Goal: Information Seeking & Learning: Find specific fact

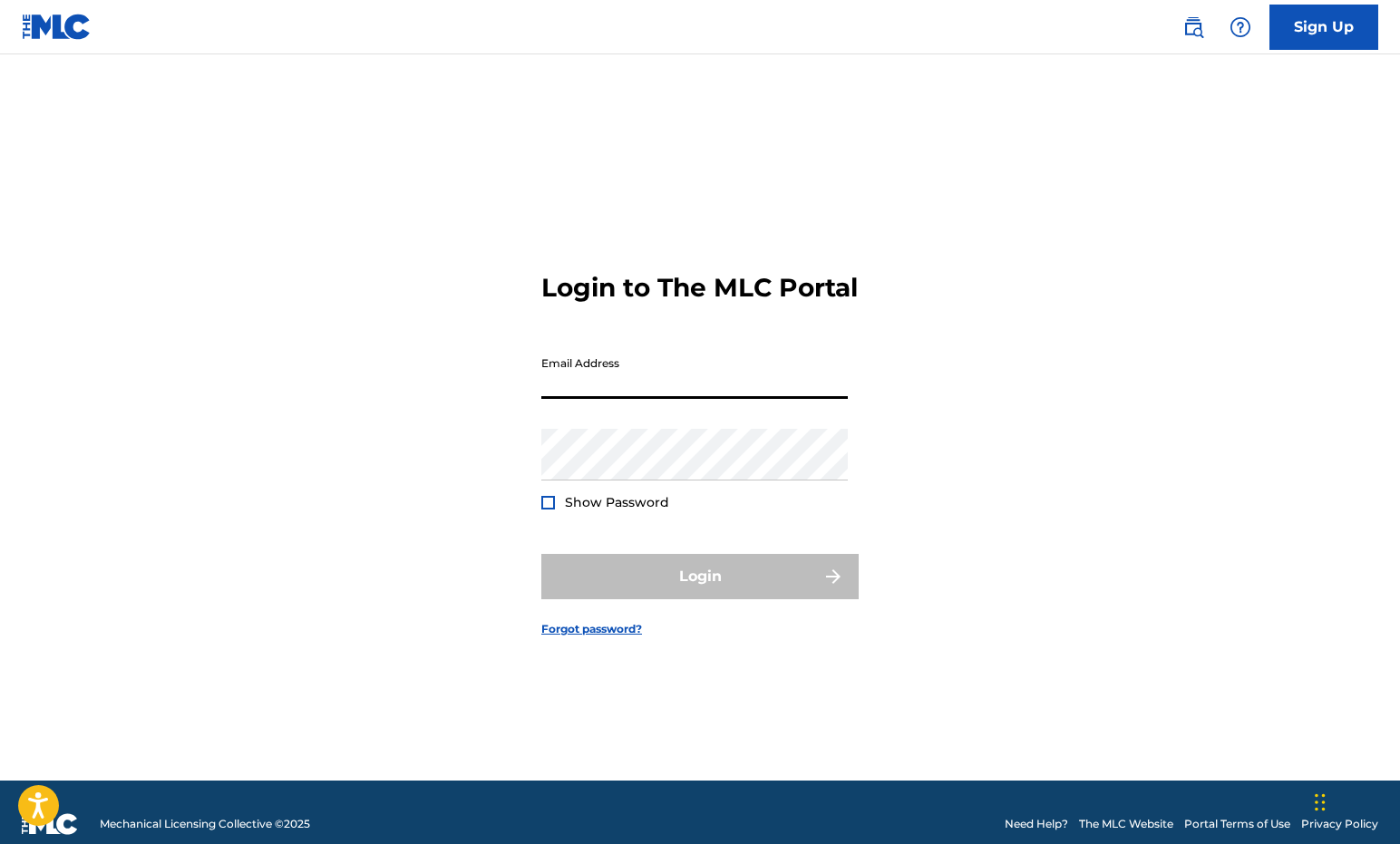
type input "[PERSON_NAME][EMAIL_ADDRESS][DOMAIN_NAME]"
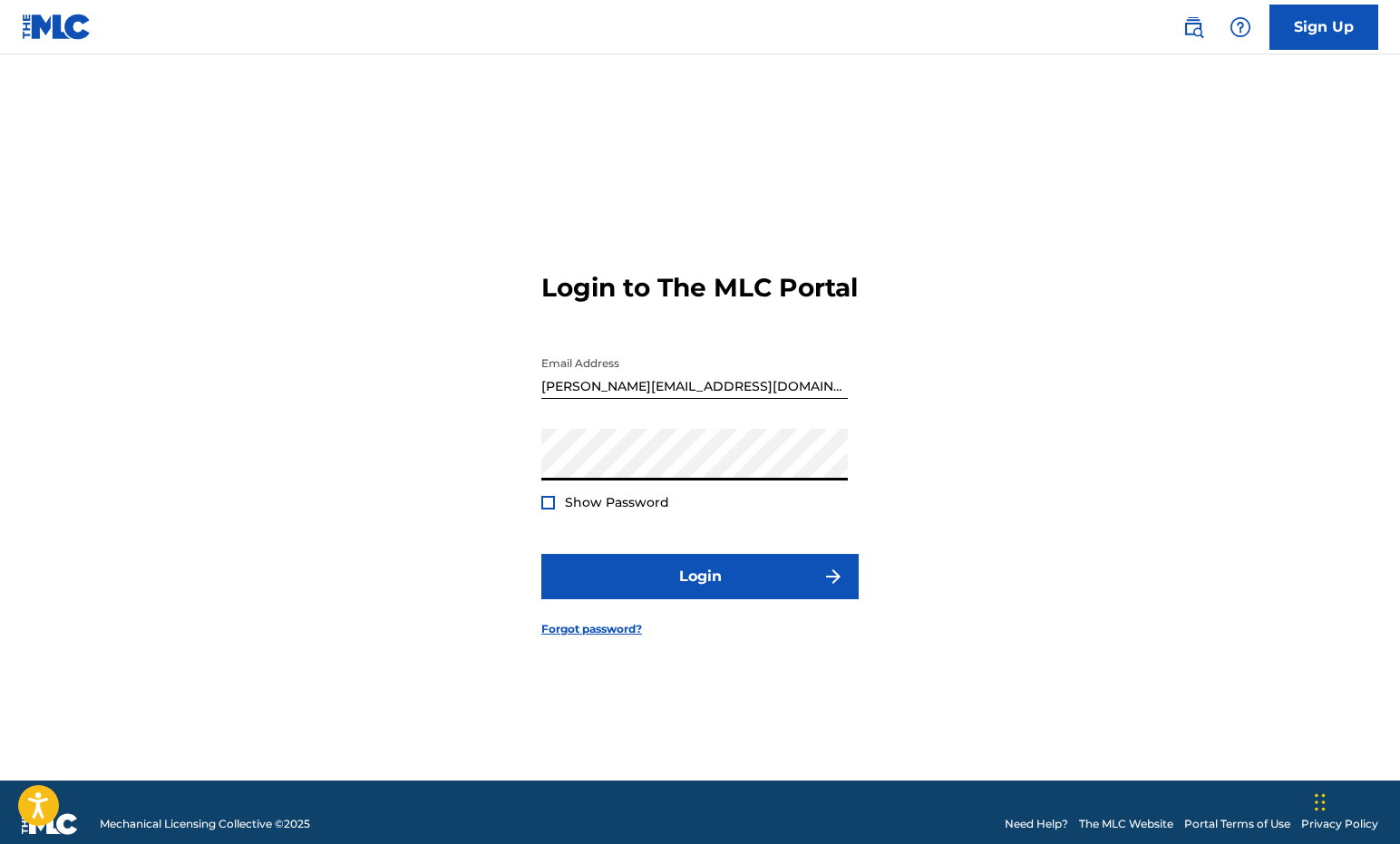
click at [700, 592] on button "Login" at bounding box center [700, 577] width 318 height 46
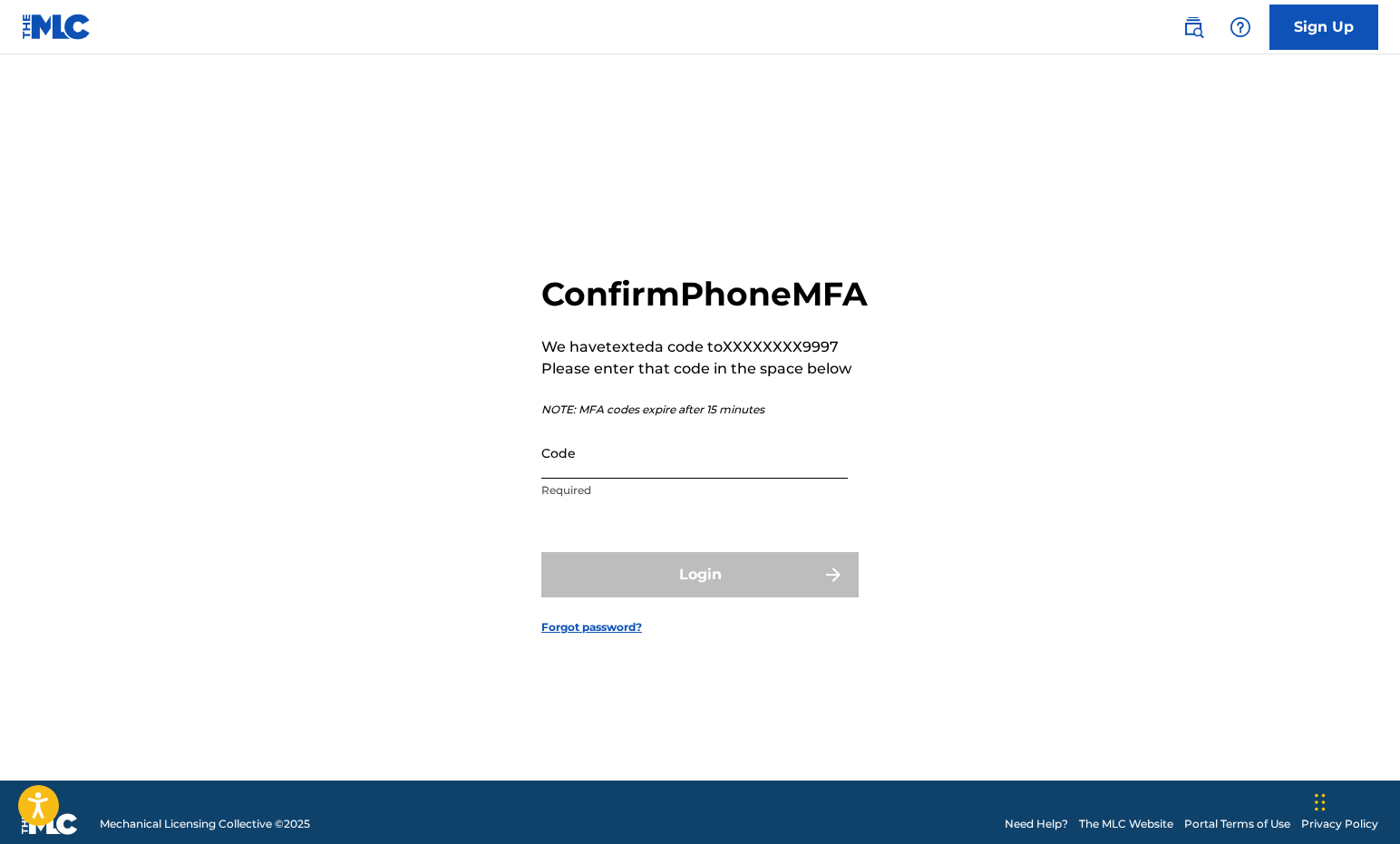
click at [693, 479] on input "Code" at bounding box center [695, 453] width 306 height 51
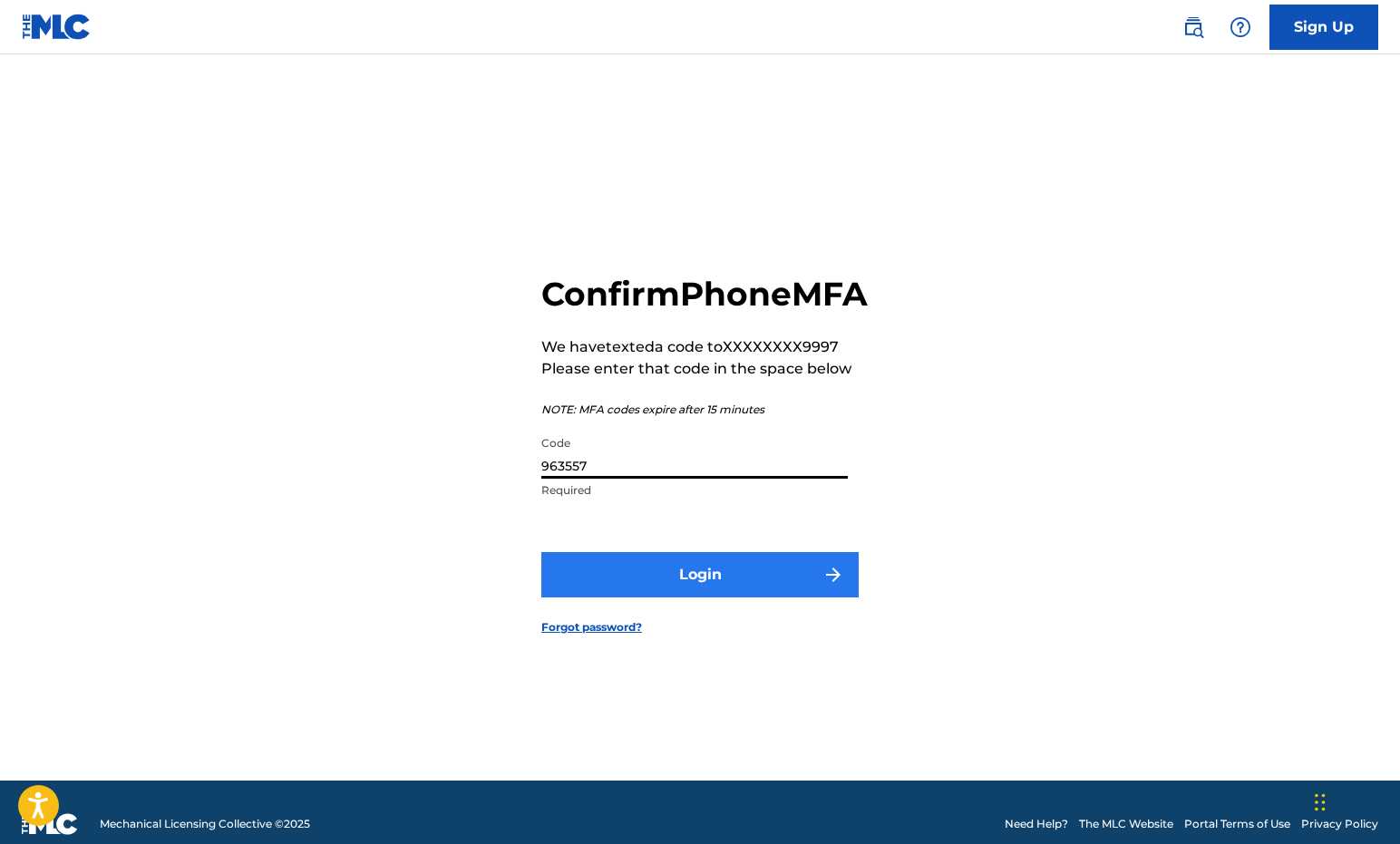
type input "963557"
click at [730, 597] on button "Login" at bounding box center [700, 575] width 318 height 46
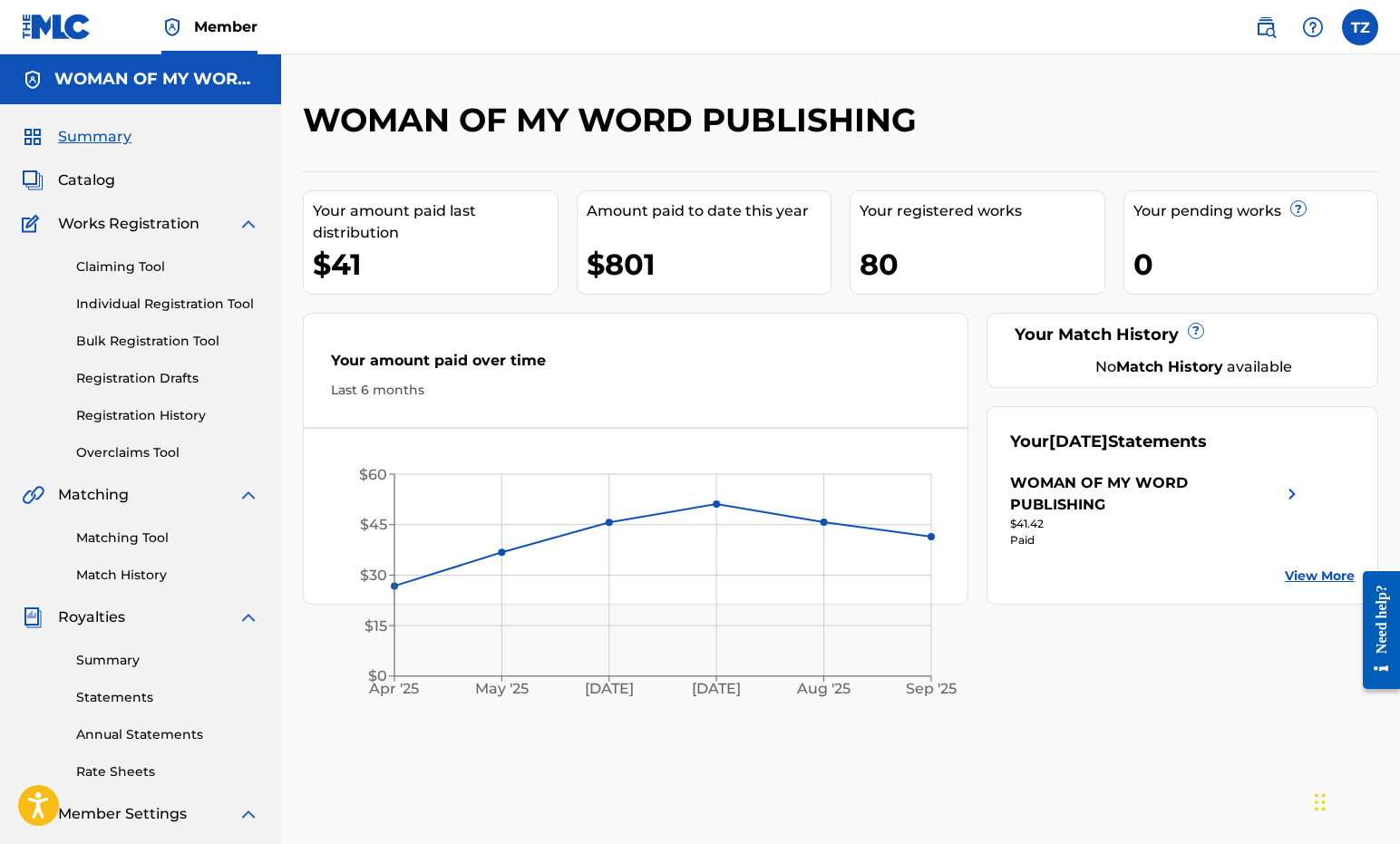
click at [76, 138] on span "Summary" at bounding box center [95, 137] width 74 height 21
click at [120, 264] on link "Claiming Tool" at bounding box center [168, 267] width 183 height 19
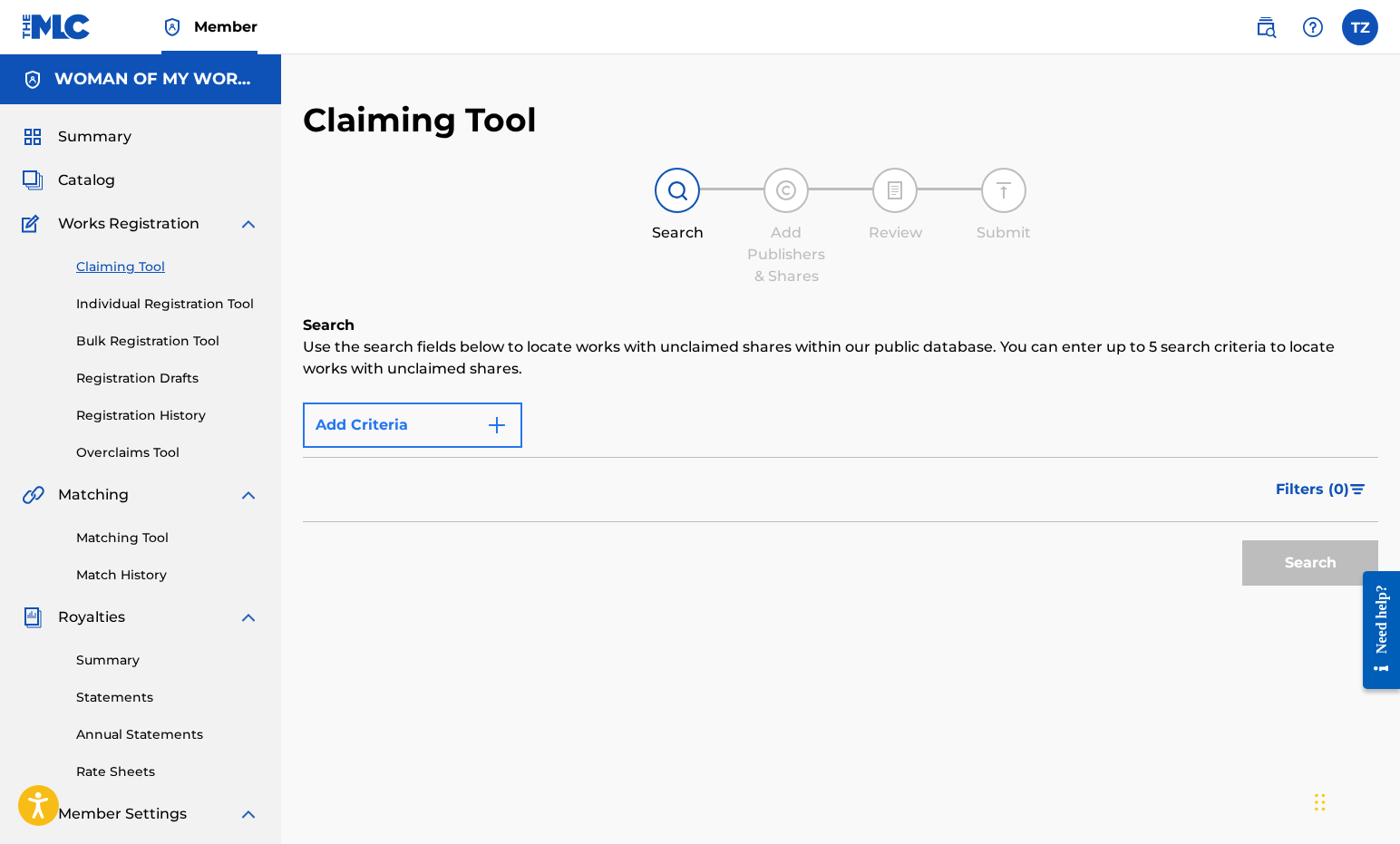
click at [451, 427] on button "Add Criteria" at bounding box center [413, 425] width 219 height 46
click at [495, 424] on img "Search Form" at bounding box center [497, 425] width 21 height 21
click at [500, 424] on img "Search Form" at bounding box center [497, 425] width 21 height 21
click at [92, 183] on span "Catalog" at bounding box center [86, 180] width 57 height 21
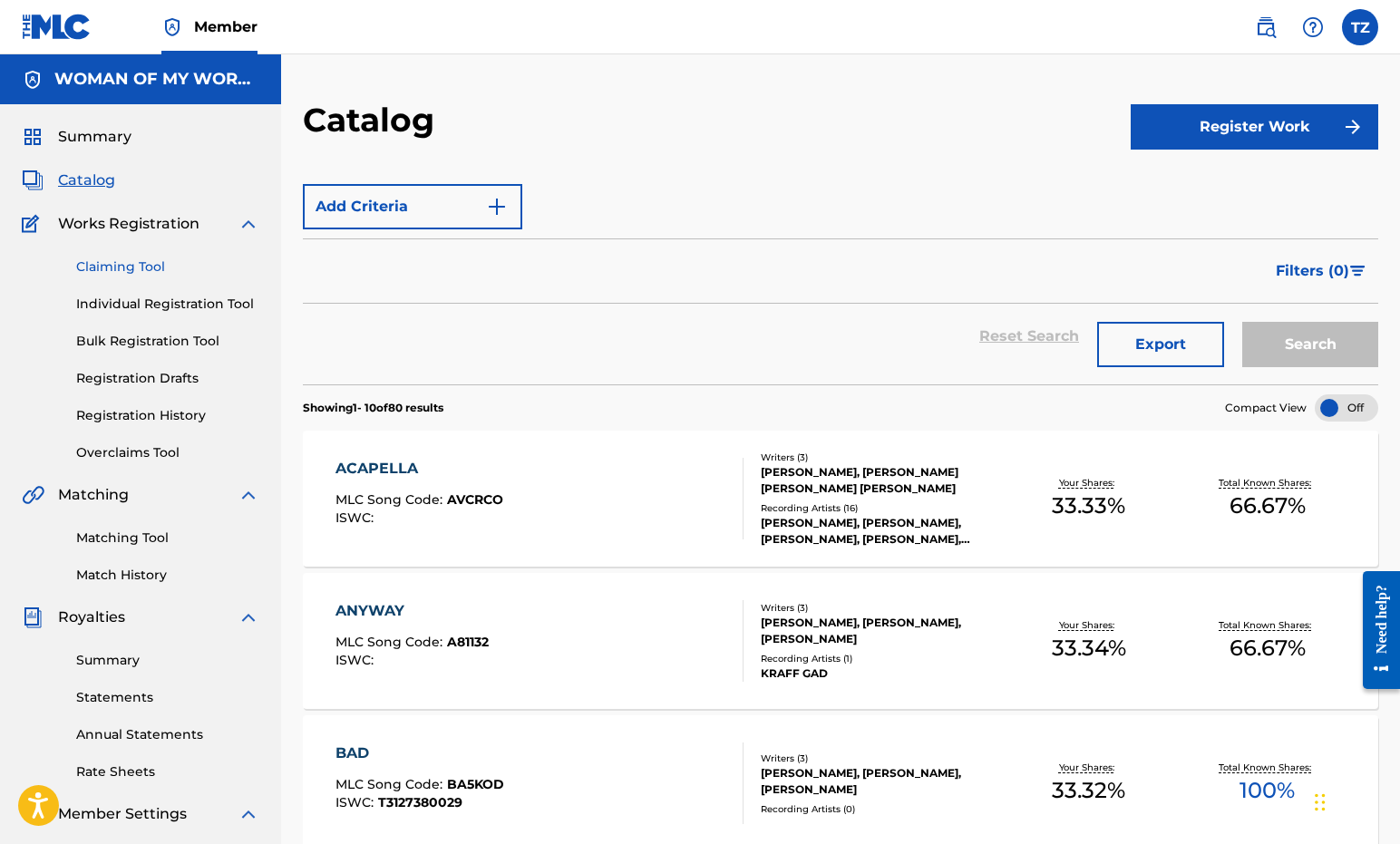
click at [116, 264] on link "Claiming Tool" at bounding box center [168, 267] width 183 height 19
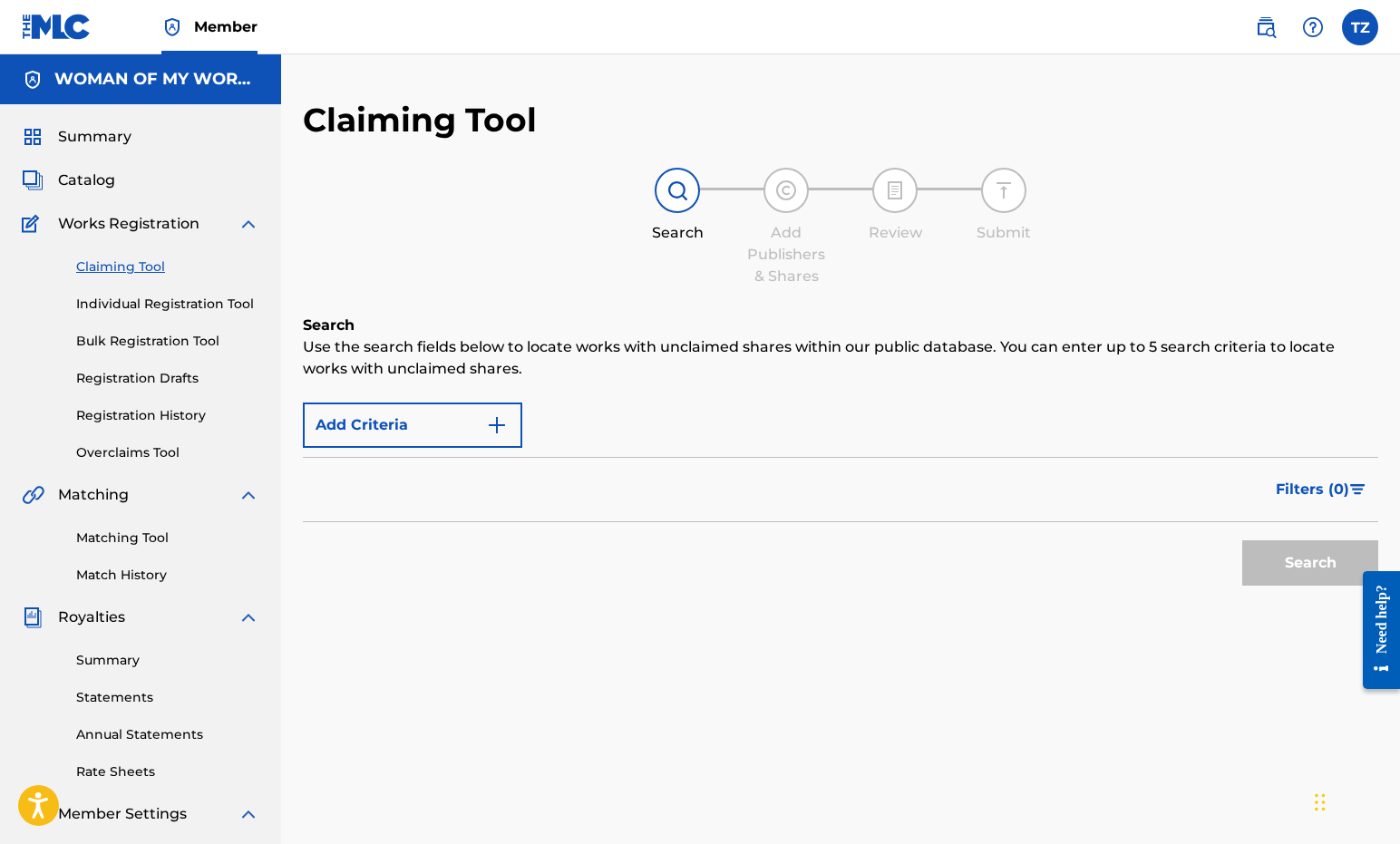
click at [466, 473] on div "Filters ( 0 )" at bounding box center [841, 489] width 1075 height 65
click at [499, 426] on img "Search Form" at bounding box center [497, 425] width 21 height 21
click at [671, 187] on img at bounding box center [677, 190] width 21 height 21
click at [336, 427] on button "Add Criteria" at bounding box center [413, 425] width 219 height 46
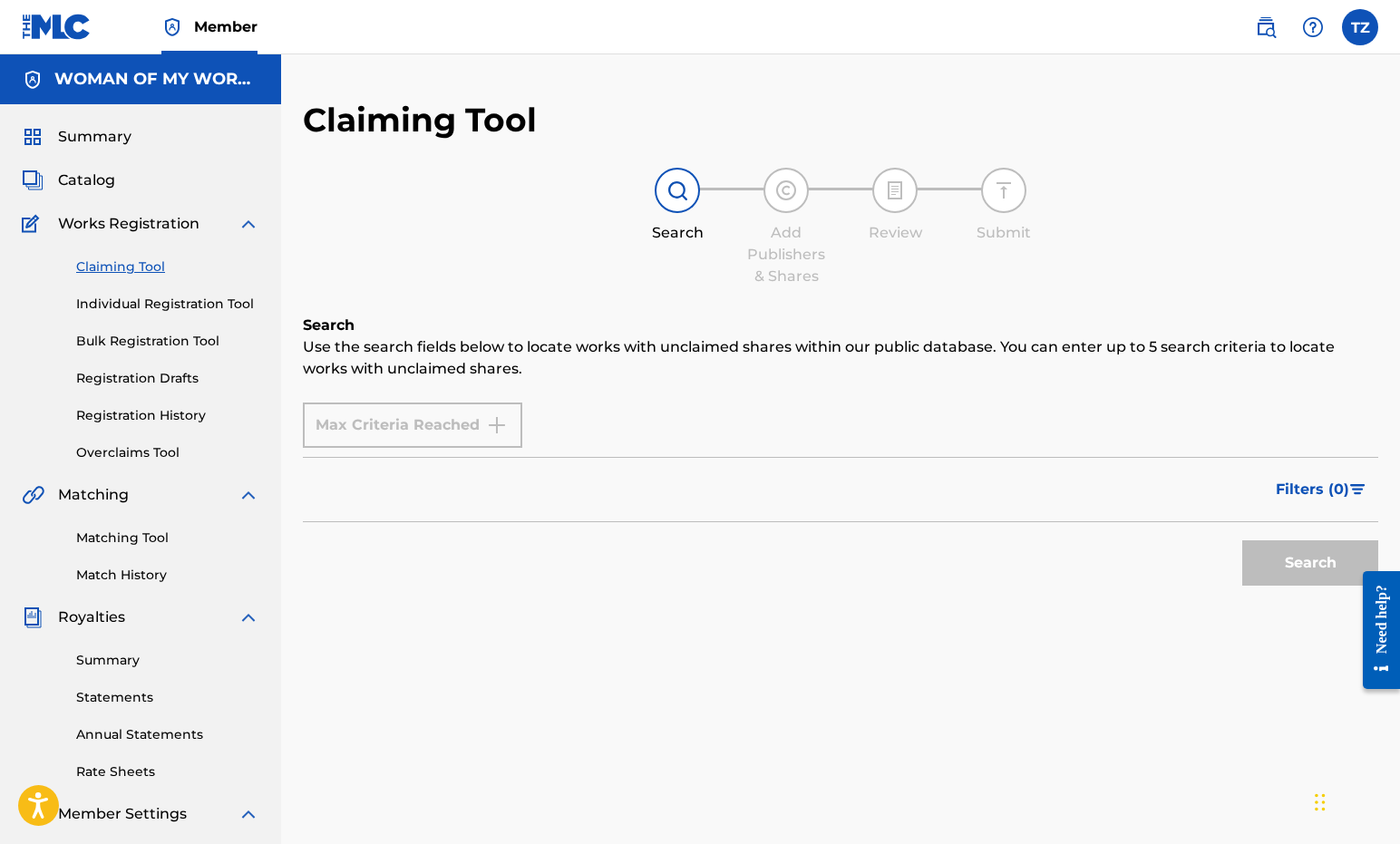
click at [336, 479] on div "Filters ( 0 )" at bounding box center [841, 489] width 1075 height 65
click at [339, 493] on div "Filters ( 0 )" at bounding box center [841, 489] width 1075 height 65
click at [114, 307] on link "Individual Registration Tool" at bounding box center [168, 304] width 183 height 19
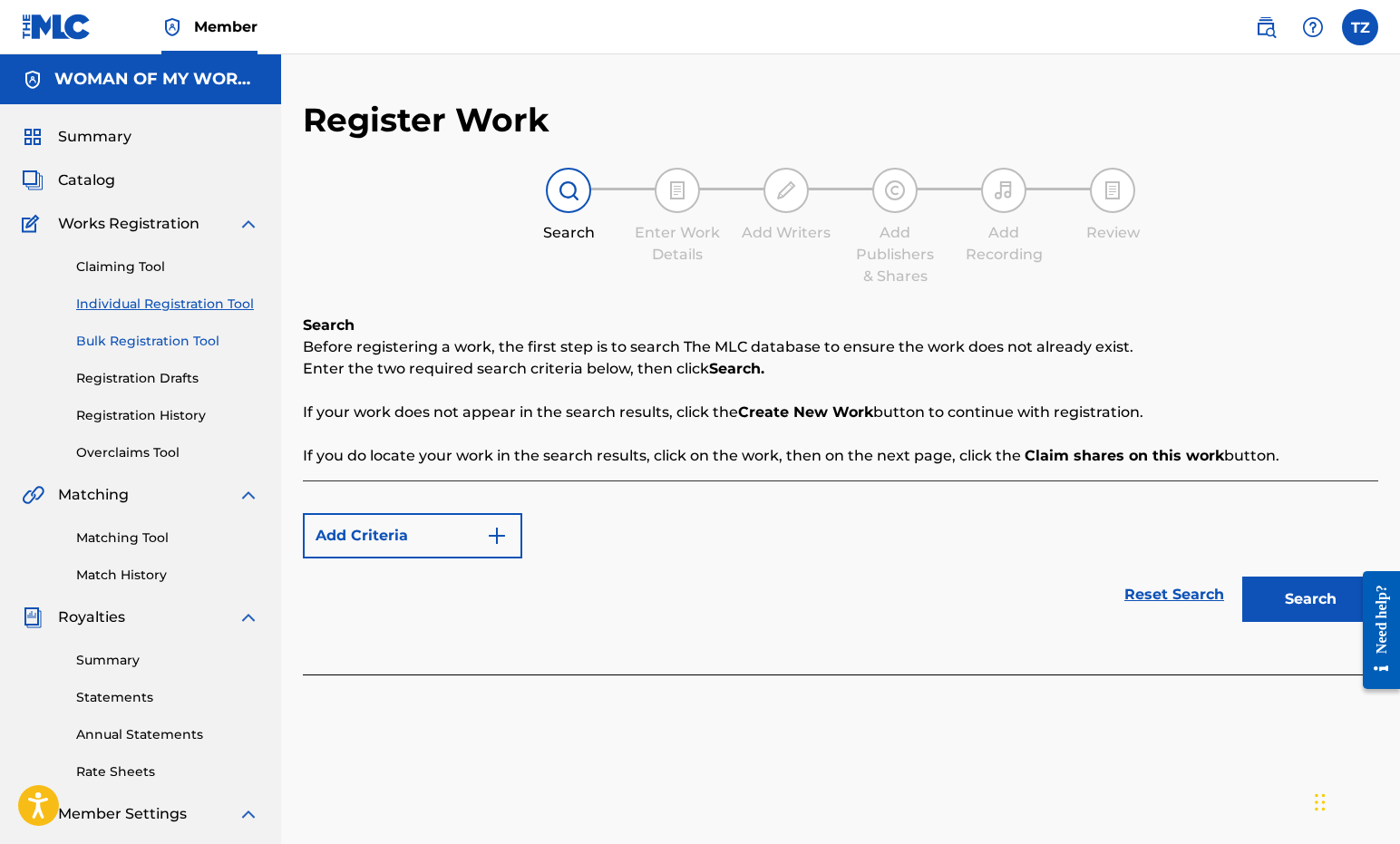
click at [120, 348] on link "Bulk Registration Tool" at bounding box center [168, 342] width 183 height 19
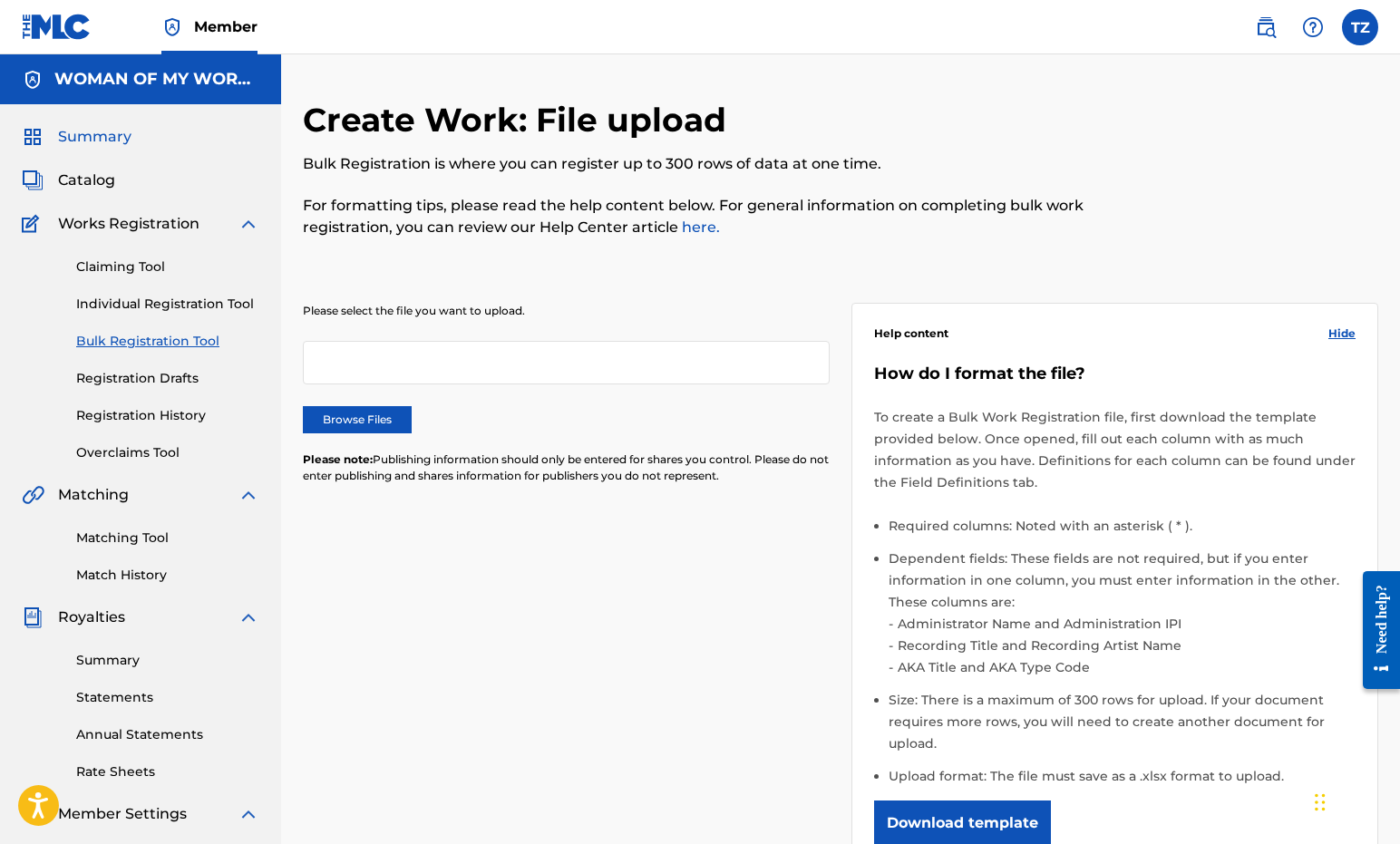
click at [109, 130] on span "Summary" at bounding box center [95, 137] width 74 height 21
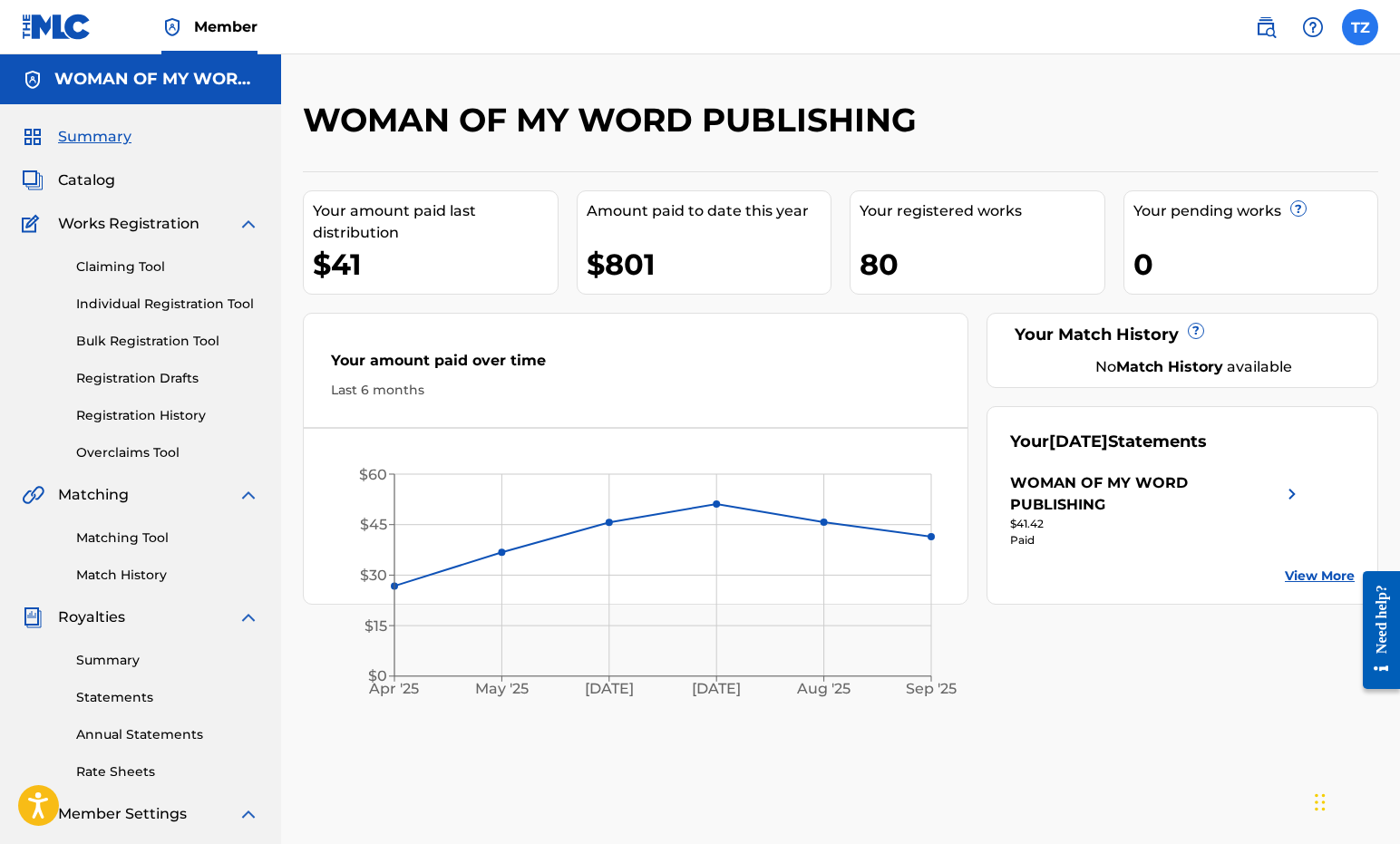
click at [1370, 31] on label at bounding box center [1359, 26] width 36 height 36
click at [1360, 27] on input "TZ [PERSON_NAME] [PERSON_NAME][EMAIL_ADDRESS][DOMAIN_NAME] Profile Log out" at bounding box center [1360, 27] width 0 height 0
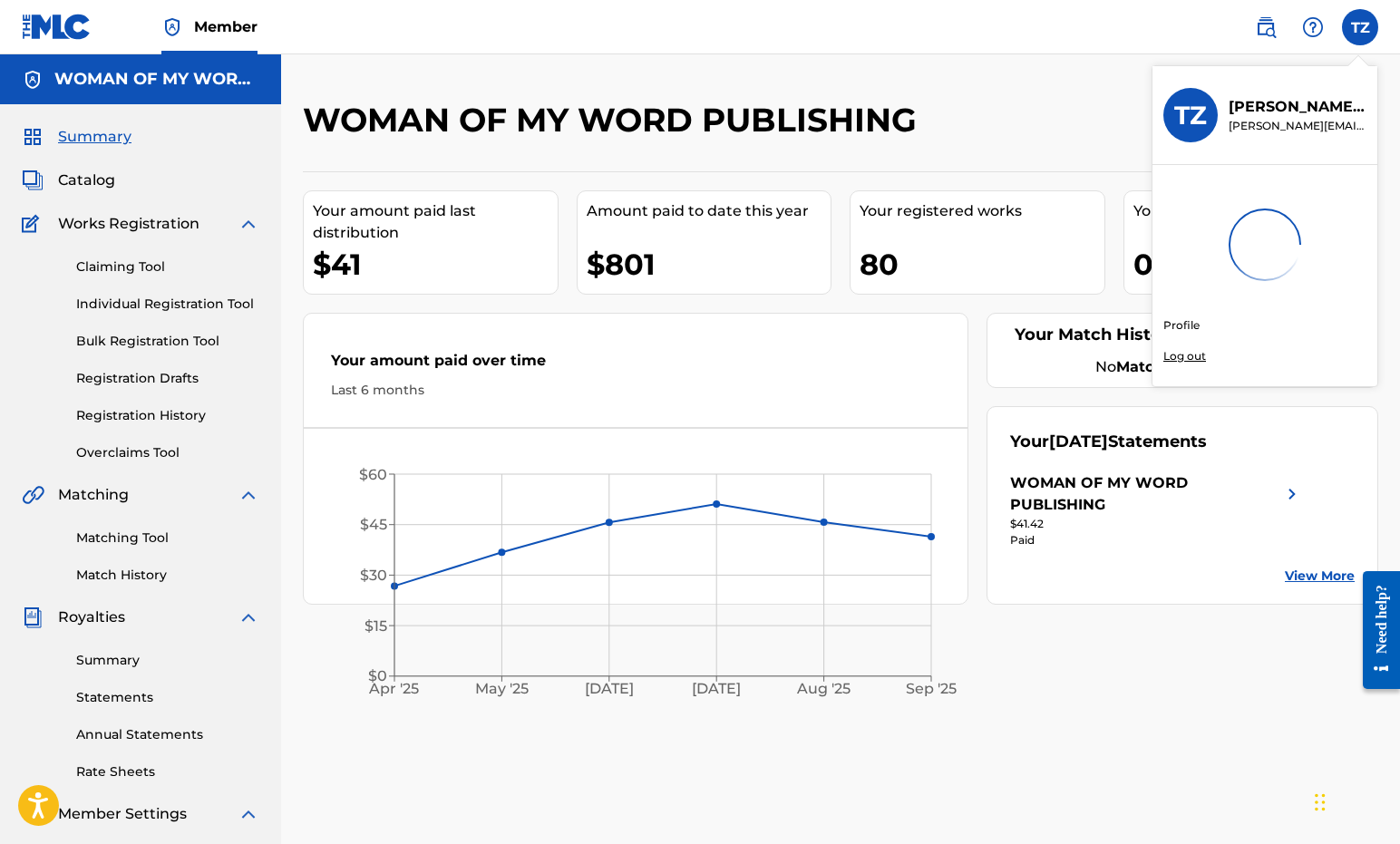
click at [1185, 356] on p "Log out" at bounding box center [1185, 356] width 43 height 16
click at [1360, 27] on input "TZ [PERSON_NAME] [PERSON_NAME][EMAIL_ADDRESS][DOMAIN_NAME] Profile Log out" at bounding box center [1360, 27] width 0 height 0
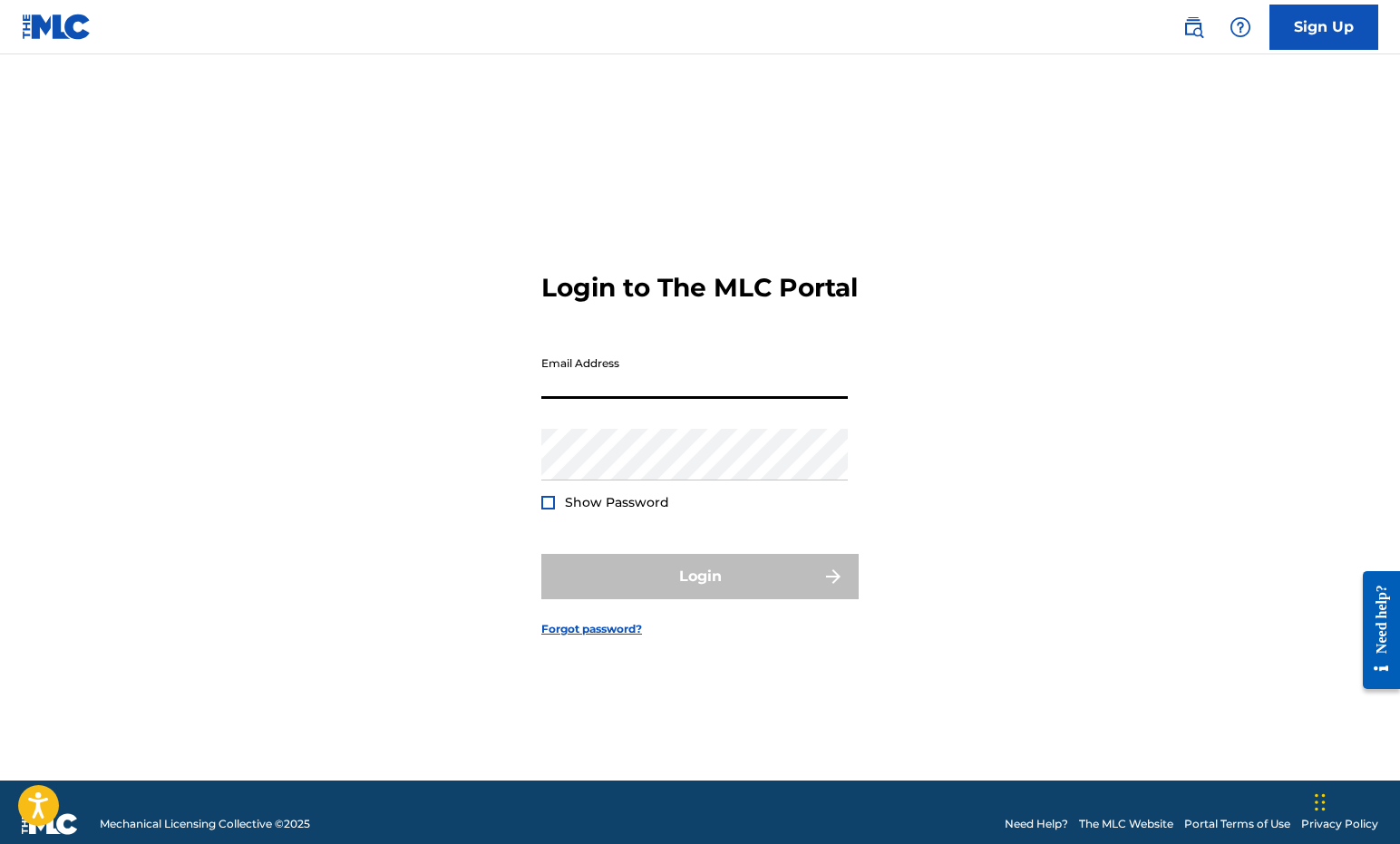
type input "[PERSON_NAME][EMAIL_ADDRESS][DOMAIN_NAME]"
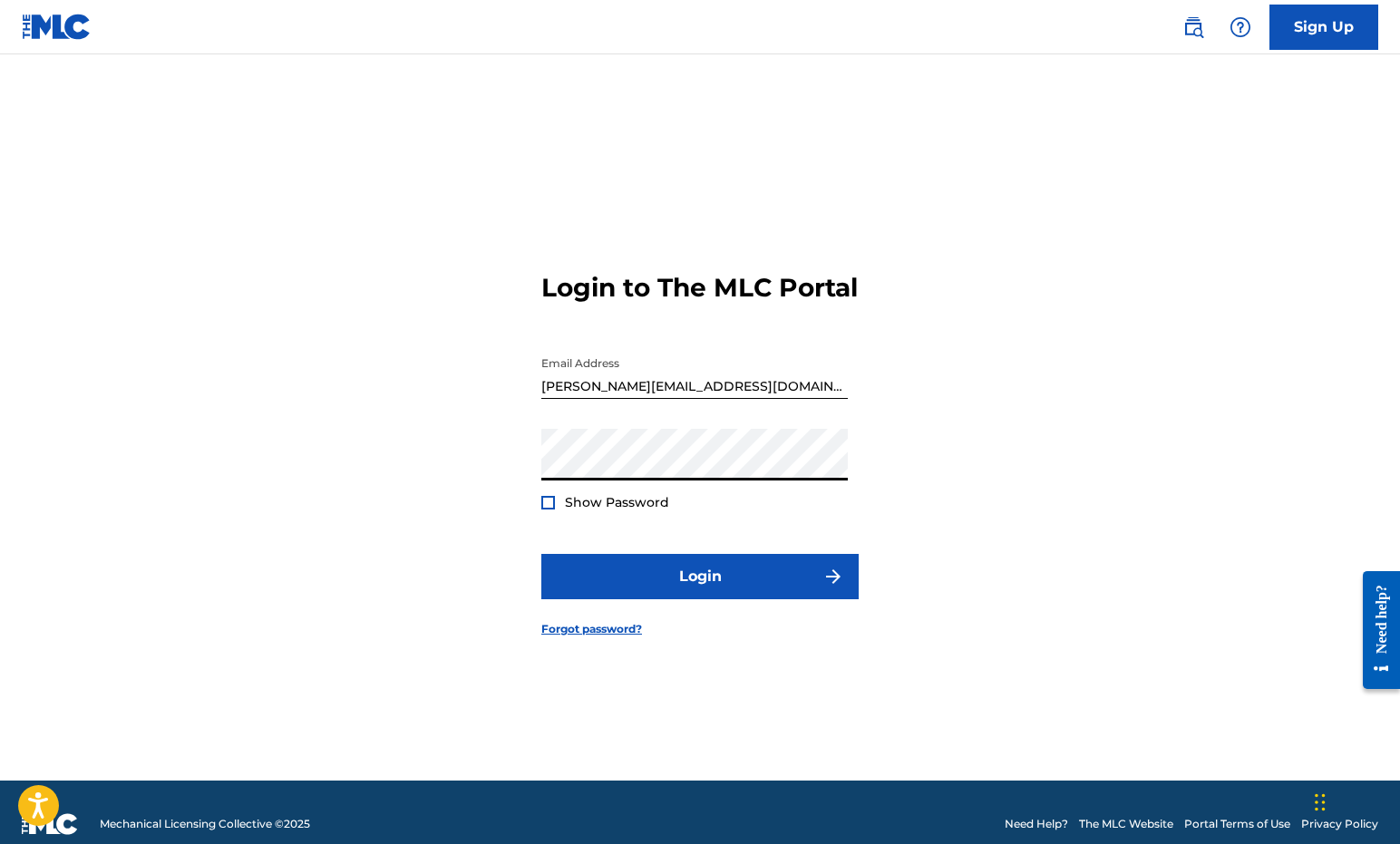
click at [700, 592] on button "Login" at bounding box center [700, 577] width 318 height 46
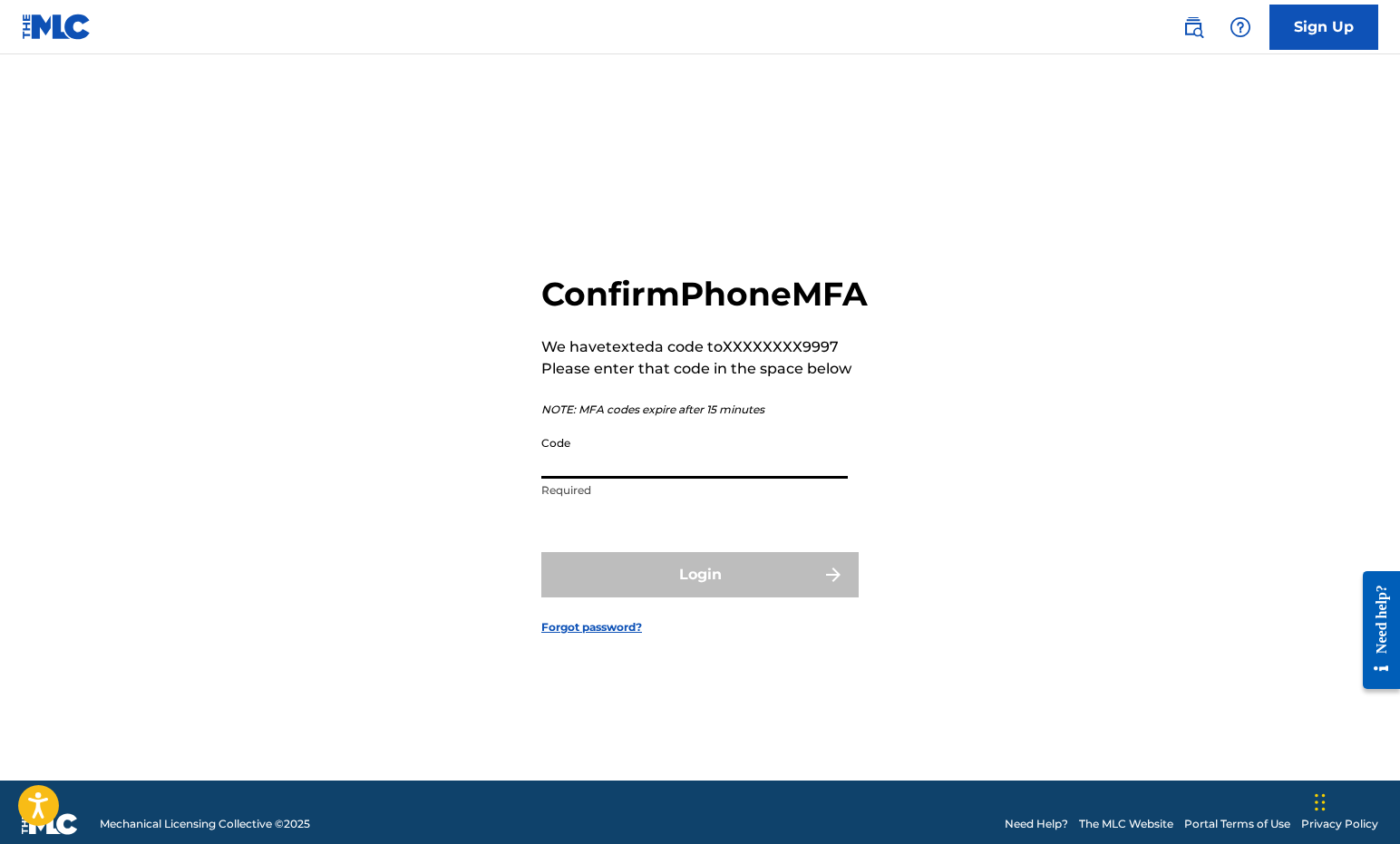
click at [648, 479] on input "Code" at bounding box center [695, 453] width 306 height 51
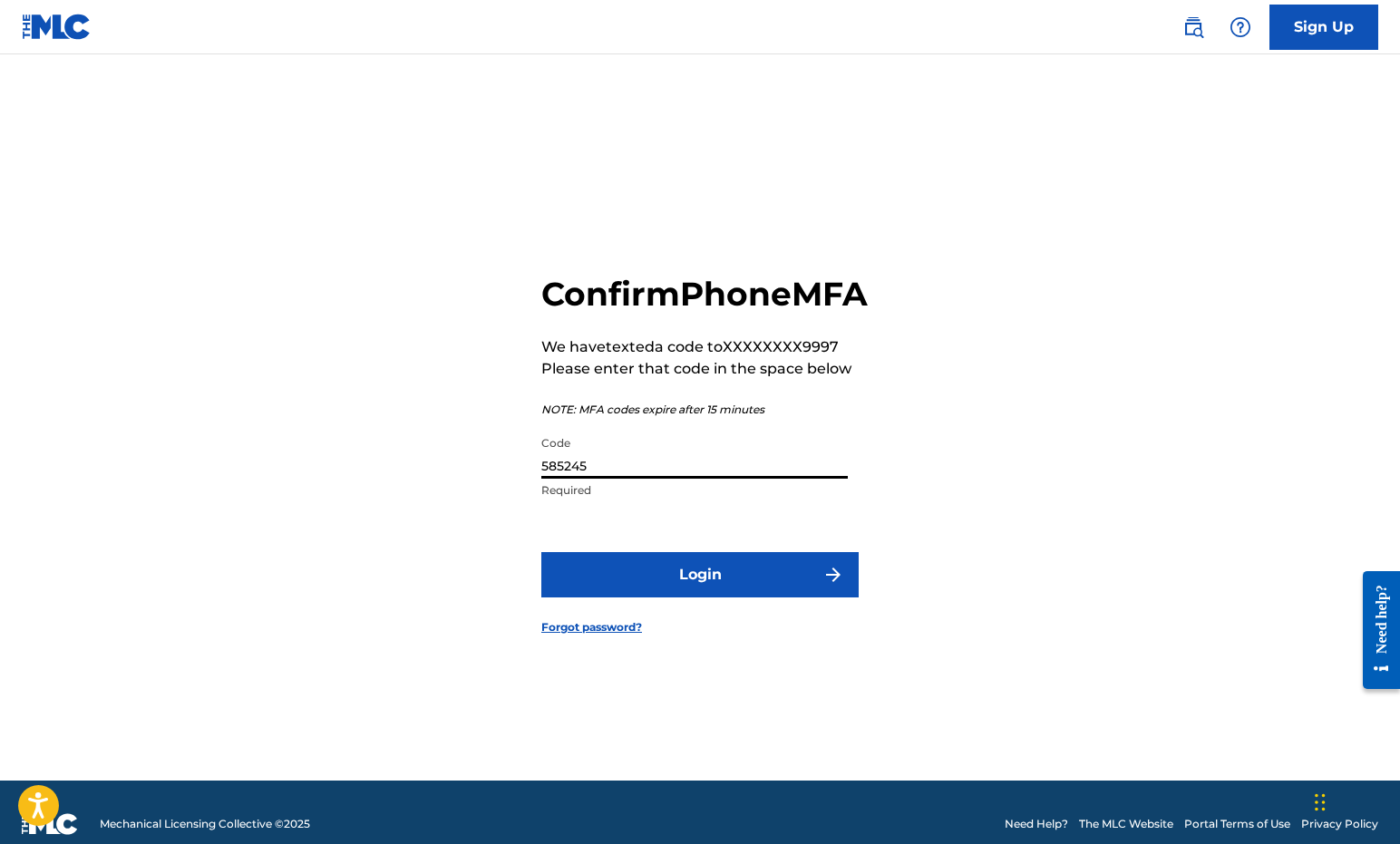
scroll to position [4, 0]
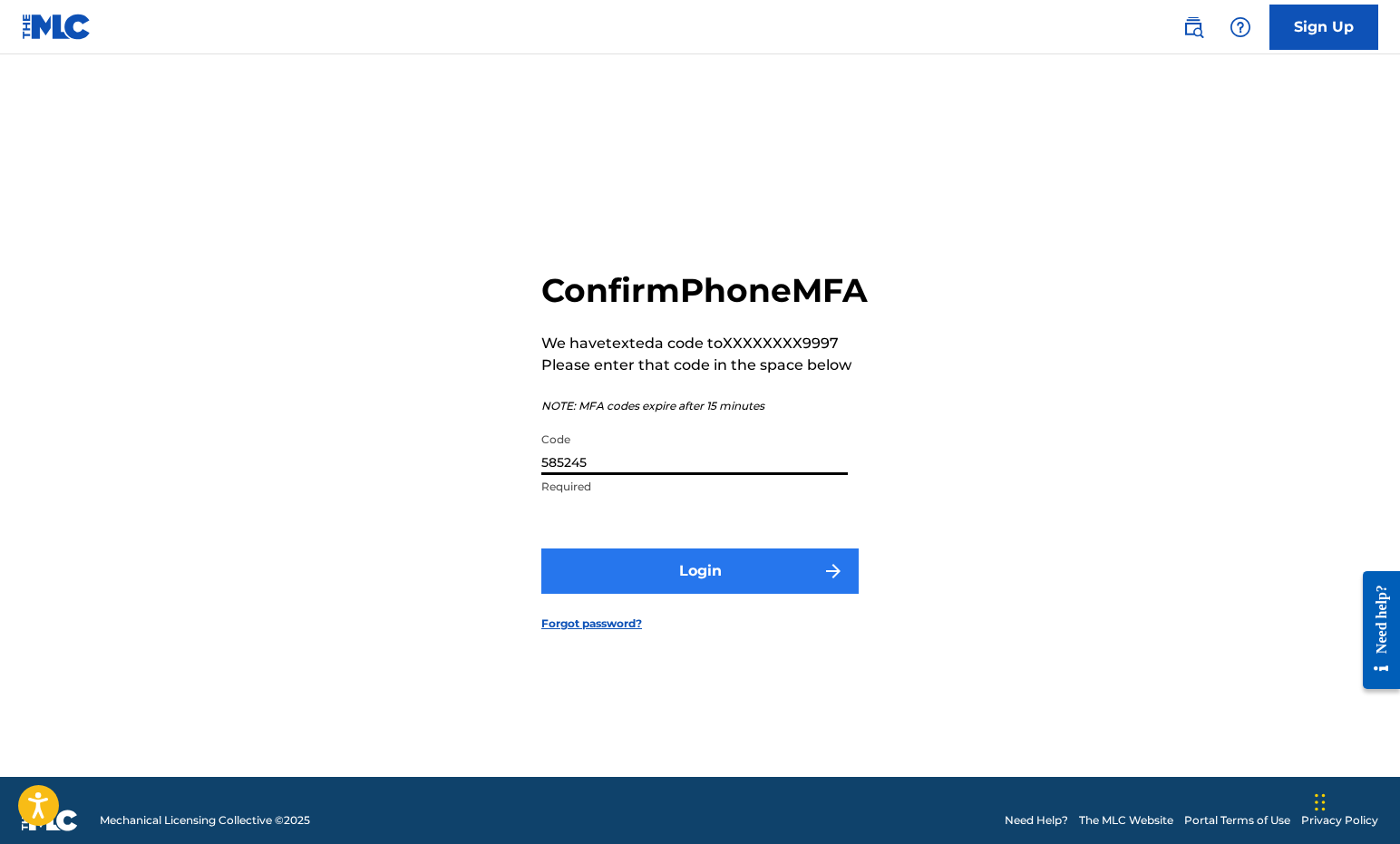
type input "585245"
click at [698, 587] on button "Login" at bounding box center [700, 571] width 318 height 46
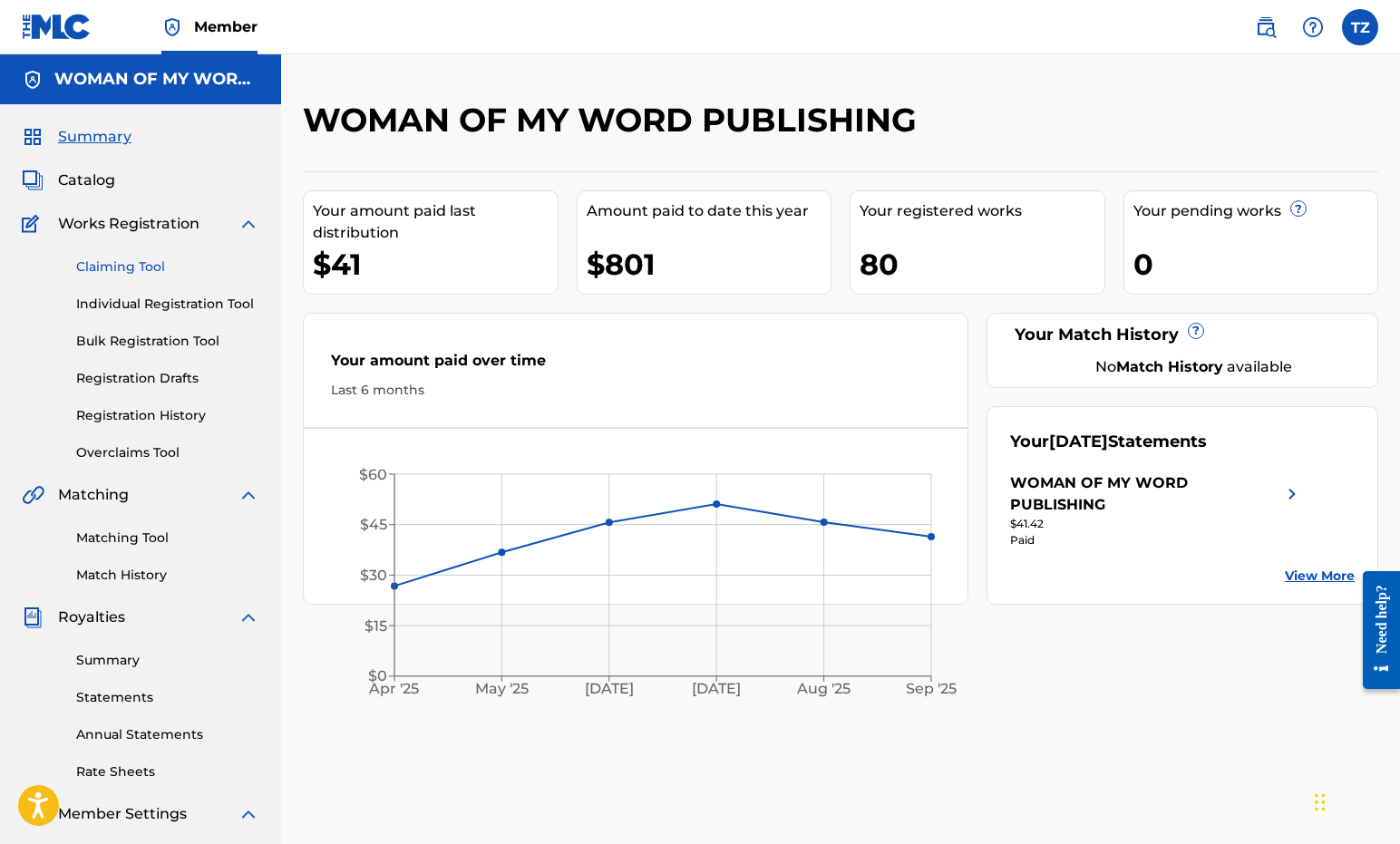
click at [128, 266] on link "Claiming Tool" at bounding box center [168, 267] width 183 height 19
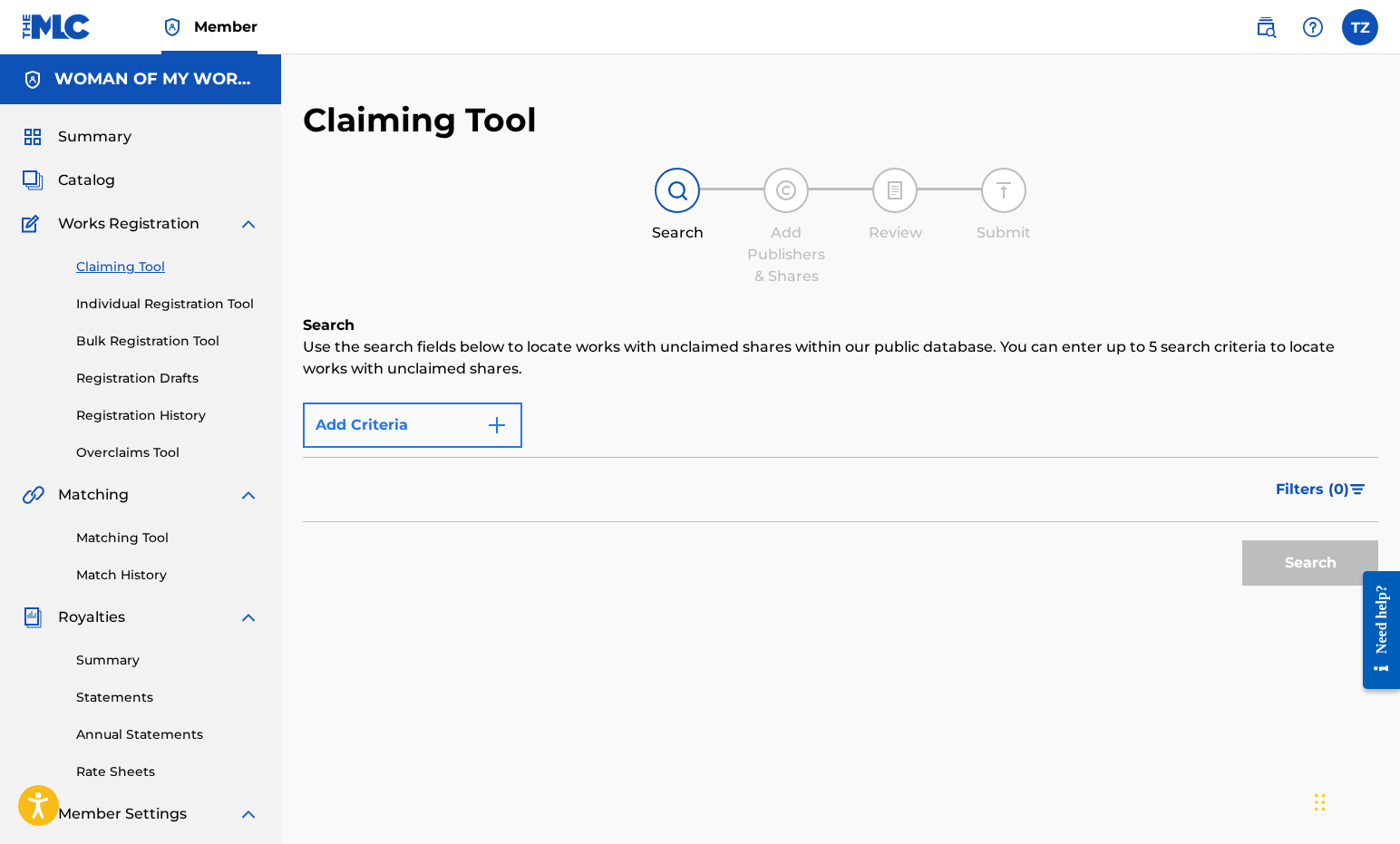
click at [338, 424] on button "Add Criteria" at bounding box center [413, 425] width 219 height 46
click at [490, 429] on img "Search Form" at bounding box center [497, 425] width 21 height 21
click at [500, 426] on img "Search Form" at bounding box center [497, 425] width 21 height 21
click at [500, 426] on div "Max Criteria Reached" at bounding box center [413, 425] width 219 height 46
click at [451, 427] on div "Max Criteria Reached" at bounding box center [413, 425] width 219 height 46
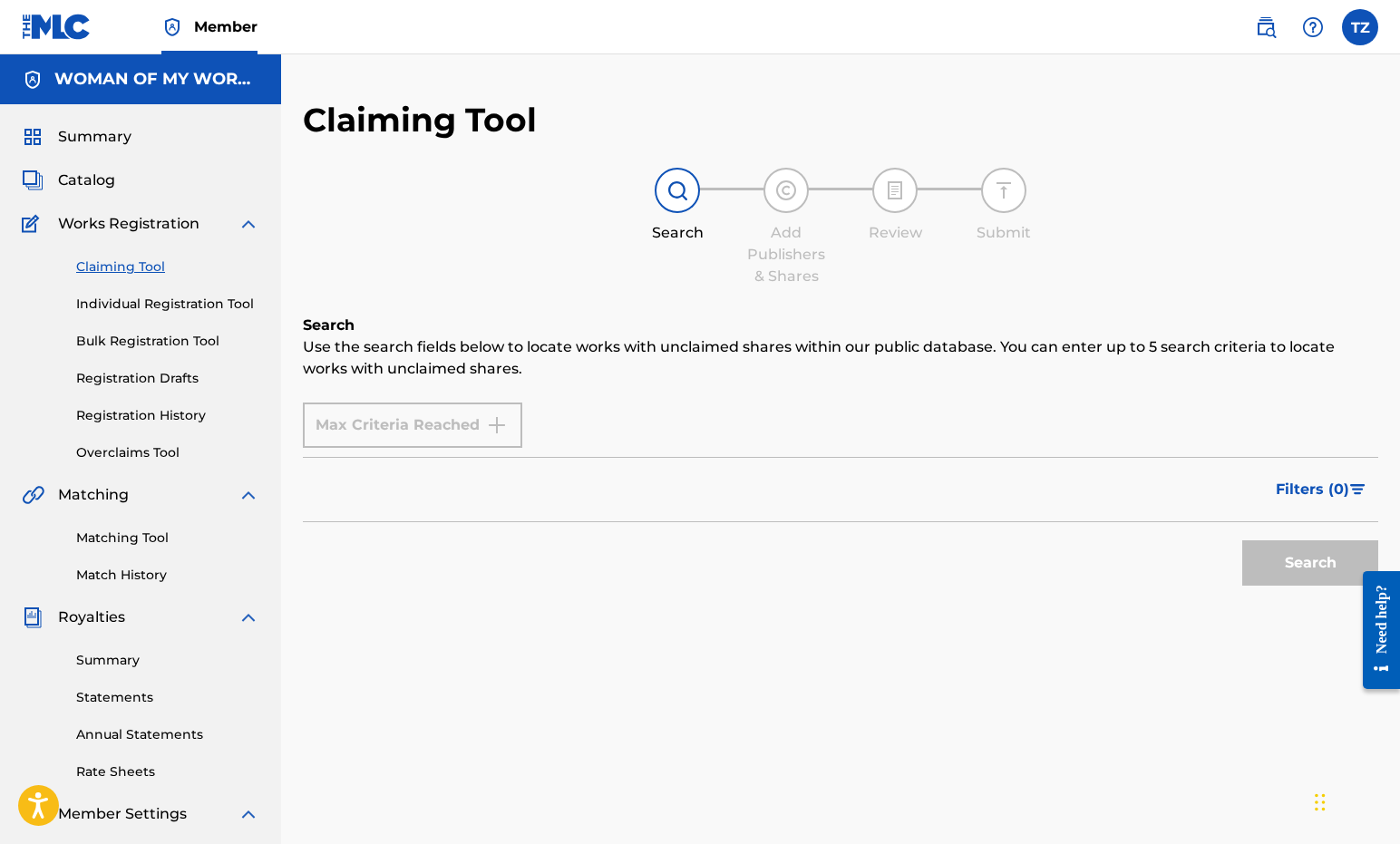
click at [450, 481] on div "Filters ( 0 )" at bounding box center [841, 489] width 1075 height 65
drag, startPoint x: 454, startPoint y: 503, endPoint x: 457, endPoint y: 512, distance: 9.5
click at [457, 512] on div "Filters ( 0 )" at bounding box center [841, 489] width 1075 height 65
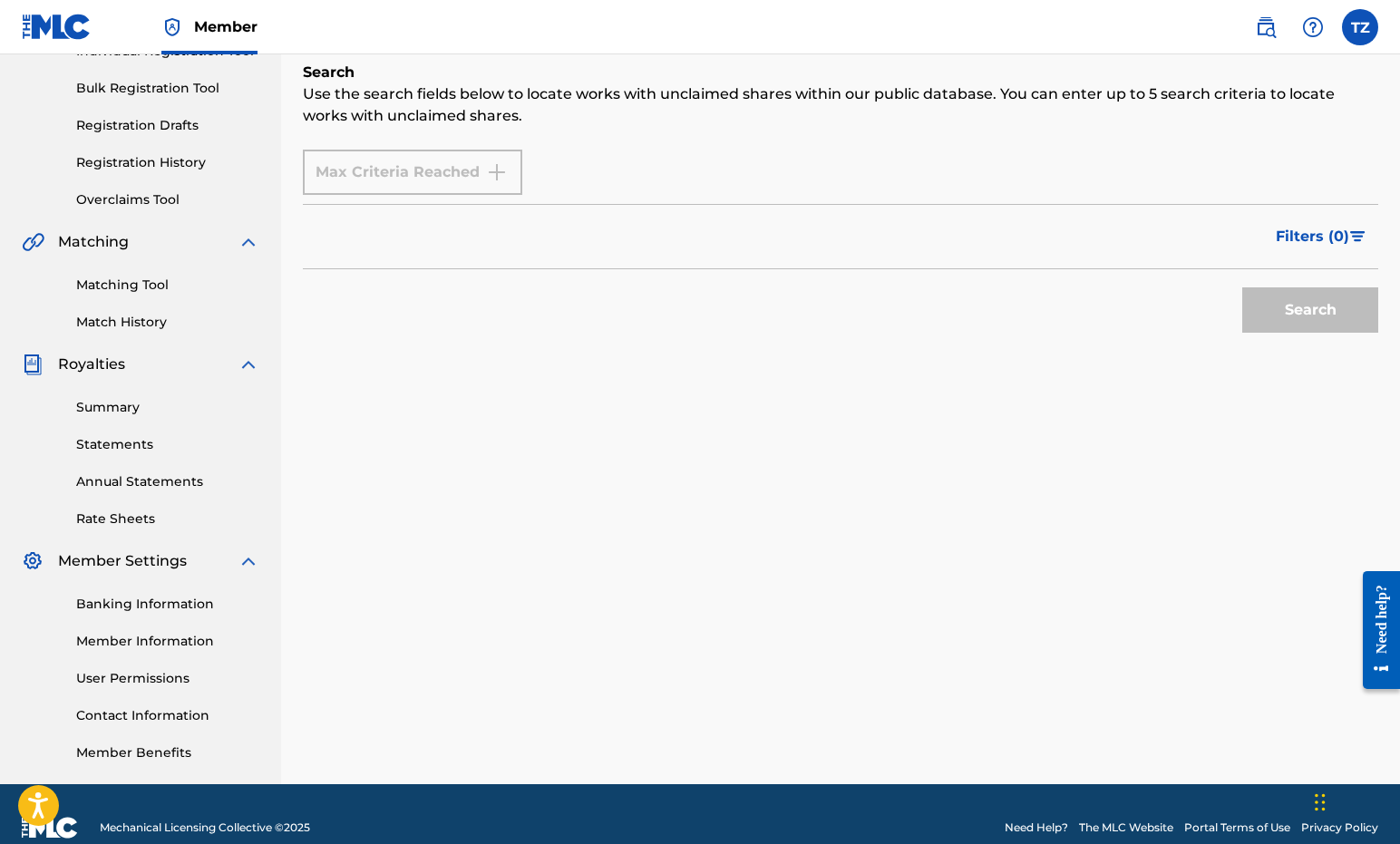
scroll to position [280, 0]
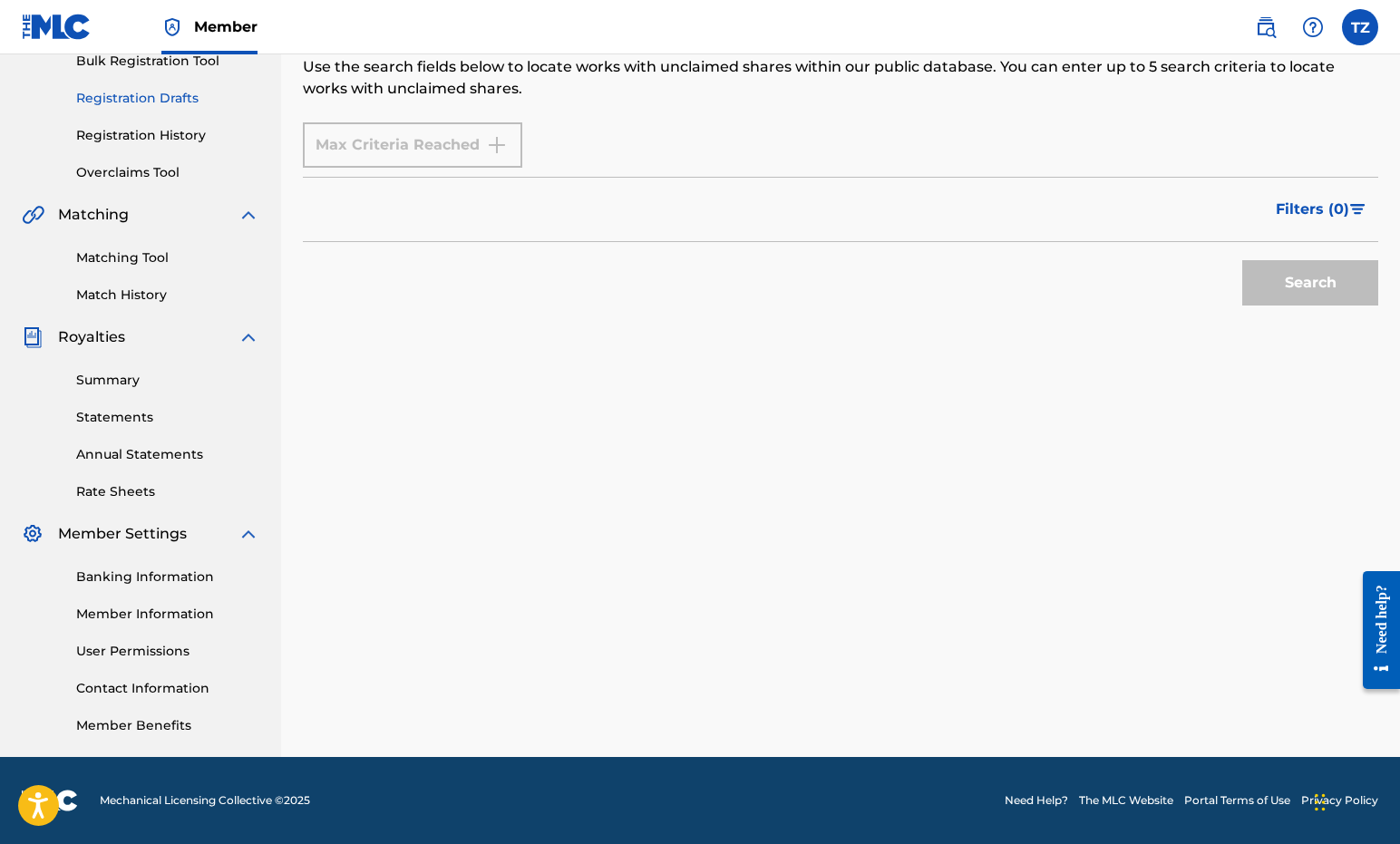
click at [128, 91] on link "Registration Drafts" at bounding box center [168, 99] width 183 height 19
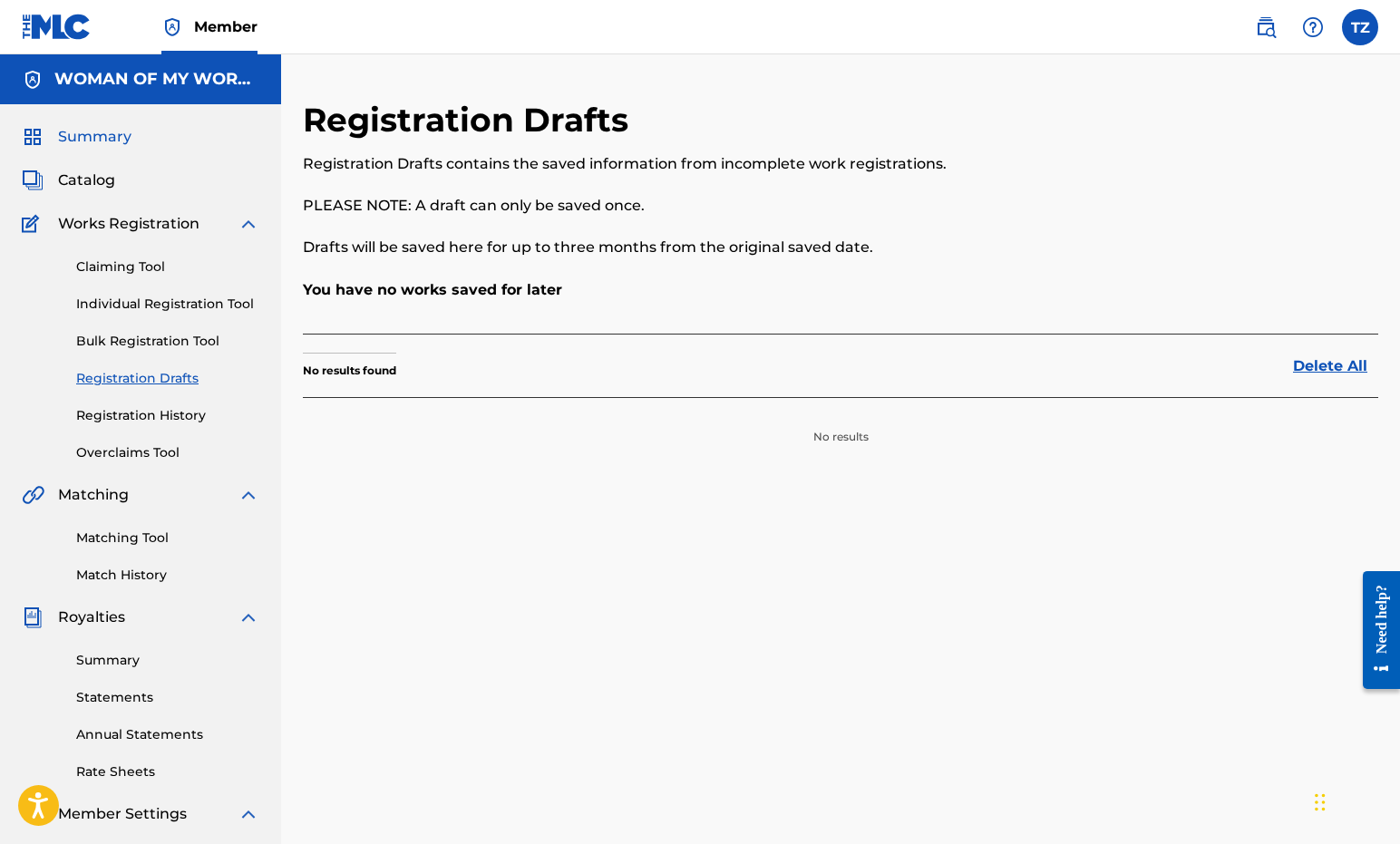
click at [103, 129] on span "Summary" at bounding box center [95, 137] width 74 height 21
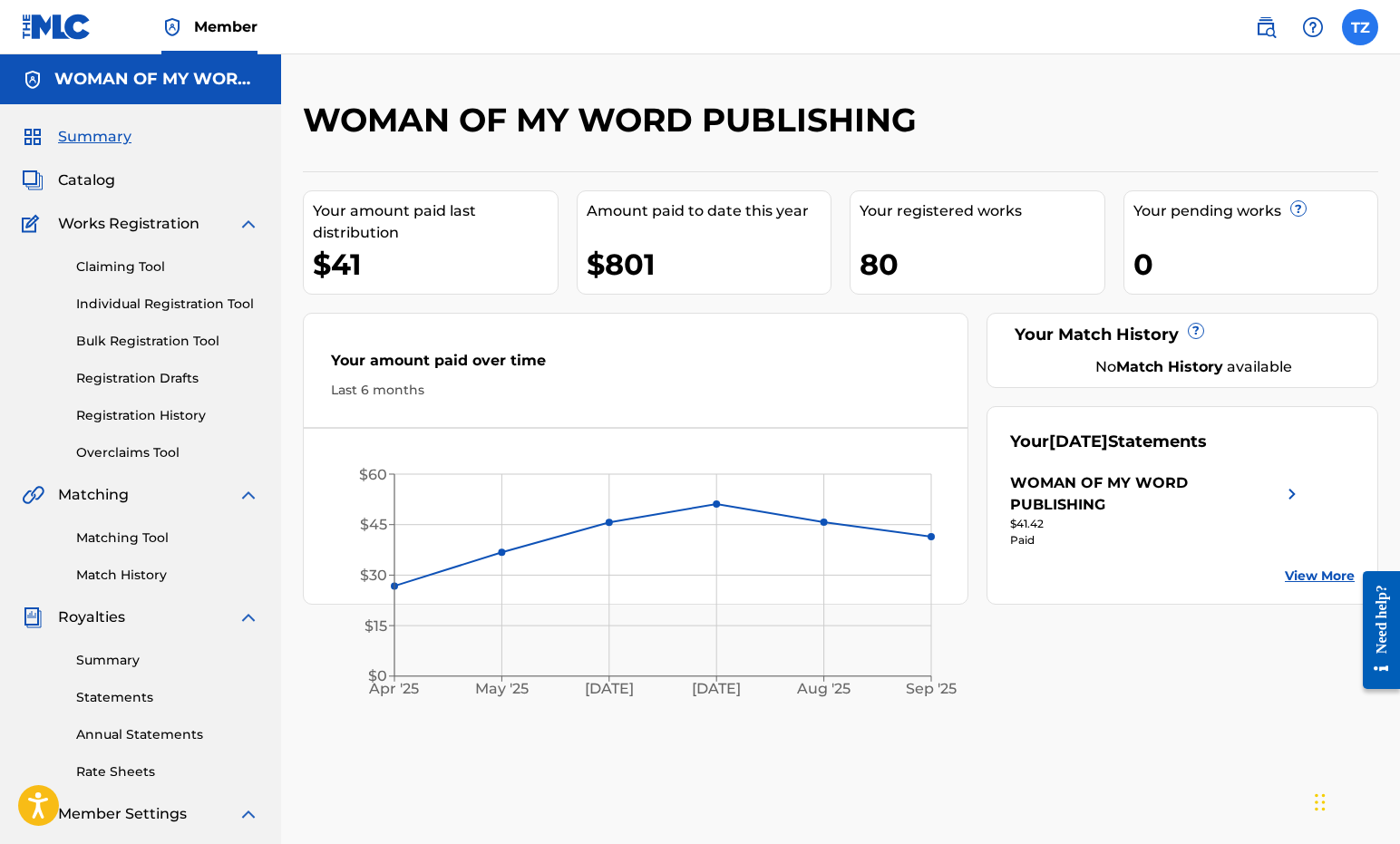
click at [1364, 32] on label at bounding box center [1359, 26] width 36 height 36
click at [1360, 27] on input "TZ [PERSON_NAME] [PERSON_NAME][EMAIL_ADDRESS][DOMAIN_NAME] Profile Log out" at bounding box center [1360, 27] width 0 height 0
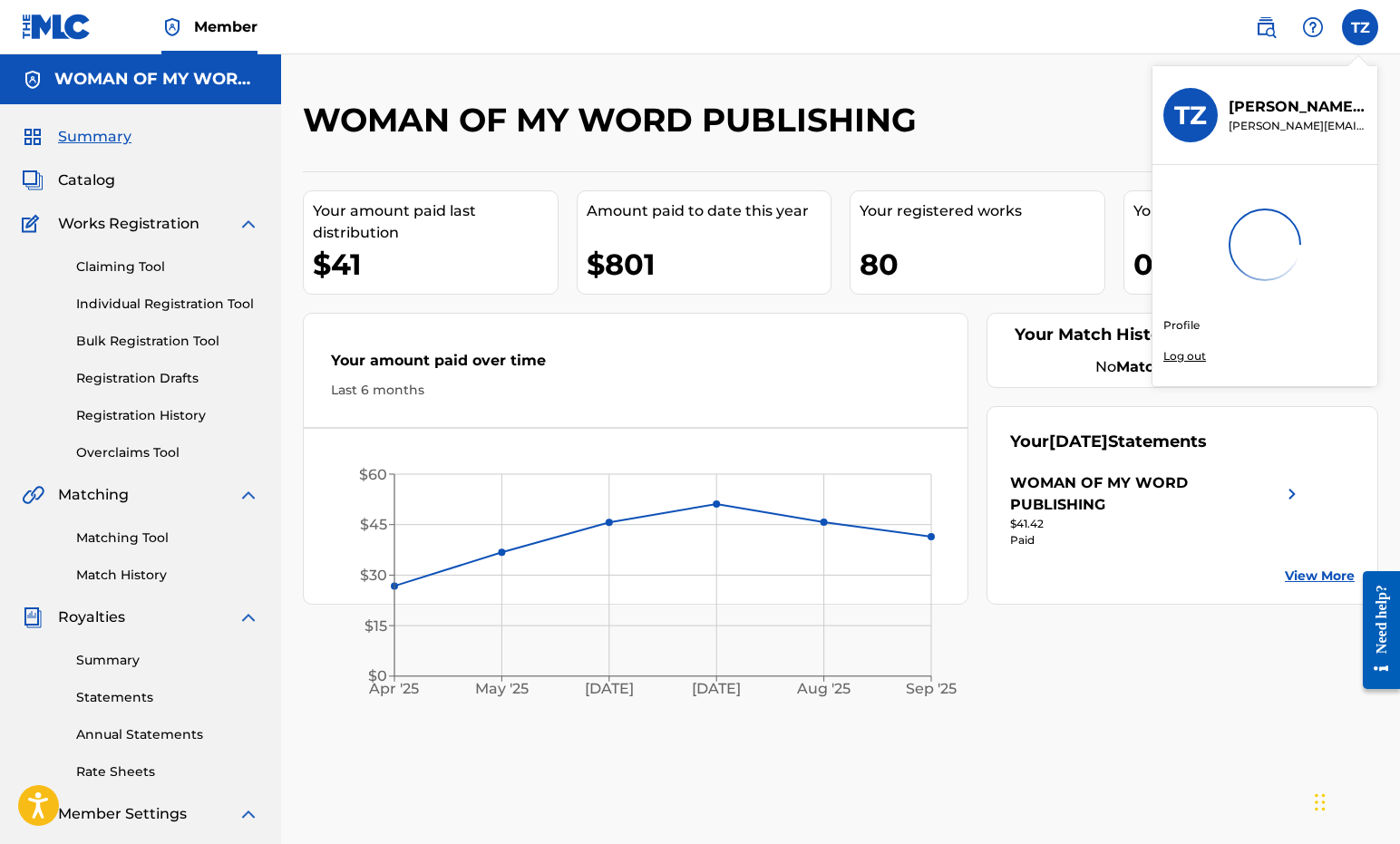
click at [1183, 324] on link "Profile" at bounding box center [1181, 326] width 36 height 16
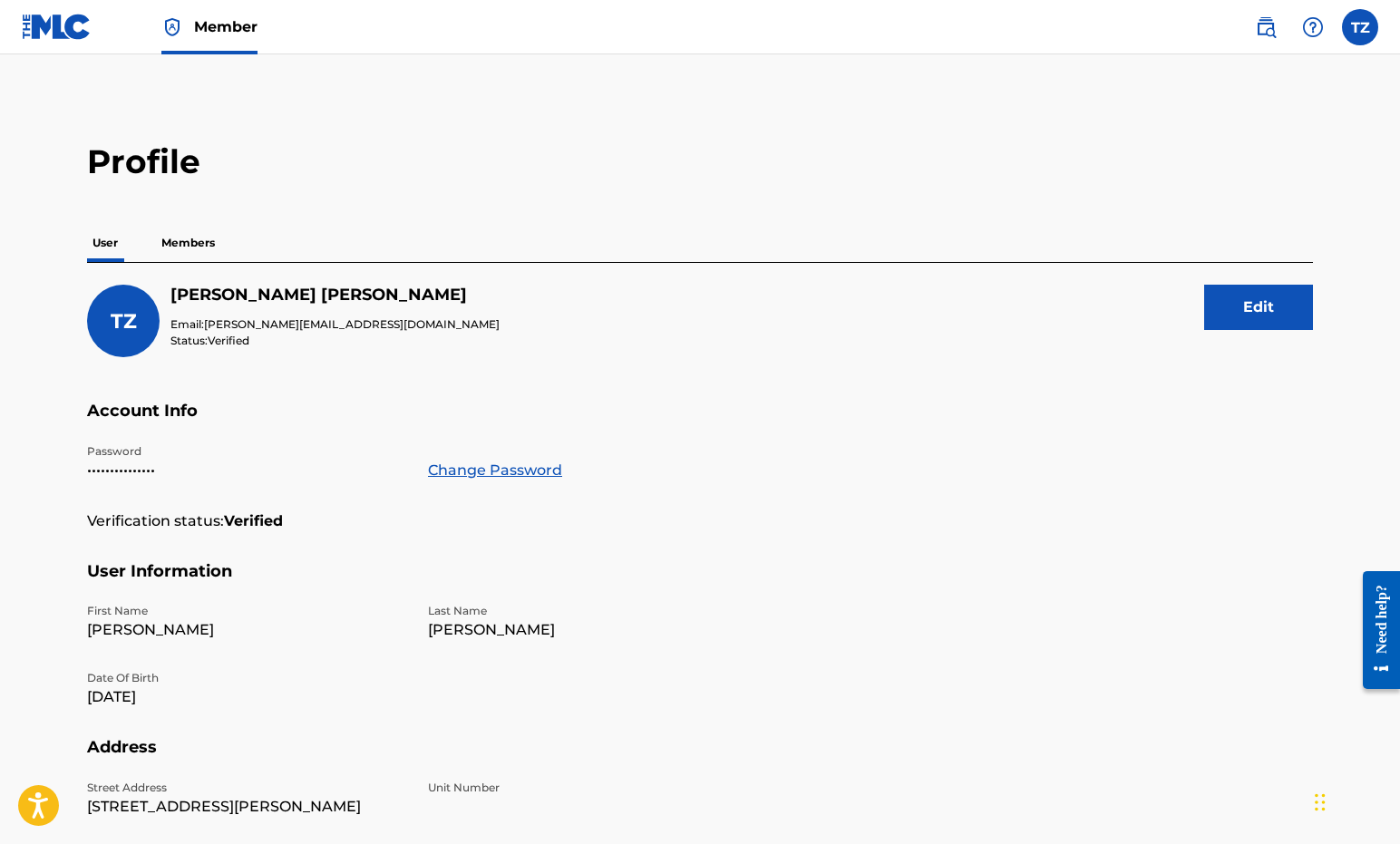
click at [202, 245] on p "Members" at bounding box center [188, 242] width 64 height 38
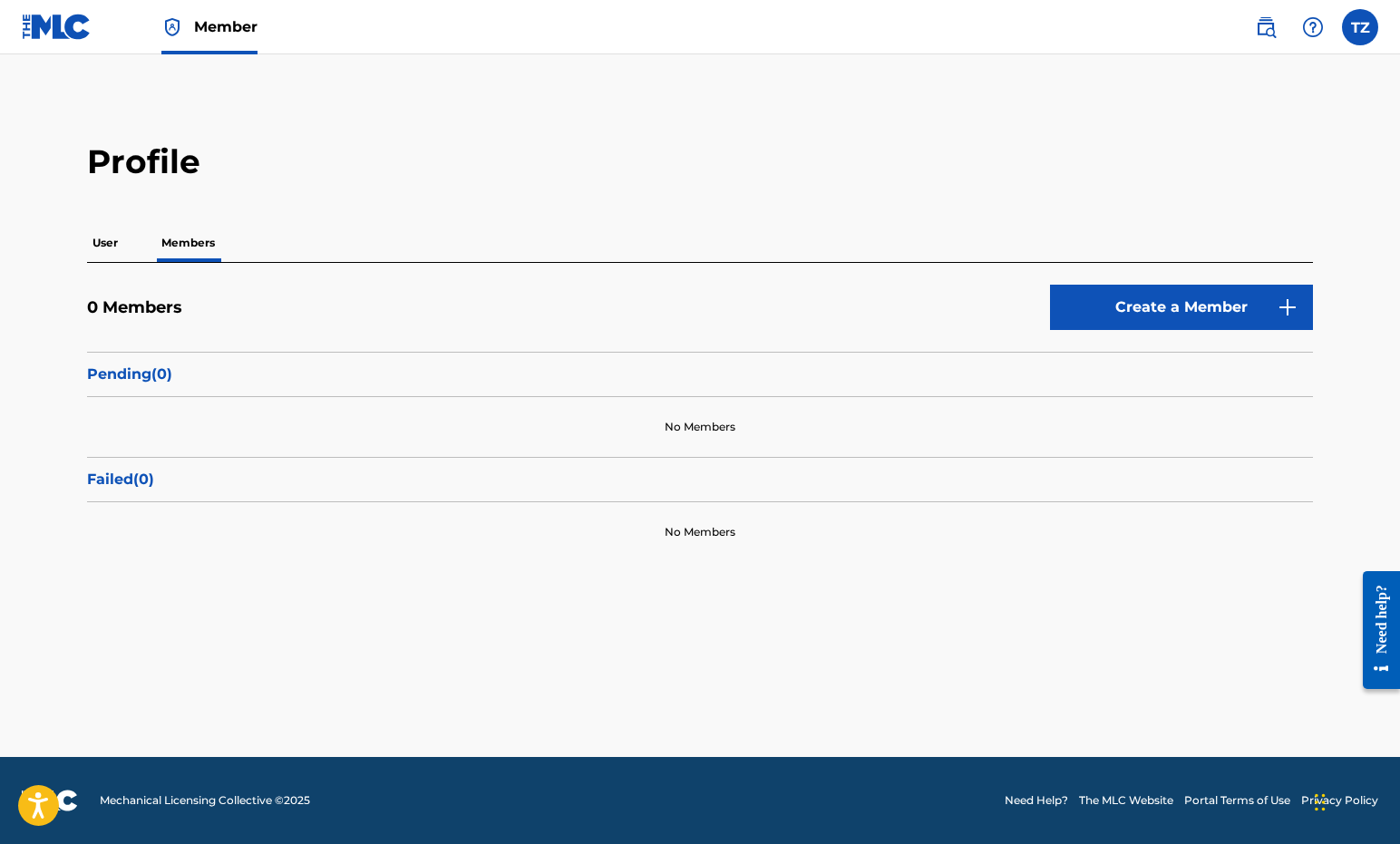
click at [135, 365] on p "Pending ( 0 )" at bounding box center [700, 374] width 1226 height 21
click at [109, 245] on p "User" at bounding box center [105, 242] width 36 height 38
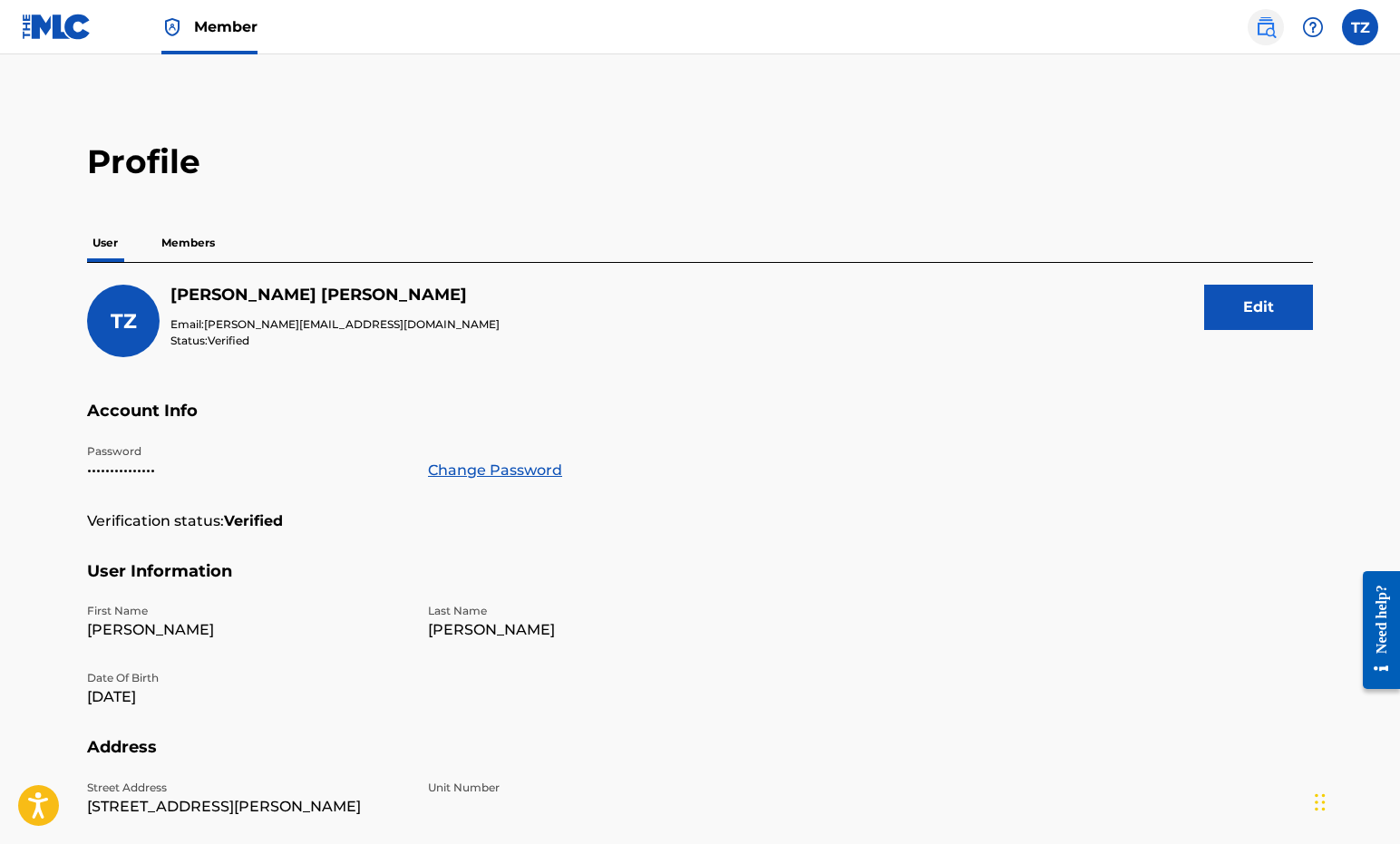
click at [1280, 28] on link at bounding box center [1265, 26] width 36 height 36
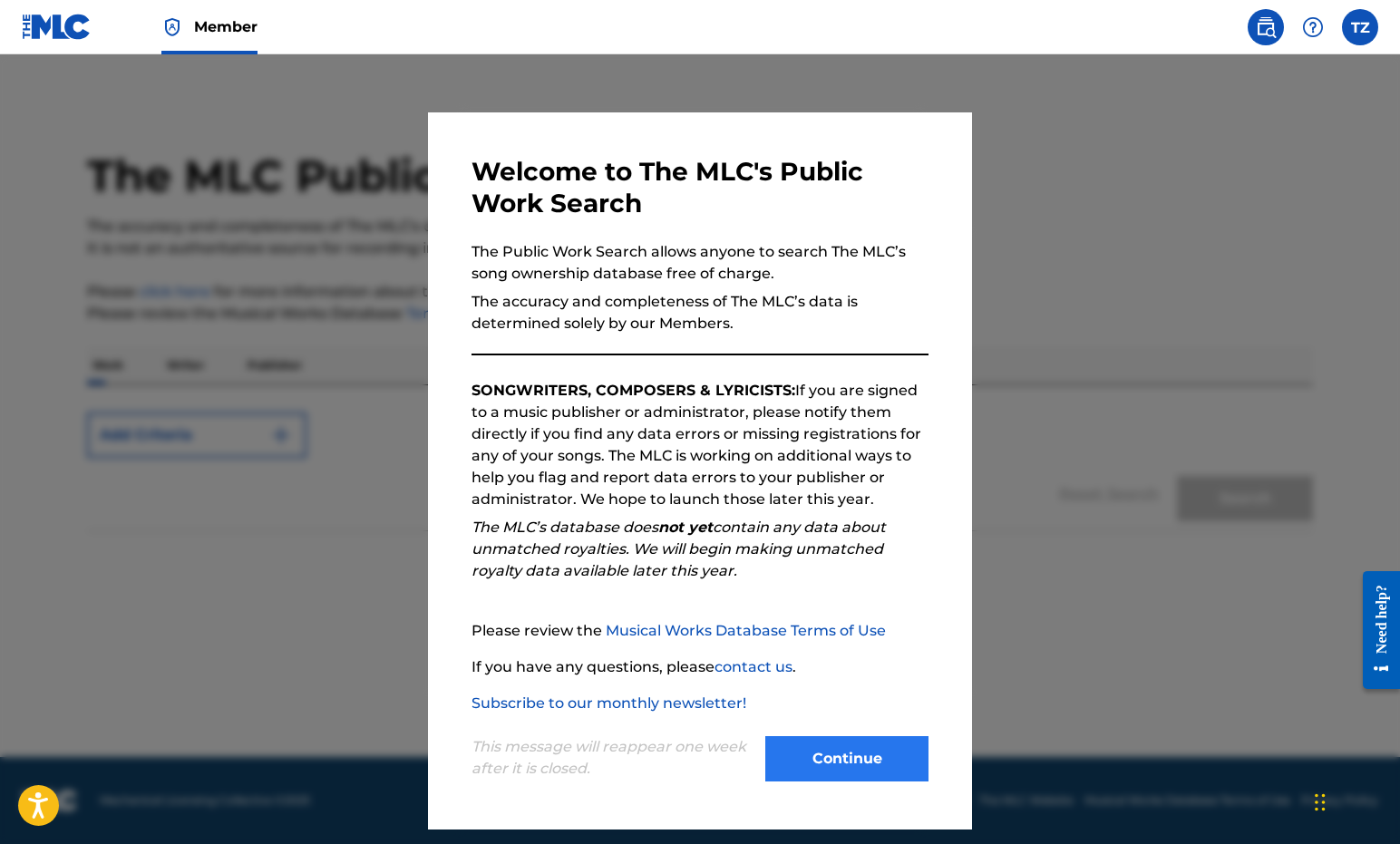
click at [825, 760] on button "Continue" at bounding box center [847, 759] width 163 height 46
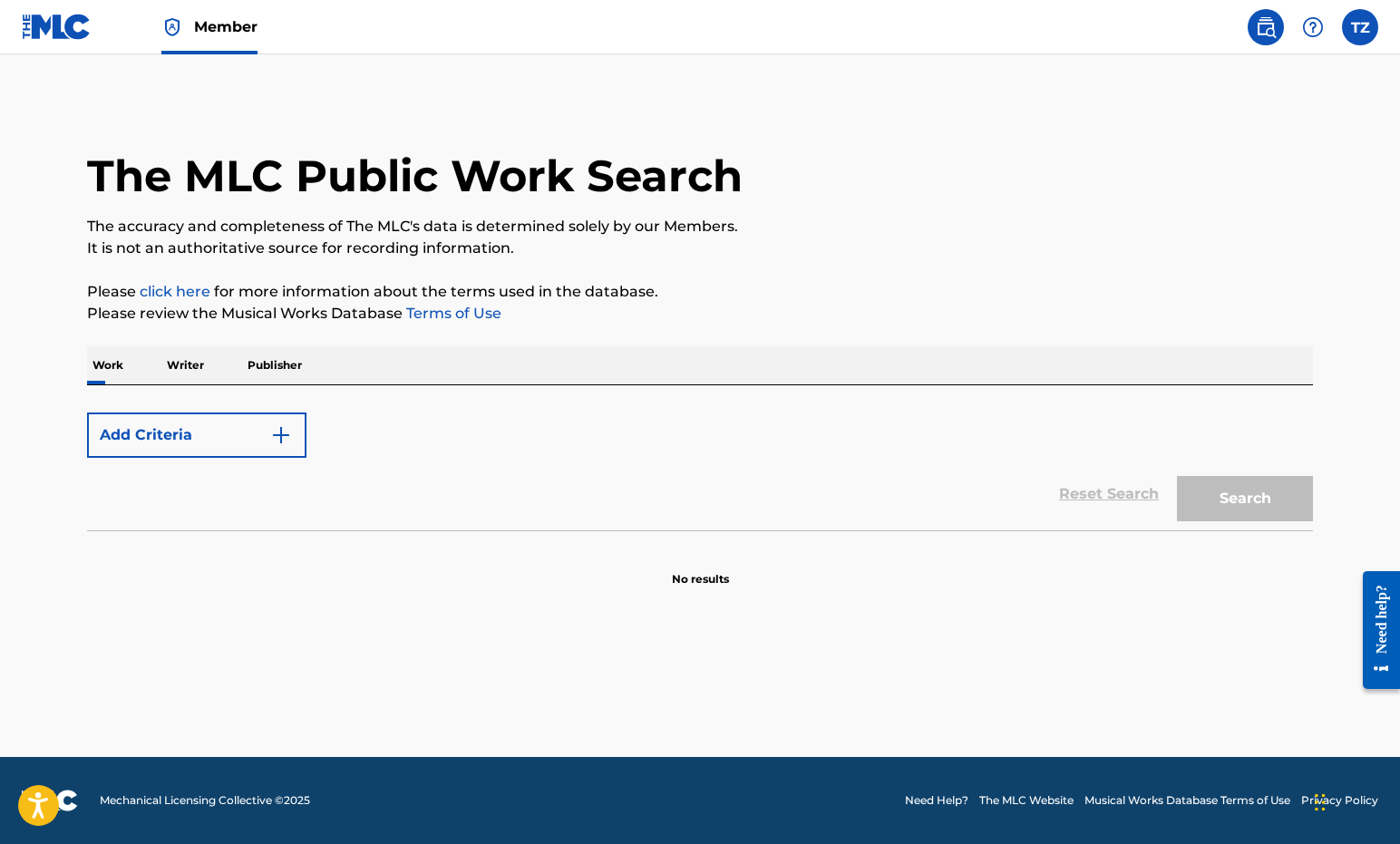
click at [191, 365] on p "Writer" at bounding box center [186, 365] width 48 height 38
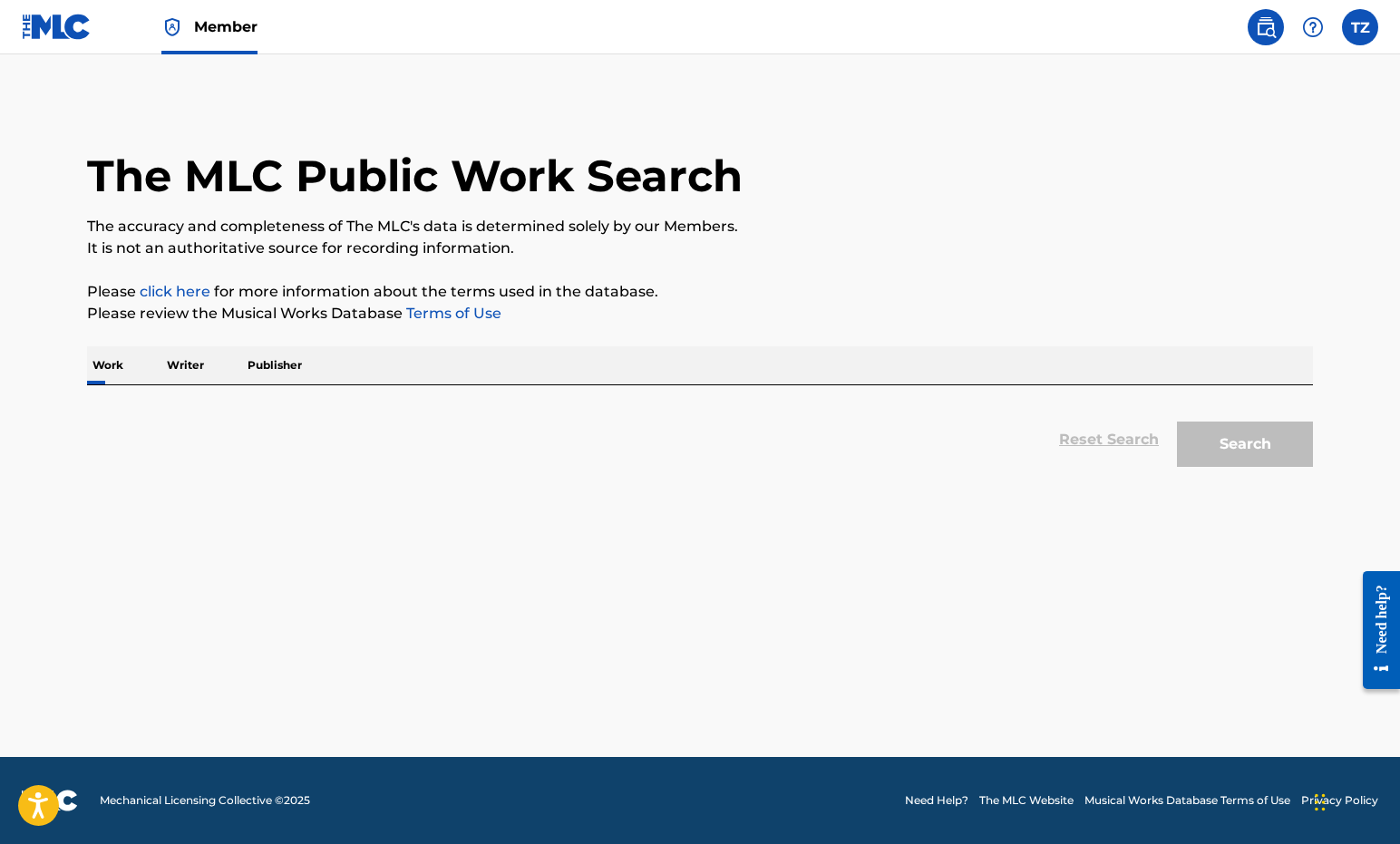
click at [185, 427] on div "Reset Search Search" at bounding box center [700, 439] width 1226 height 73
click at [1082, 439] on div "Reset Search Search" at bounding box center [700, 439] width 1226 height 73
click at [1014, 369] on div "Work Writer Publisher" at bounding box center [700, 365] width 1226 height 38
click at [170, 290] on link "click here" at bounding box center [174, 292] width 71 height 17
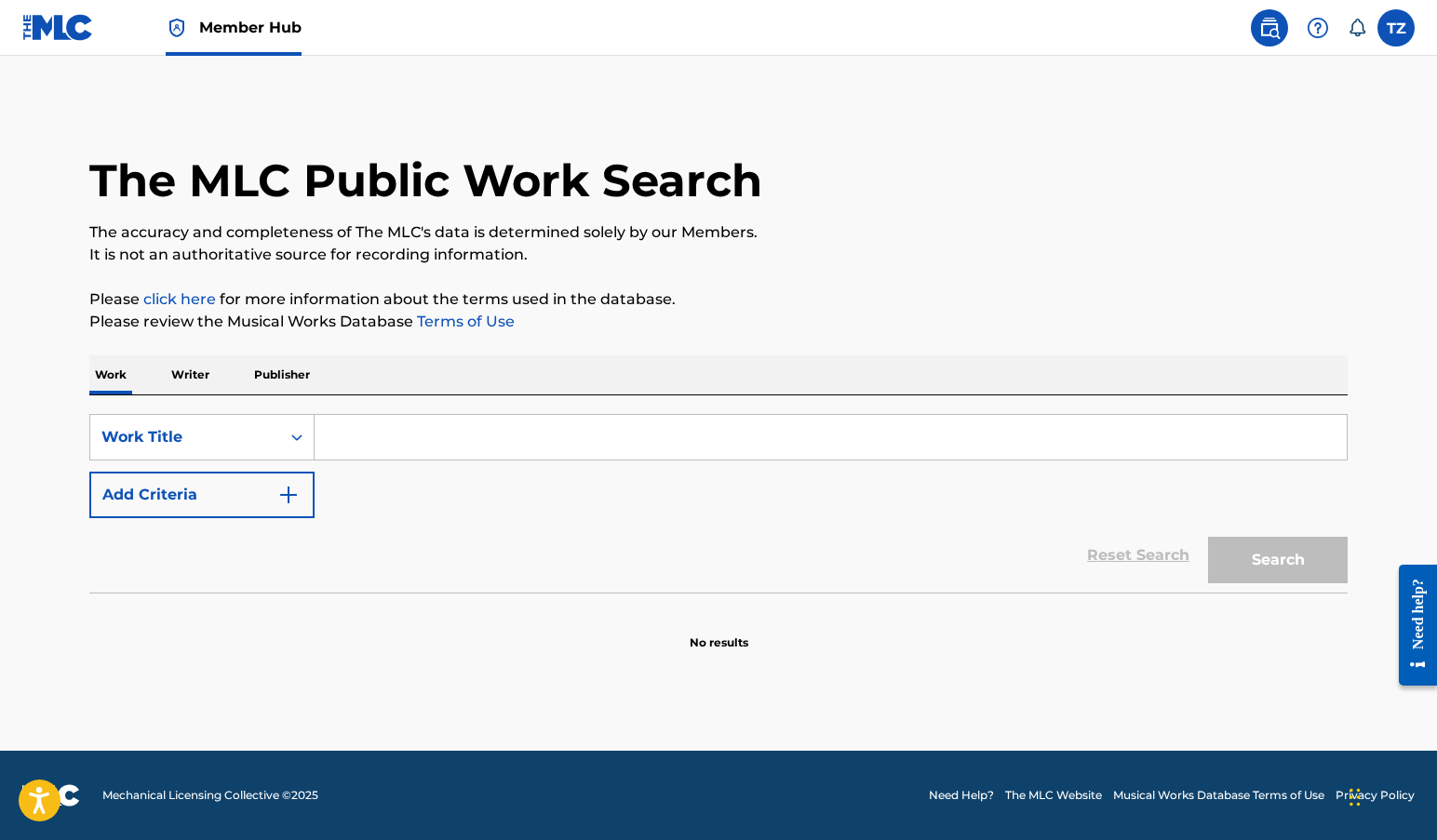
click at [194, 376] on p "Writer" at bounding box center [191, 375] width 50 height 39
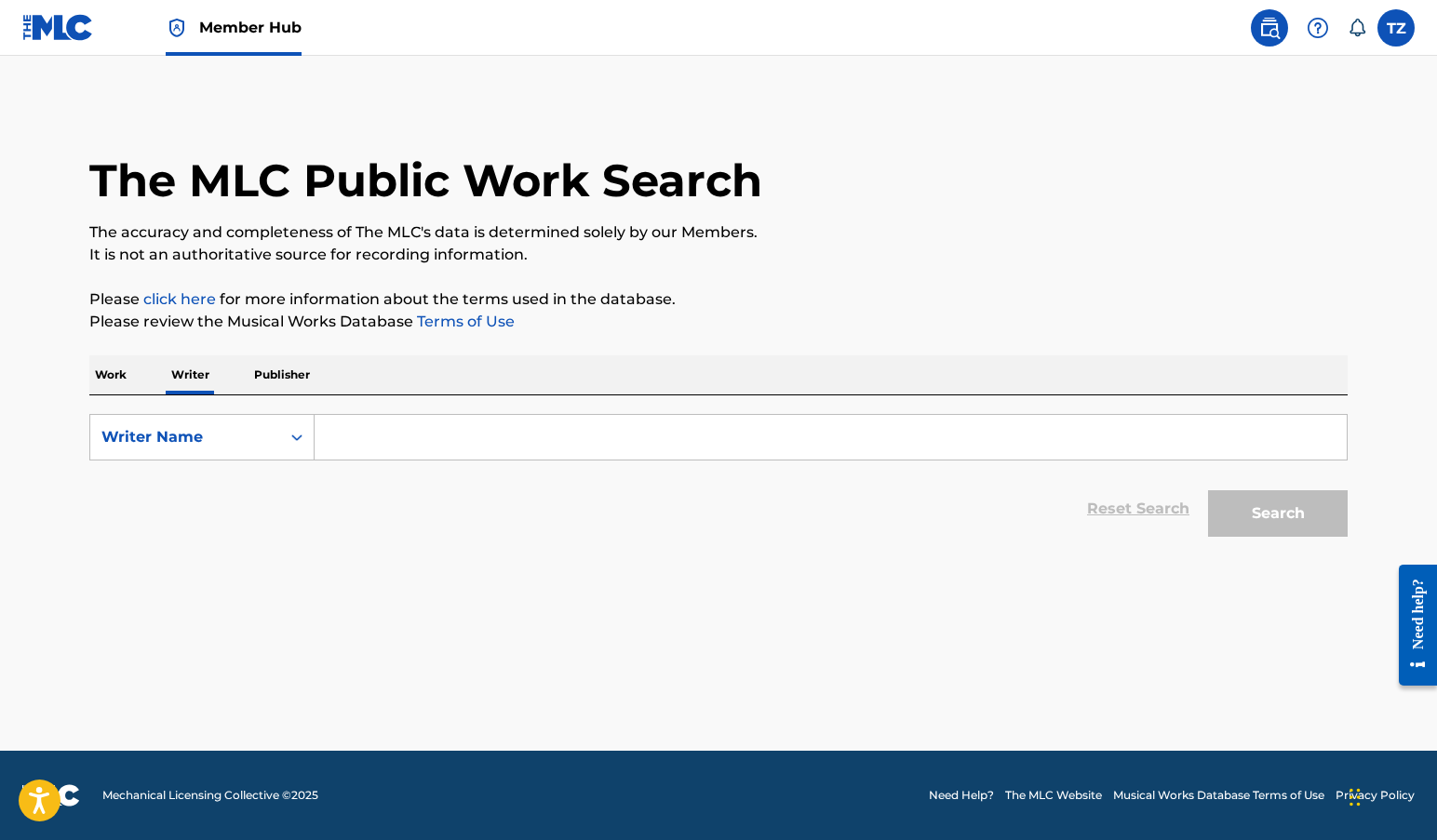
click at [356, 432] on input "Search Form" at bounding box center [830, 436] width 1032 height 45
click at [488, 545] on div "Reset Search Search" at bounding box center [718, 509] width 1258 height 75
click at [1229, 506] on button "Search" at bounding box center [1278, 513] width 139 height 47
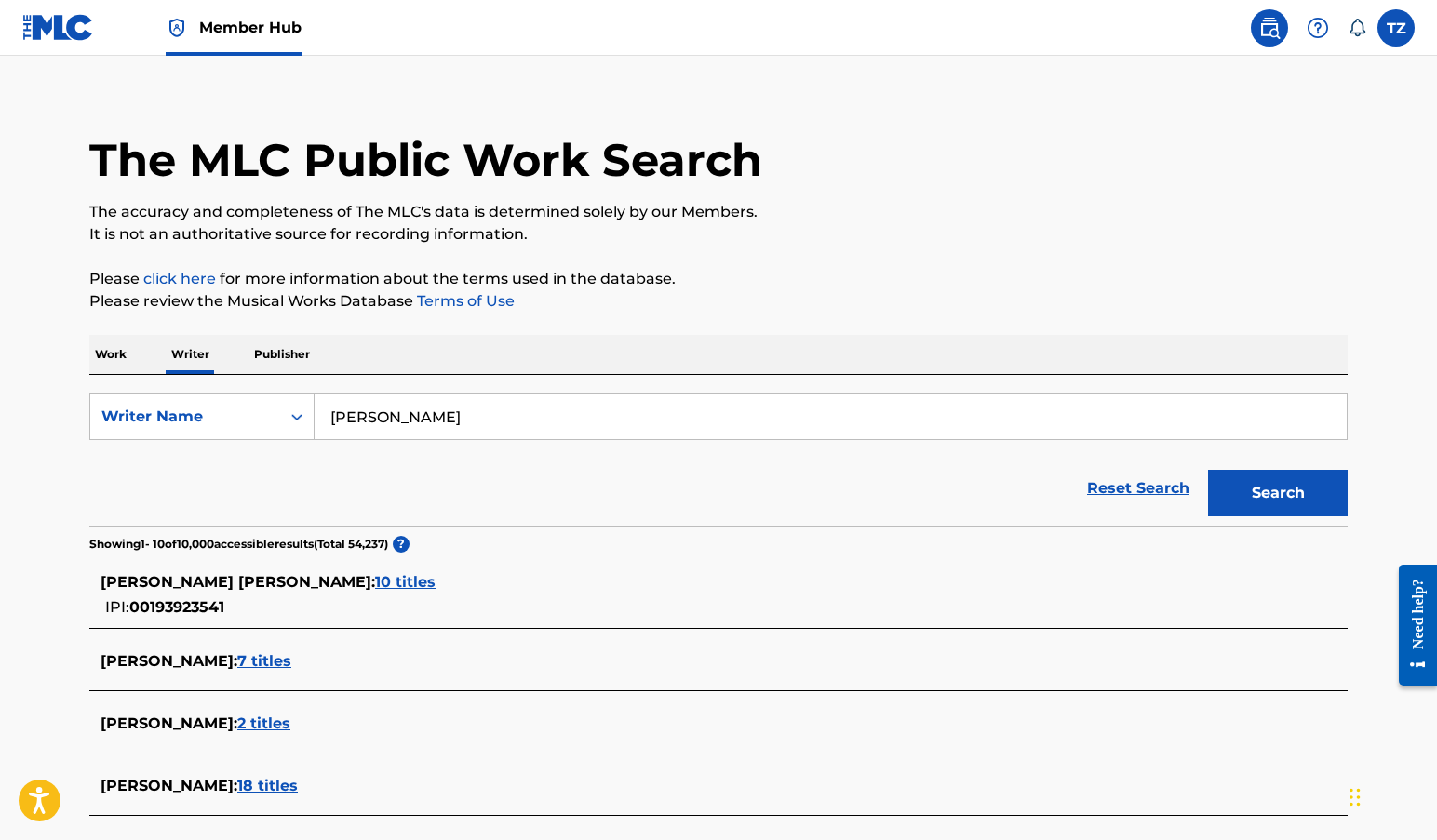
scroll to position [80, 0]
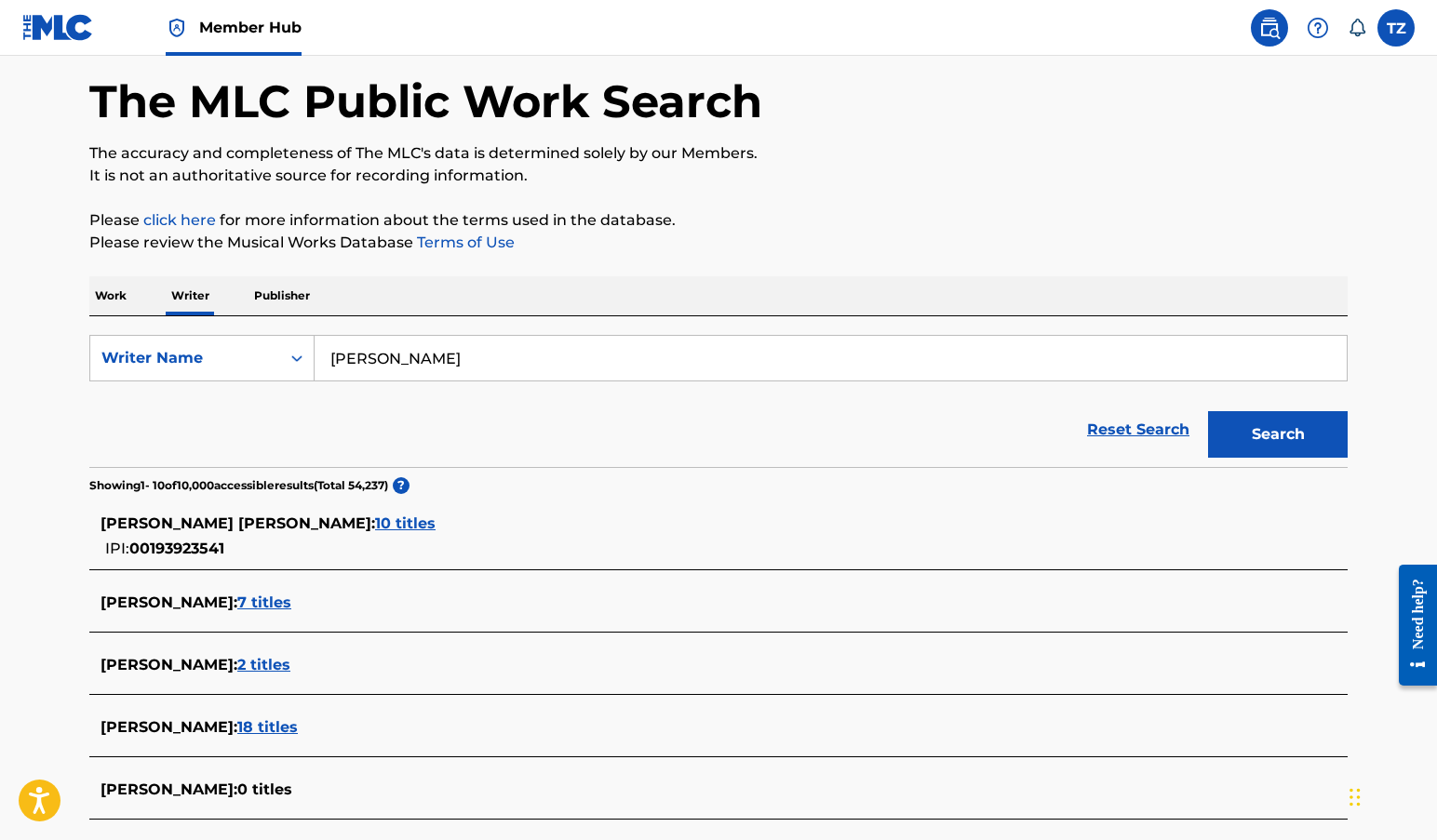
click at [291, 606] on span "7 titles" at bounding box center [265, 602] width 54 height 18
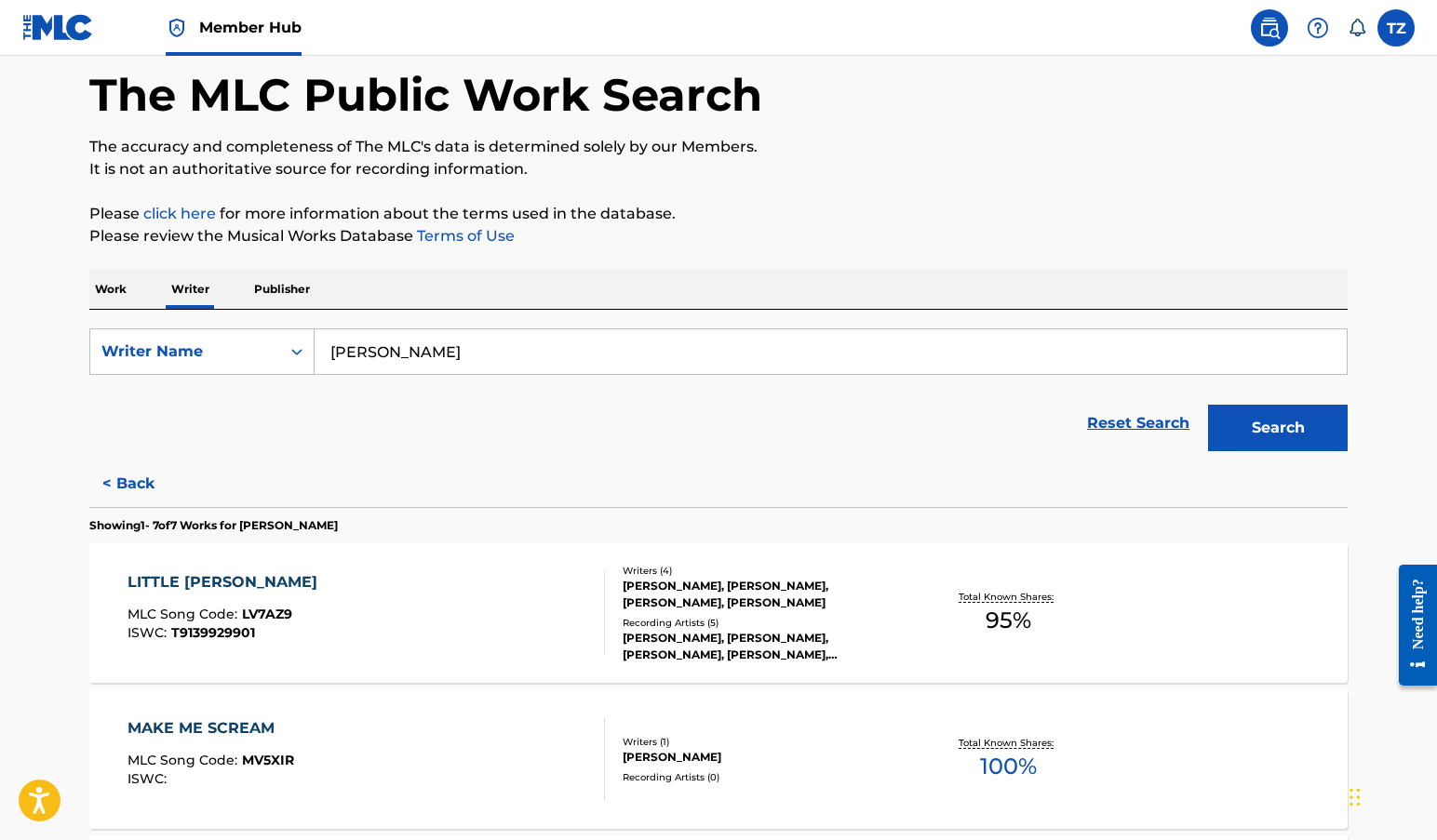
scroll to position [0, 0]
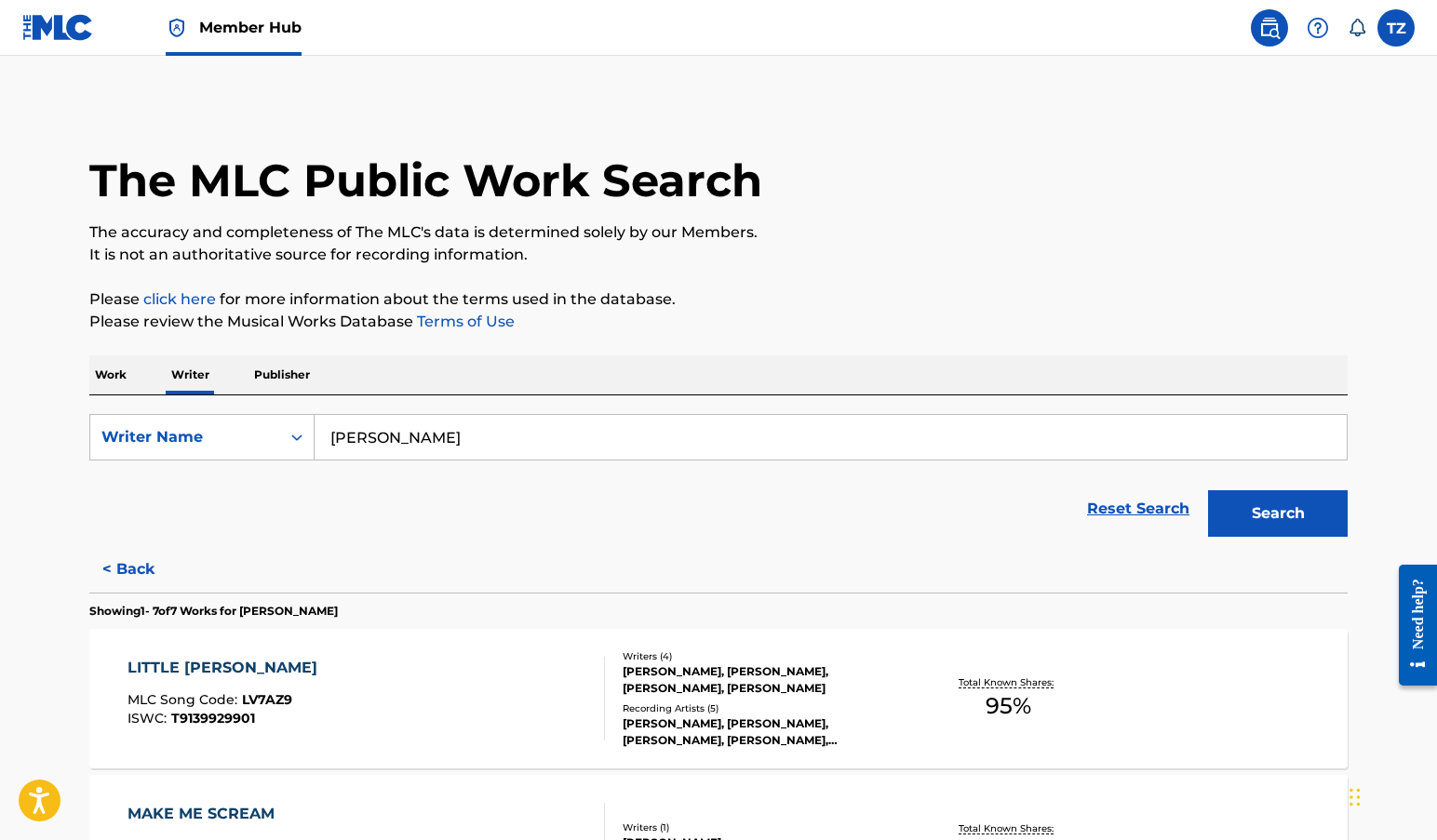
click at [388, 439] on input "Robert l zimmerman" at bounding box center [830, 436] width 1032 height 45
click at [696, 524] on div "Reset Search Search" at bounding box center [718, 509] width 1258 height 75
click at [1263, 509] on button "Search" at bounding box center [1278, 513] width 139 height 47
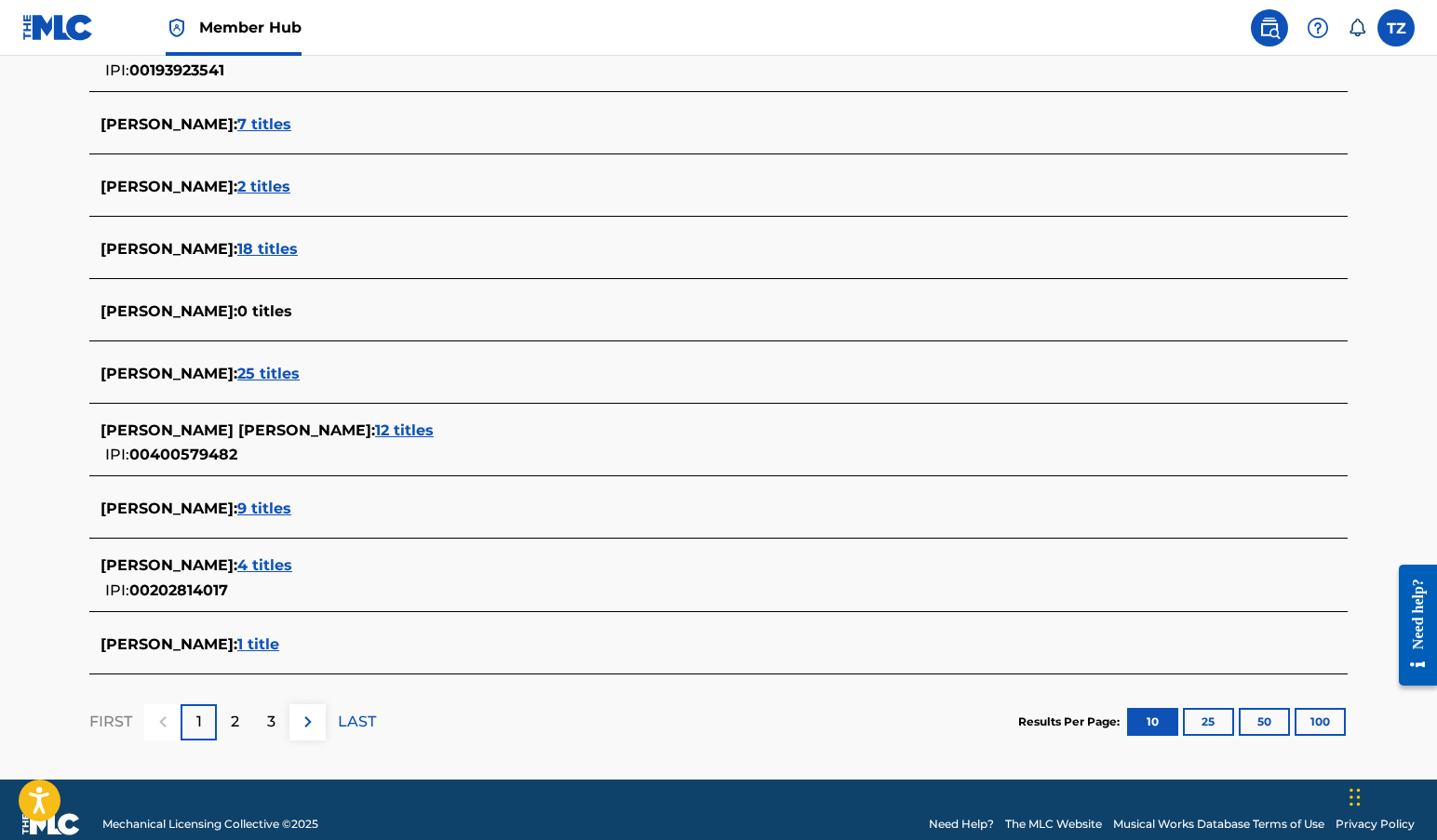
scroll to position [587, 0]
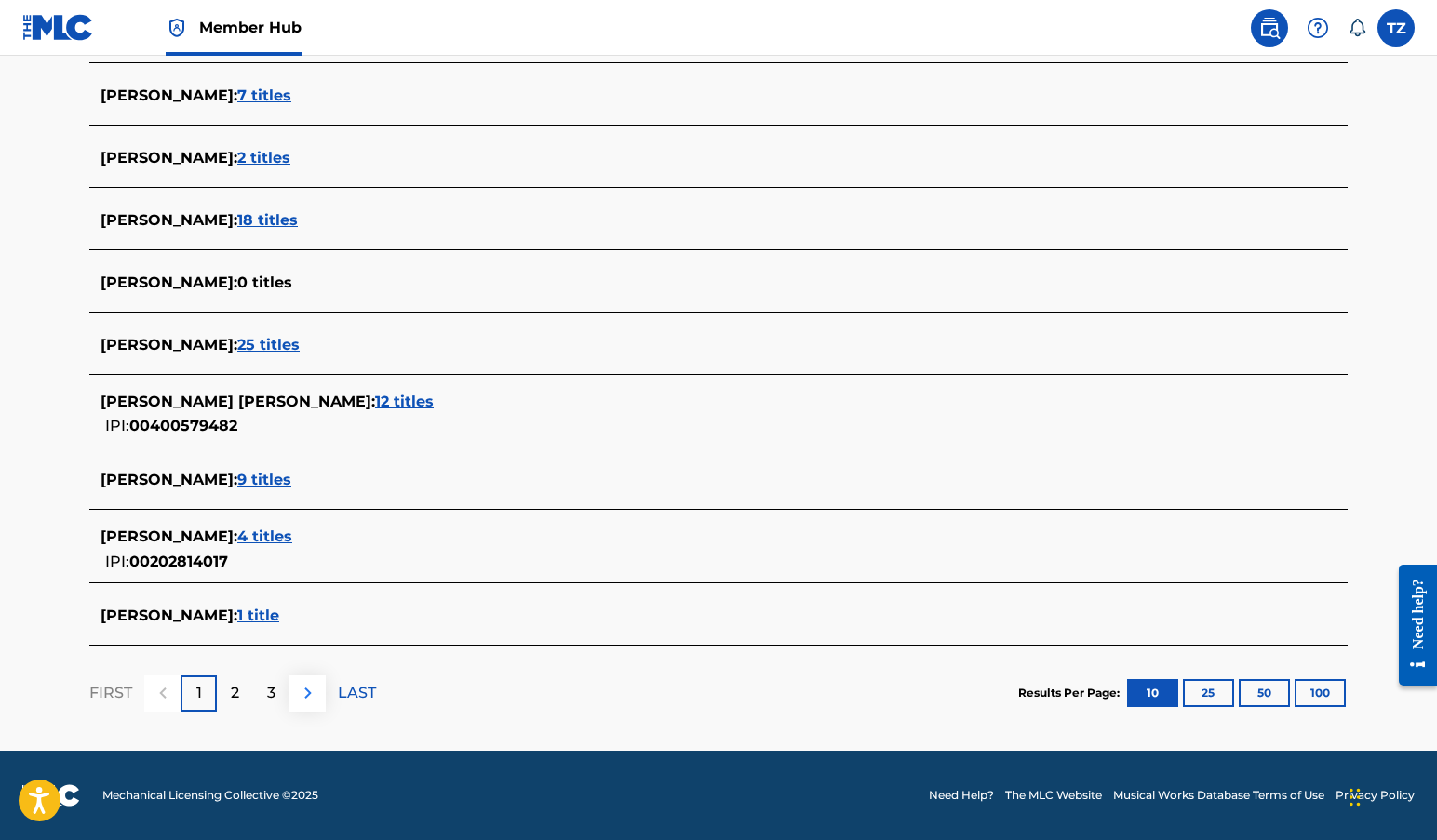
click at [312, 695] on img at bounding box center [308, 693] width 22 height 22
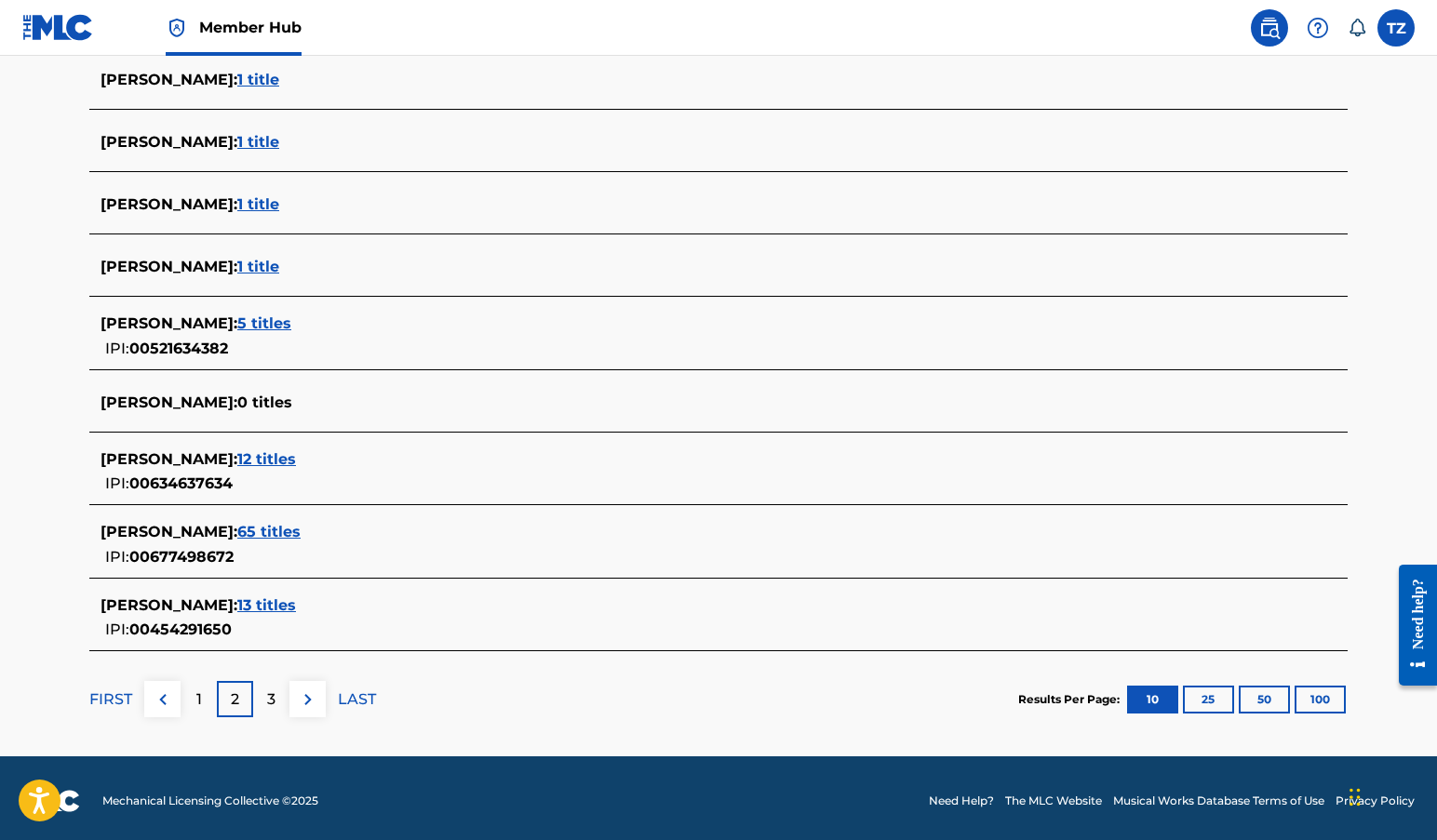
scroll to position [594, 0]
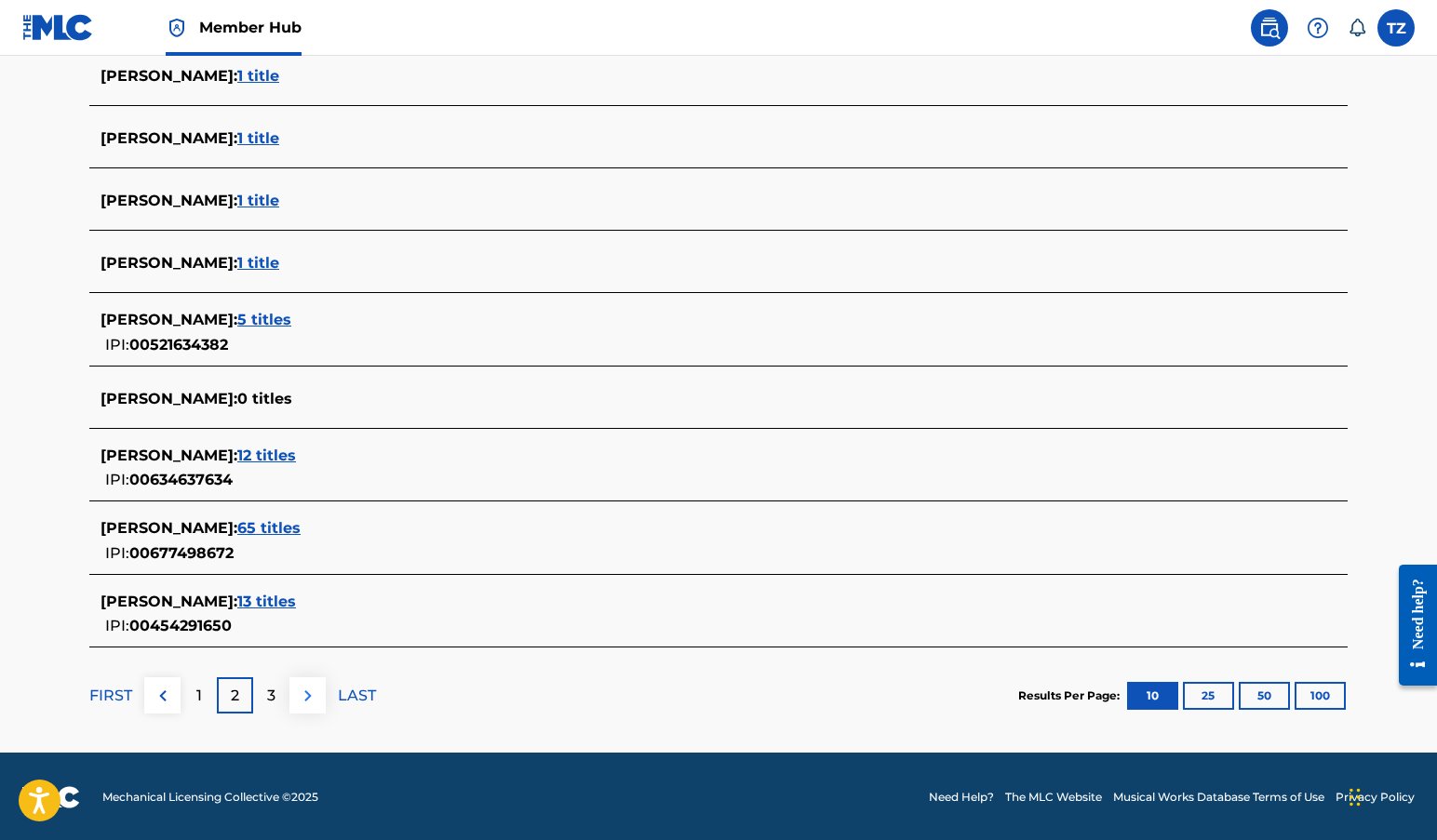
click at [316, 693] on img at bounding box center [308, 696] width 22 height 22
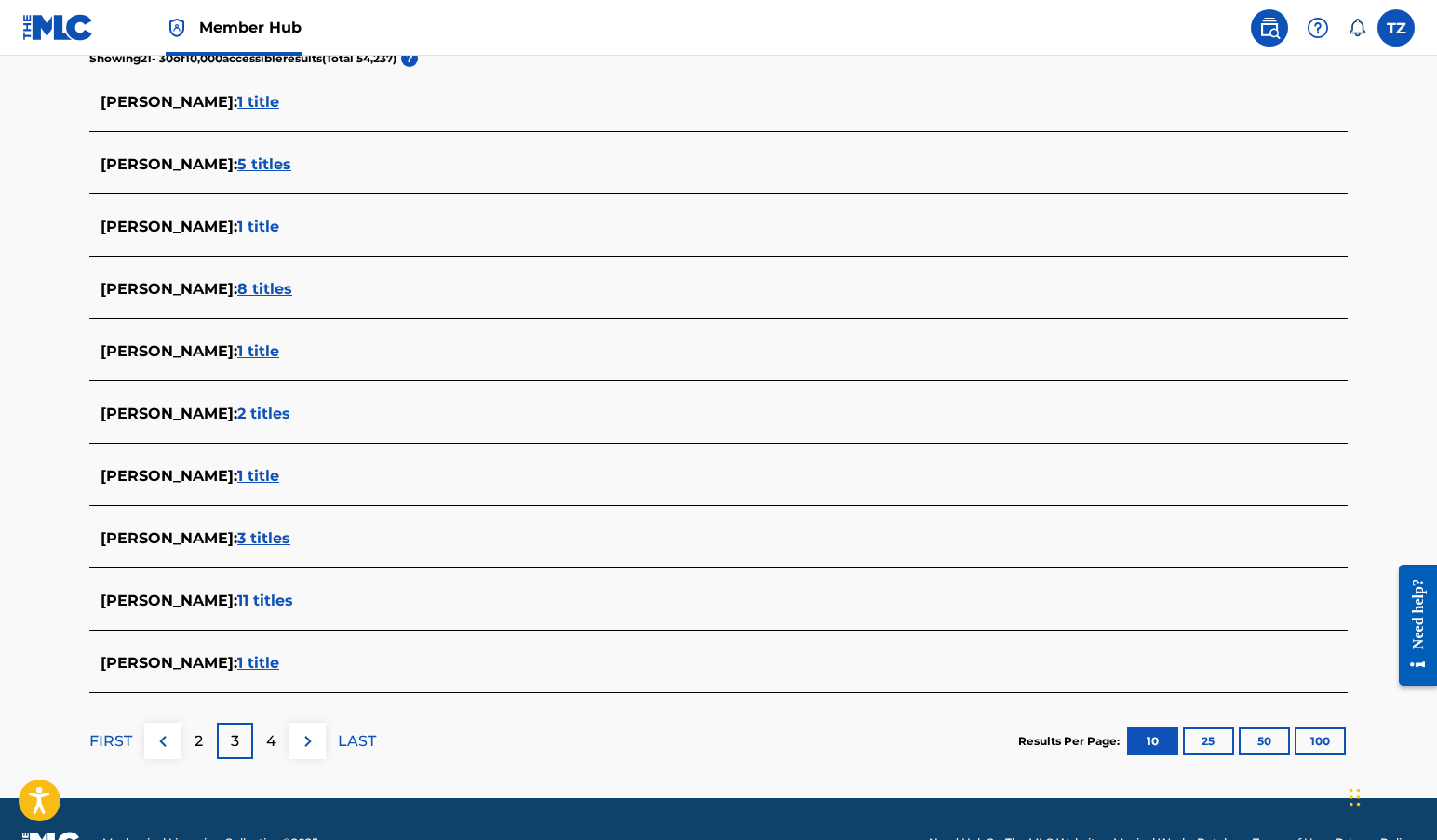
scroll to position [518, 0]
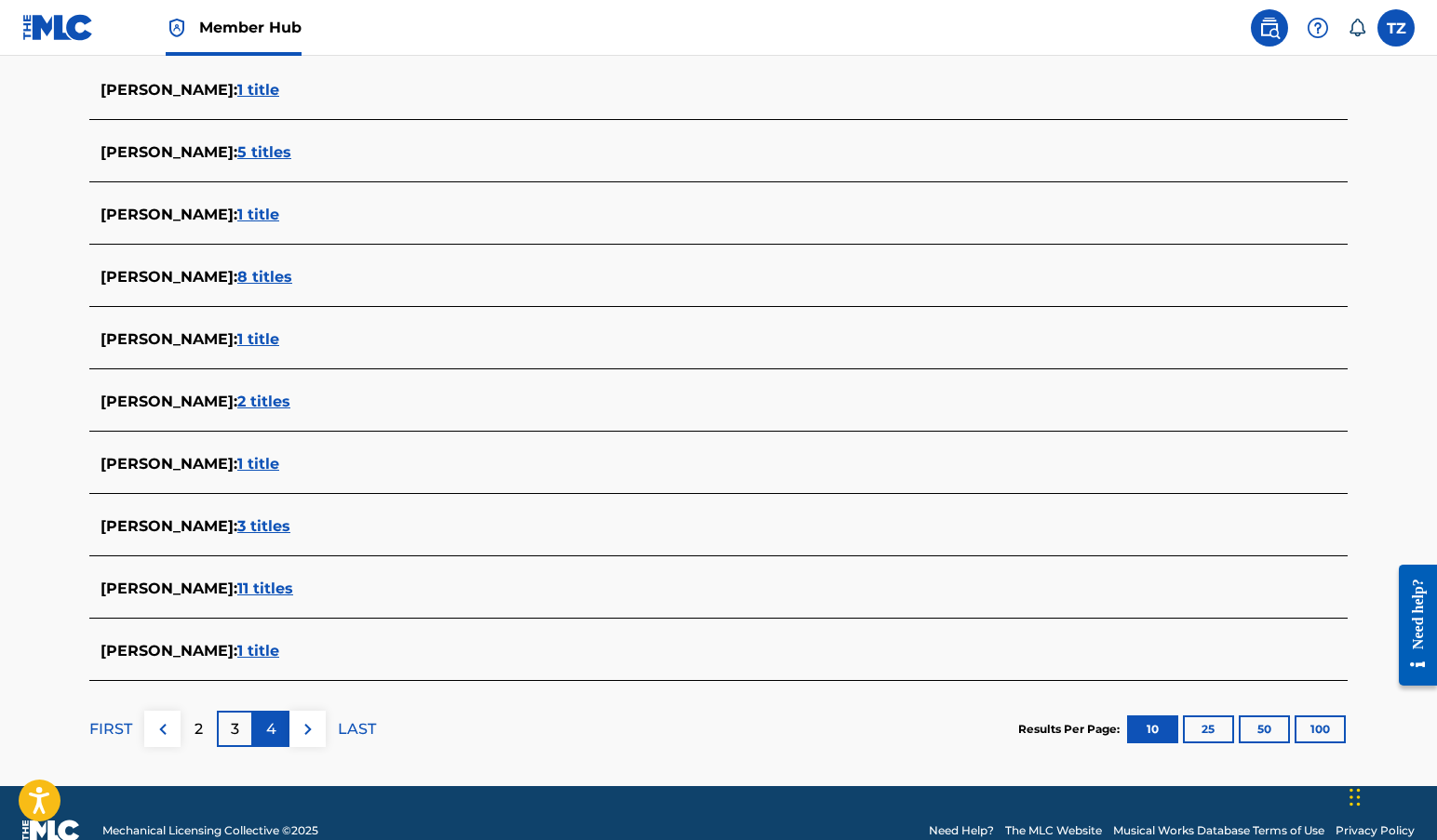
click at [269, 724] on p "4" at bounding box center [271, 730] width 10 height 22
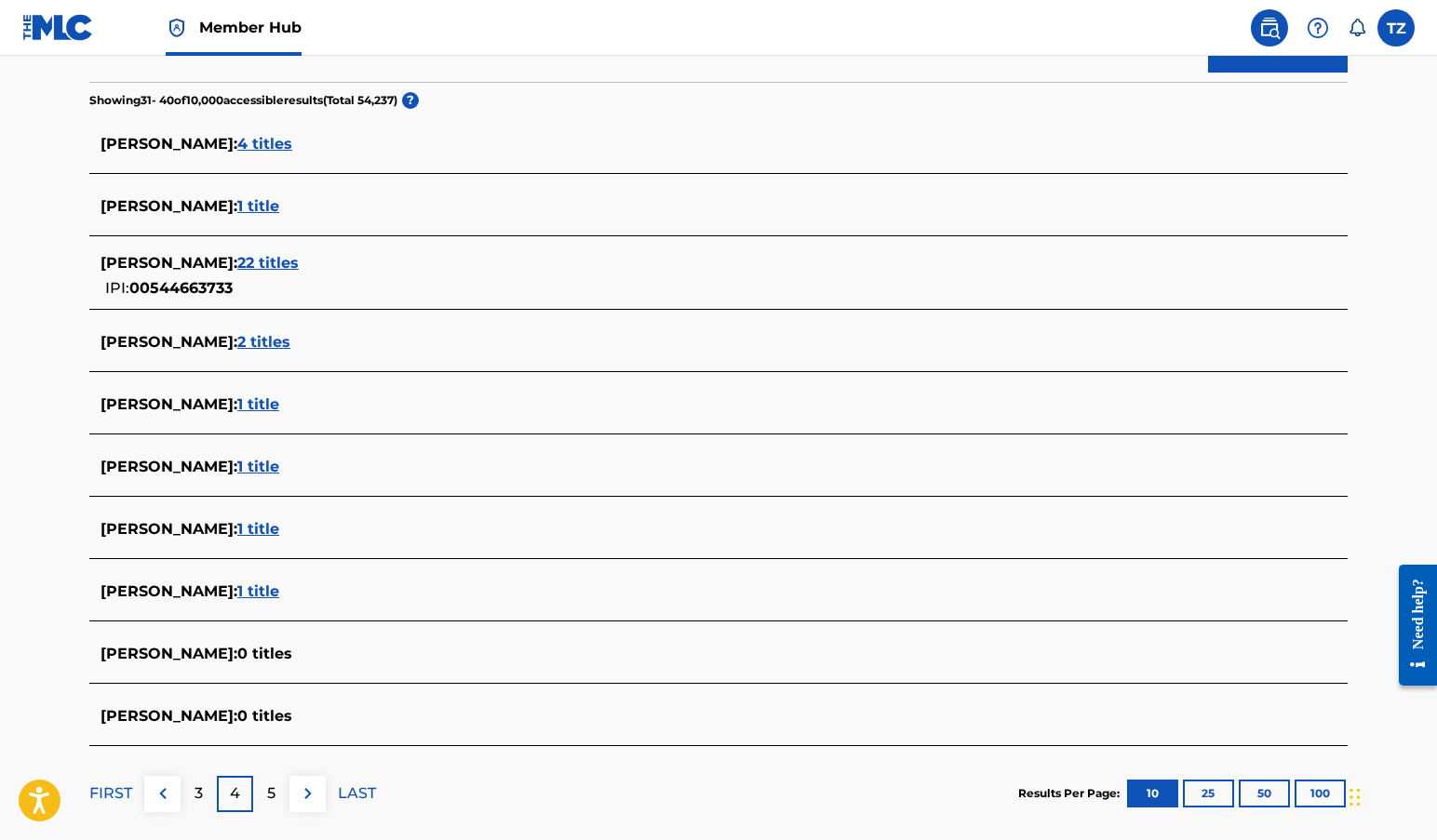
scroll to position [523, 0]
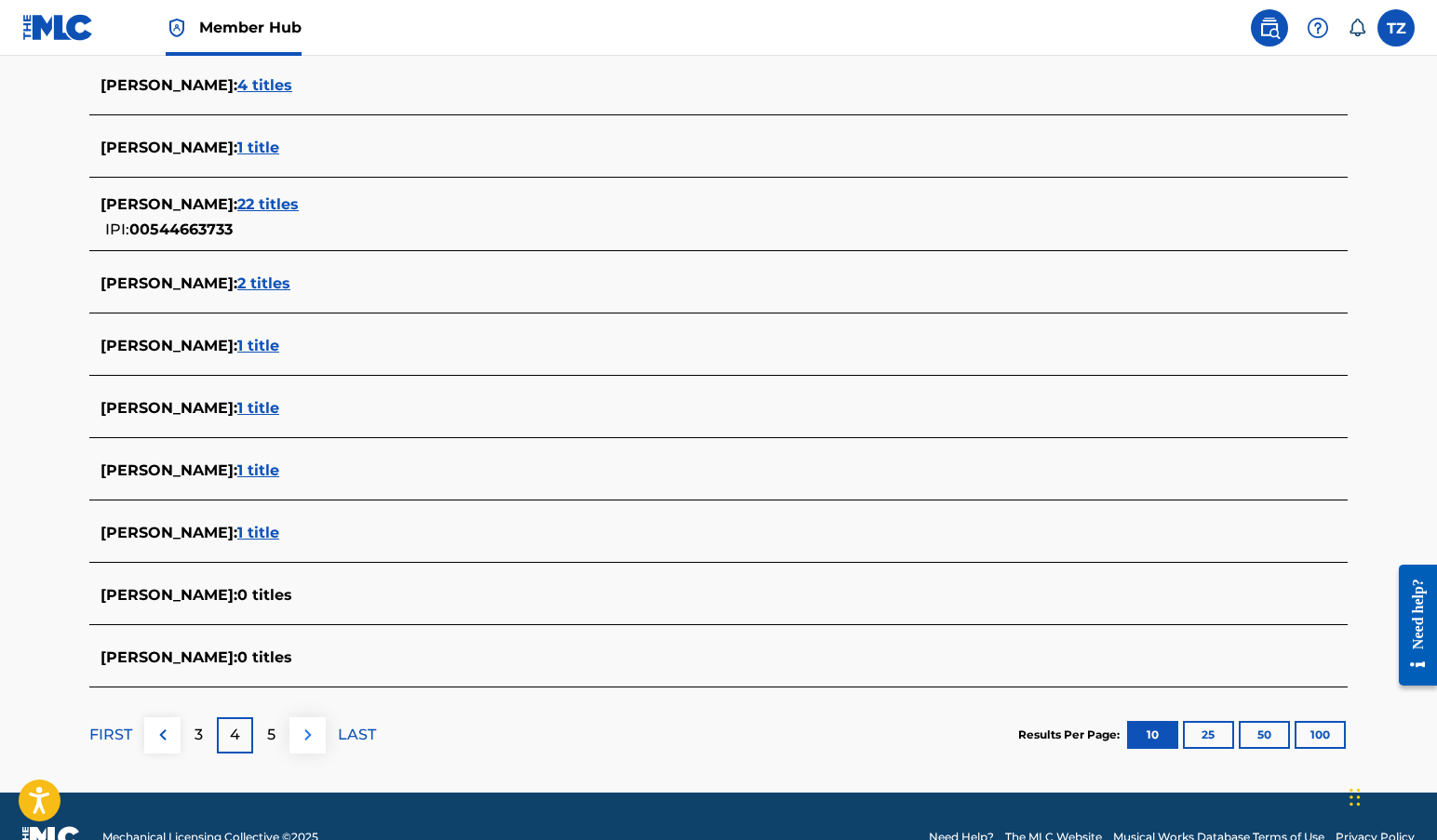
click at [317, 731] on img at bounding box center [308, 735] width 22 height 22
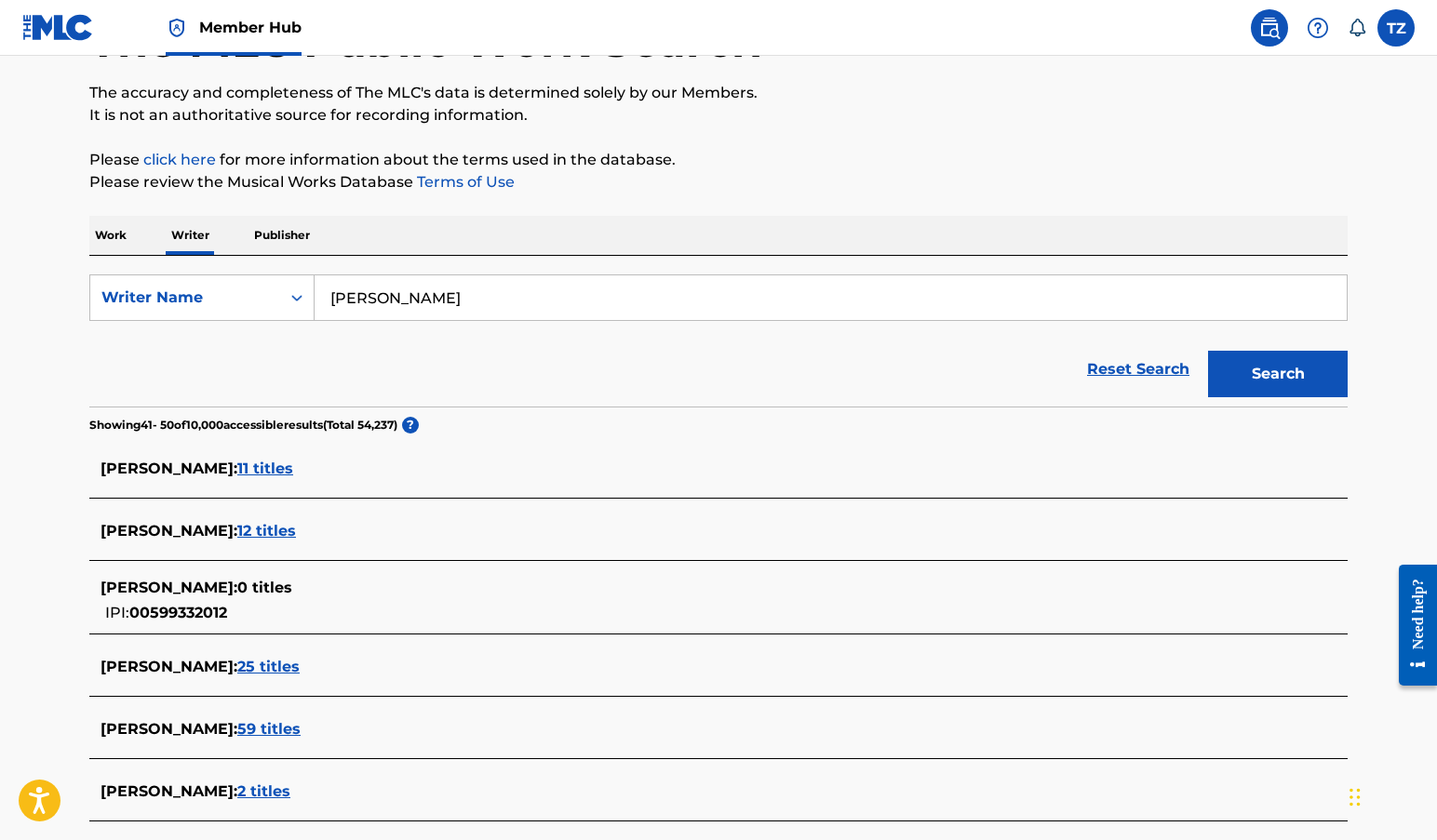
scroll to position [260, 0]
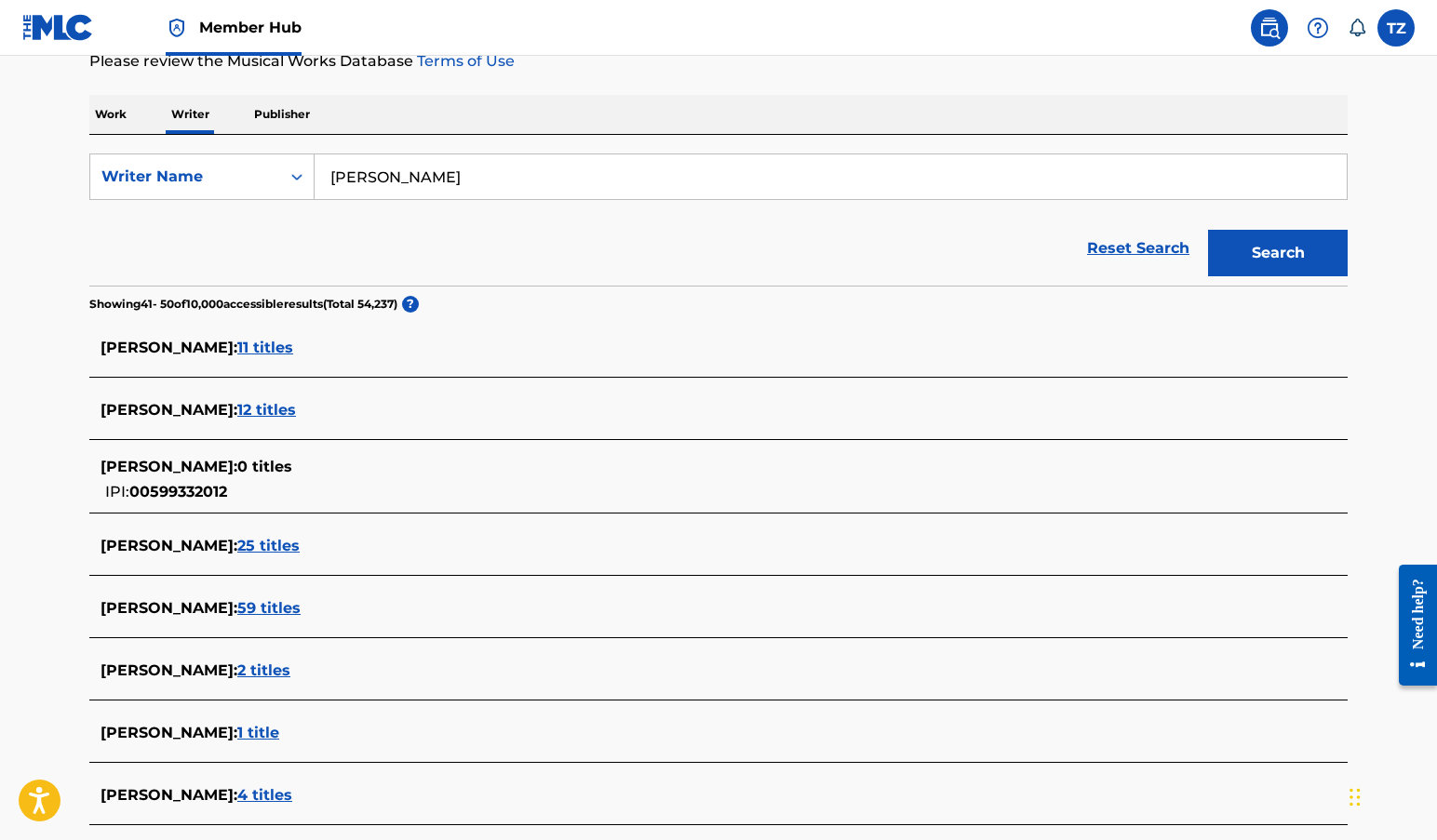
click at [277, 677] on span "2 titles" at bounding box center [264, 670] width 53 height 18
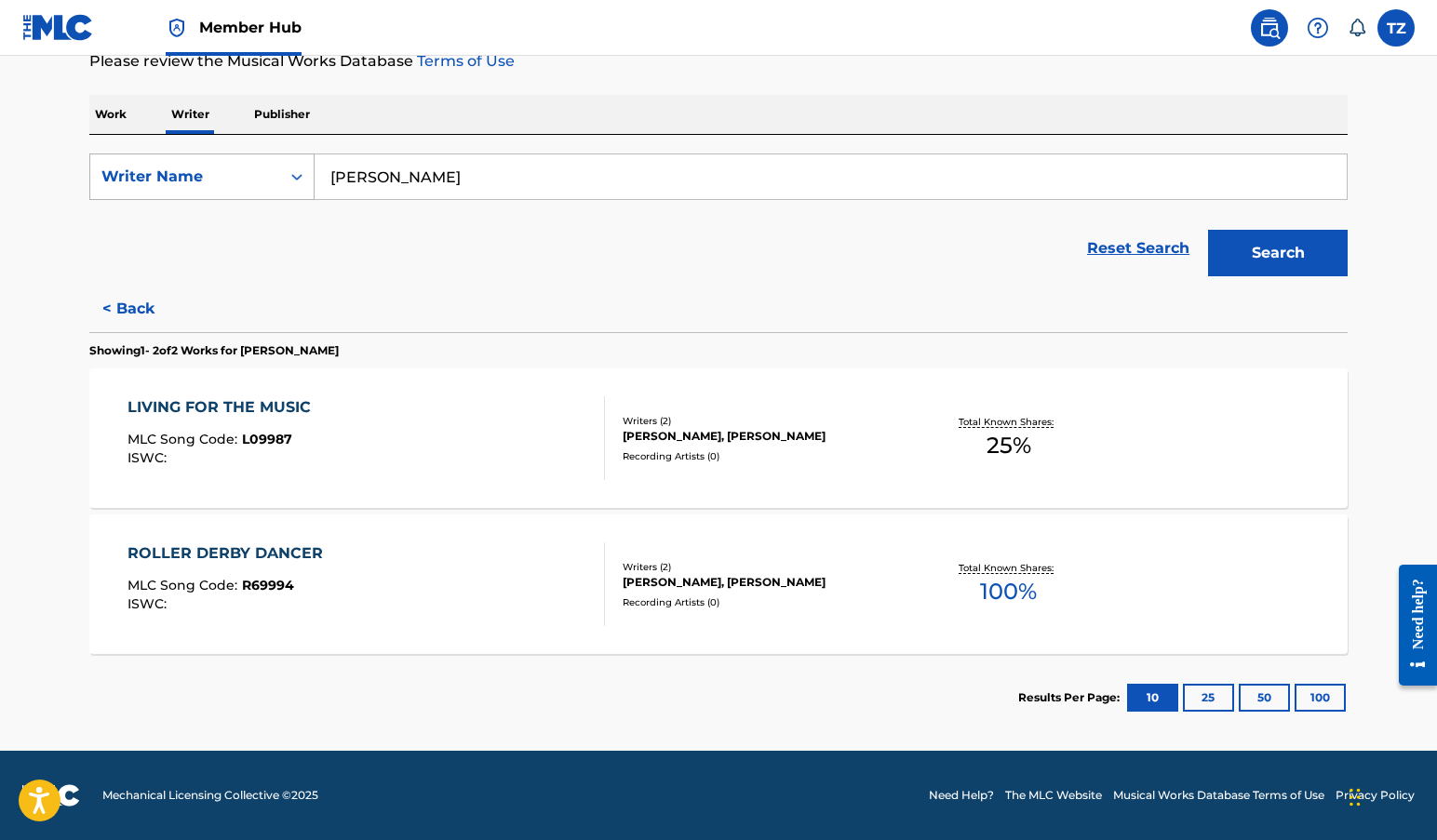
drag, startPoint x: 516, startPoint y: 177, endPoint x: 297, endPoint y: 181, distance: 219.0
click at [297, 181] on div "SearchWithCriteriaa219e997-c20b-442f-a2b5-b28286290468 Writer Name Robert L. Zi…" at bounding box center [718, 176] width 1258 height 47
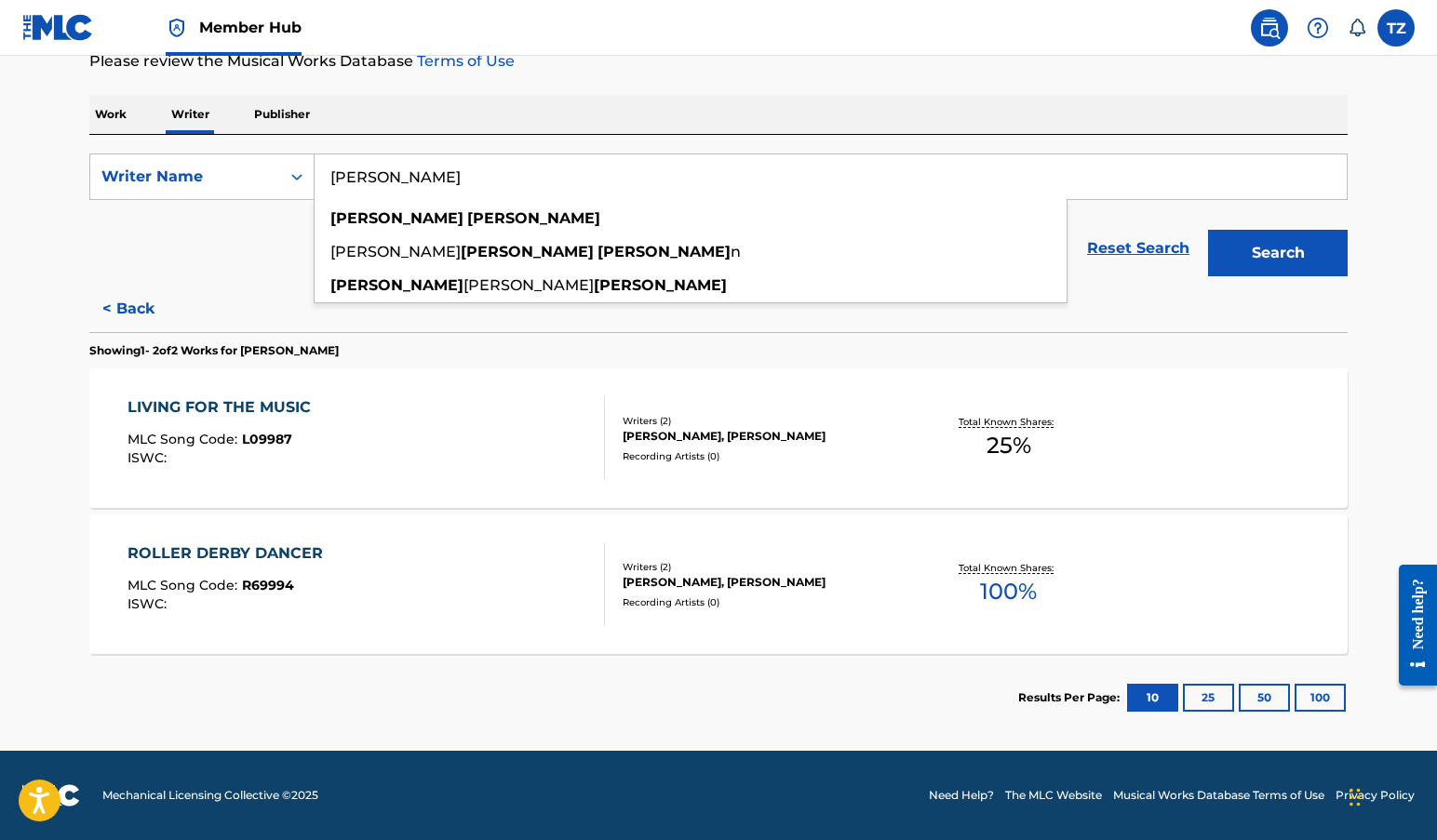
type input "bob zimmerman"
click at [1278, 253] on button "Search" at bounding box center [1278, 252] width 139 height 47
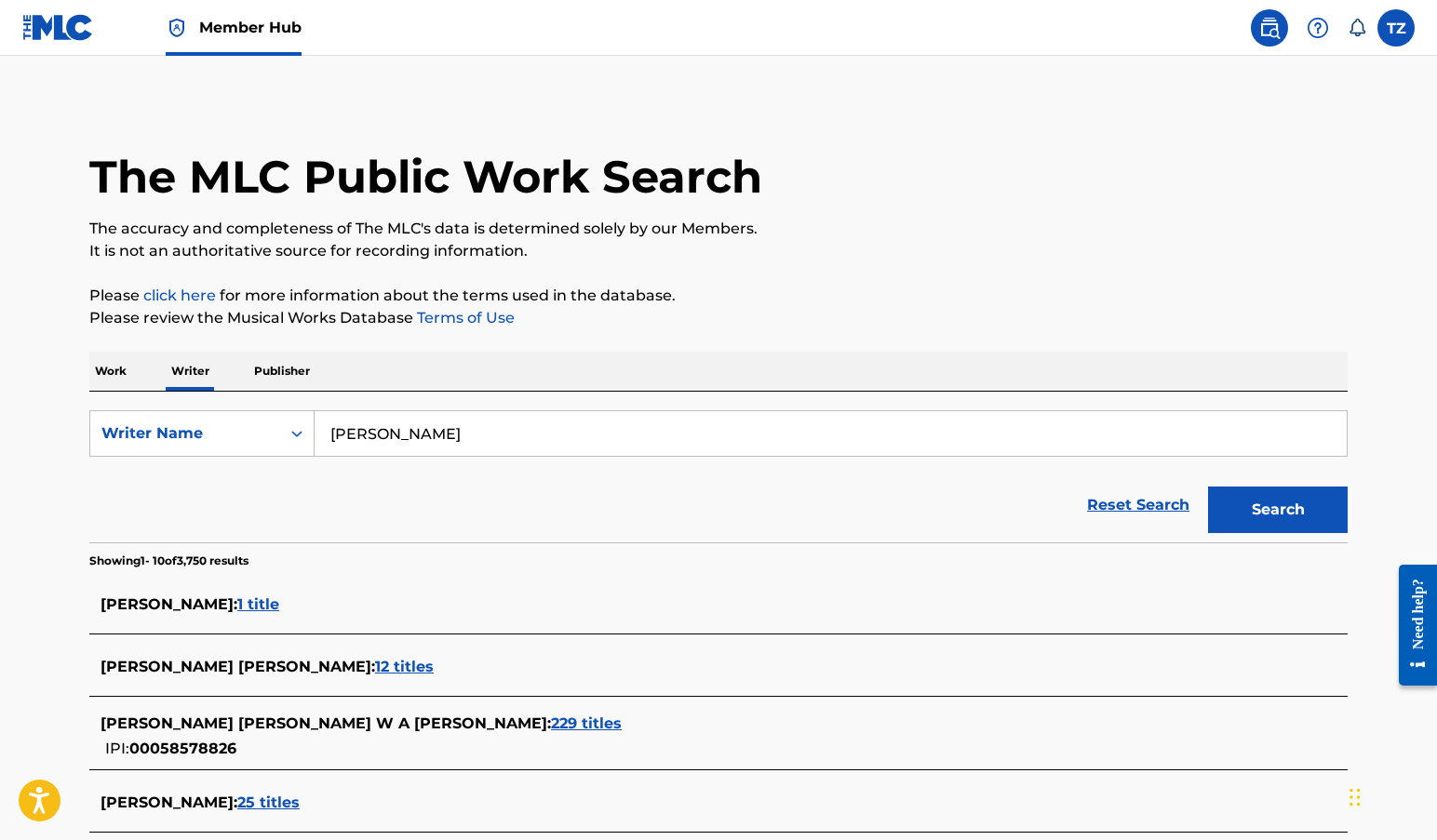
scroll to position [201, 0]
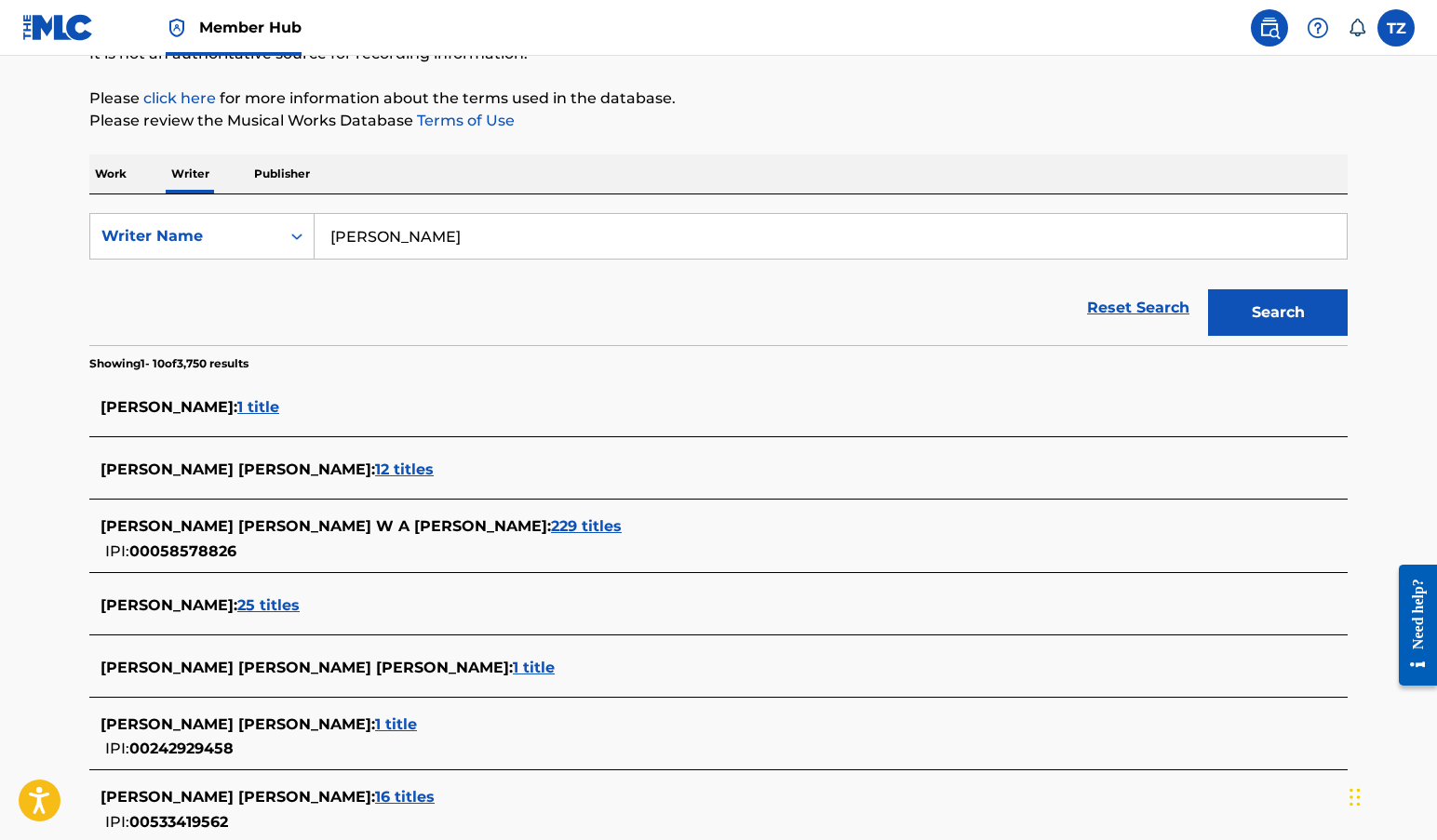
click at [261, 408] on span "1 title" at bounding box center [259, 408] width 42 height 18
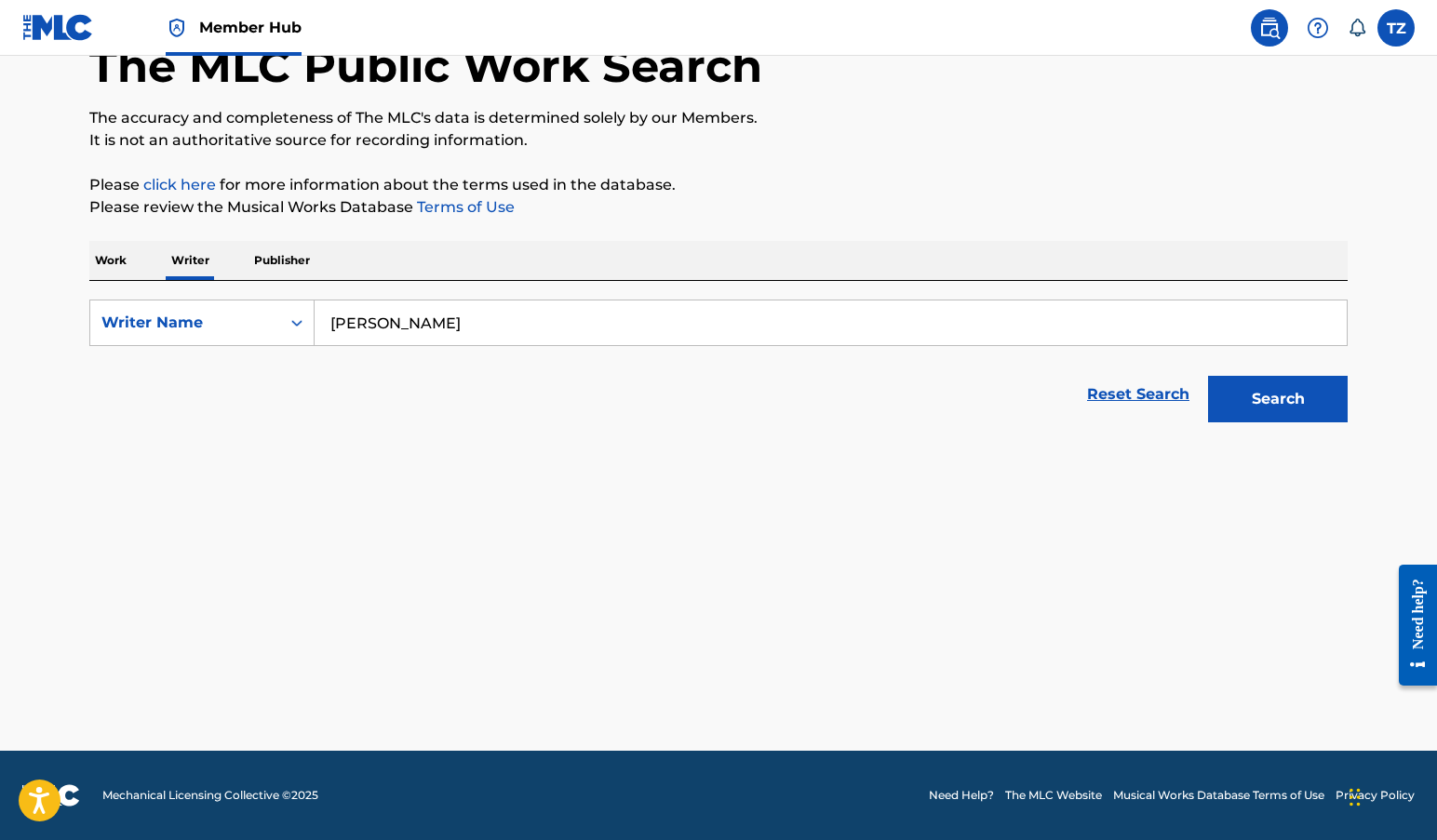
scroll to position [114, 0]
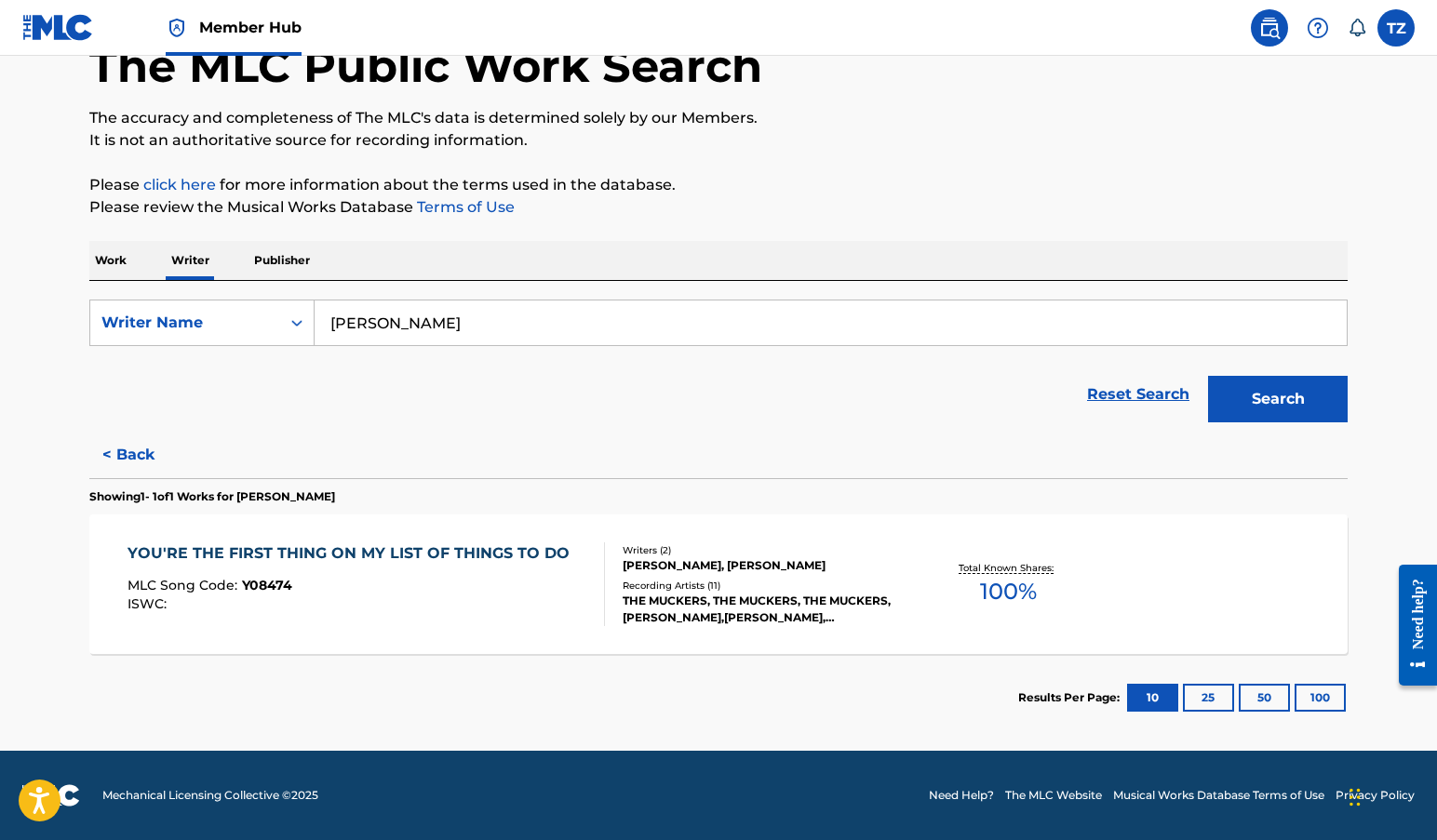
click at [102, 258] on p "Work" at bounding box center [110, 259] width 43 height 39
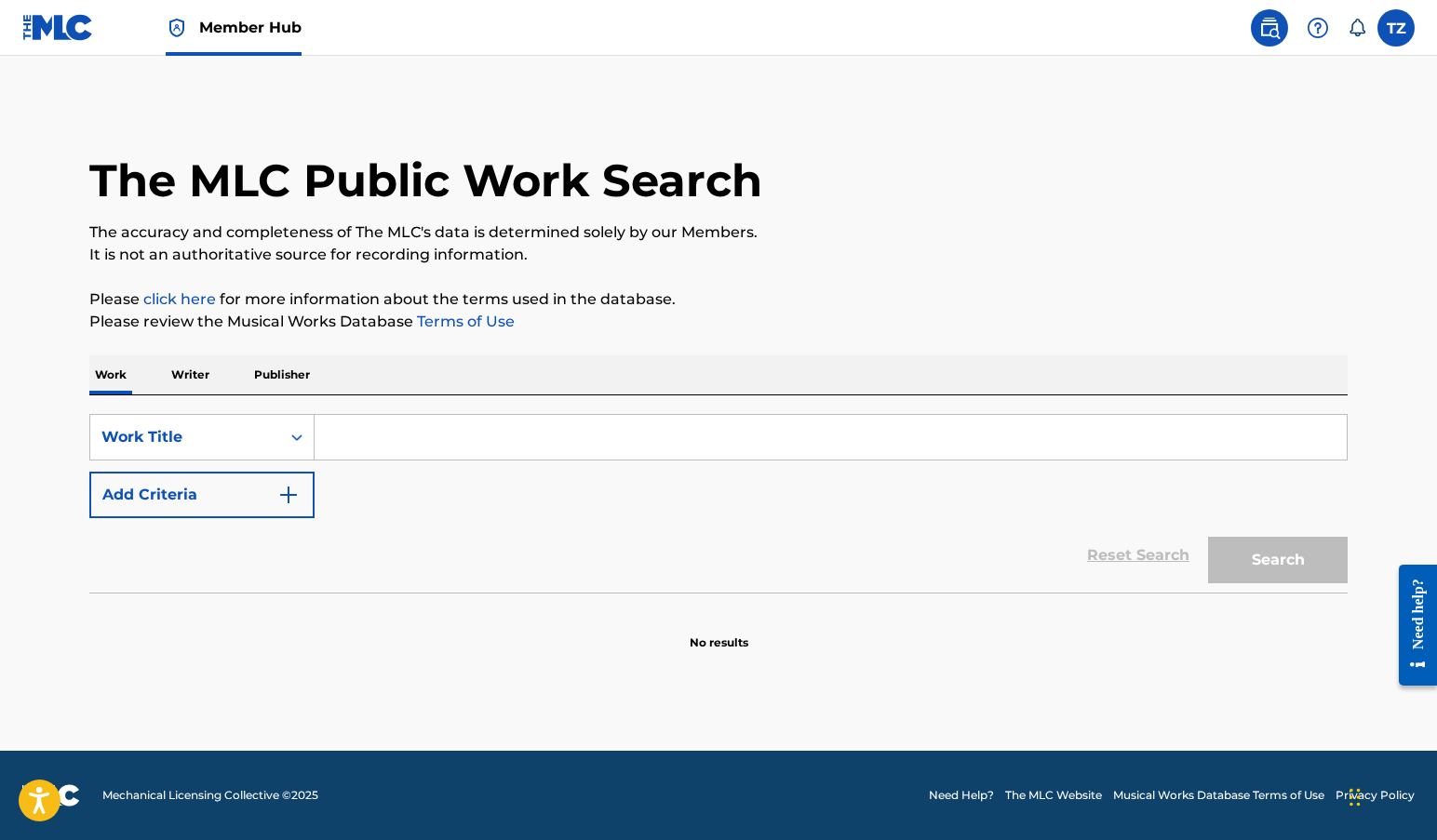
click at [372, 429] on input "Search Form" at bounding box center [830, 436] width 1032 height 45
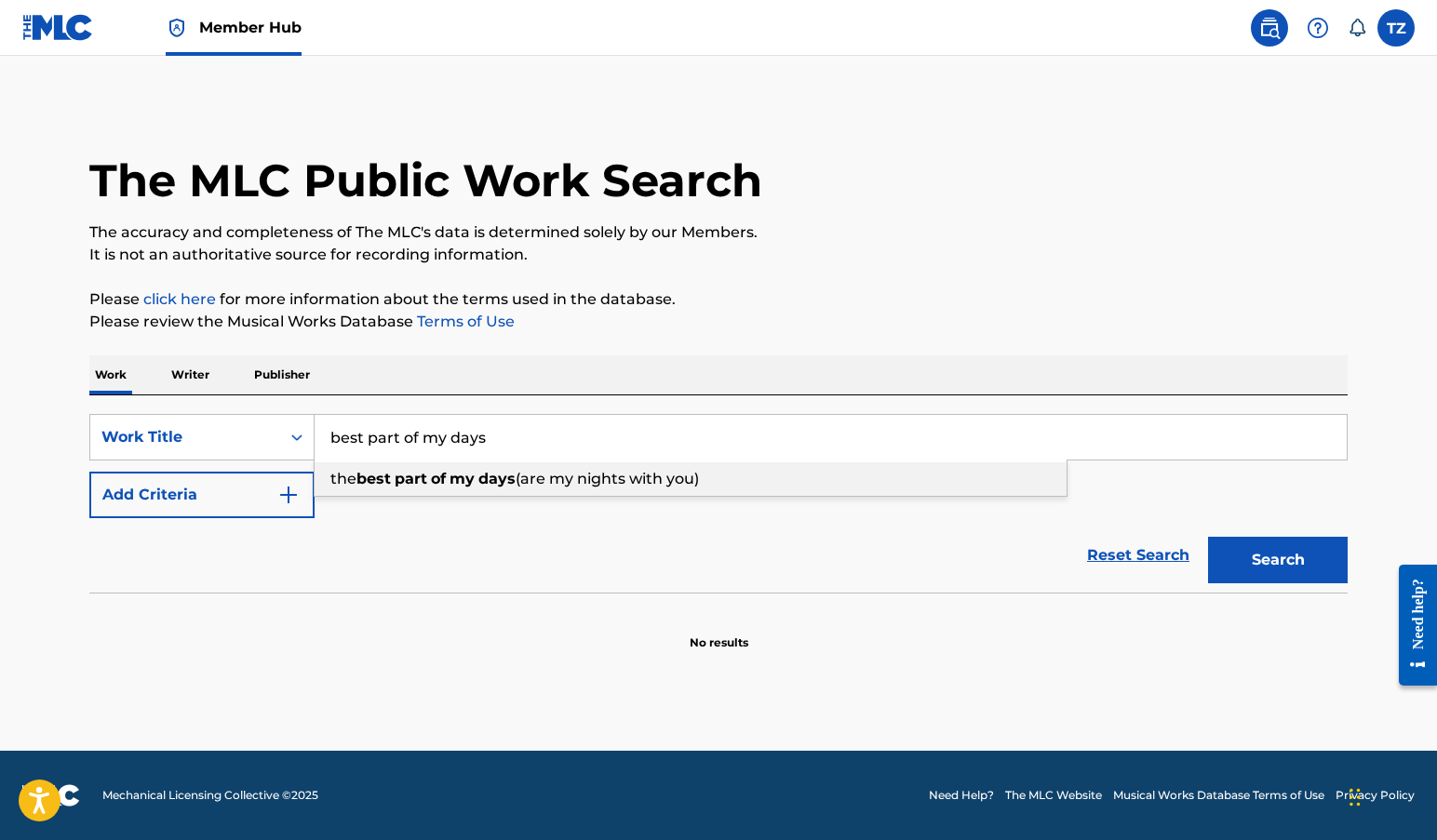
click at [389, 489] on div "the best part of my days (are my nights with you)" at bounding box center [690, 479] width 752 height 34
type input "the best part of my days (are my nights with you)"
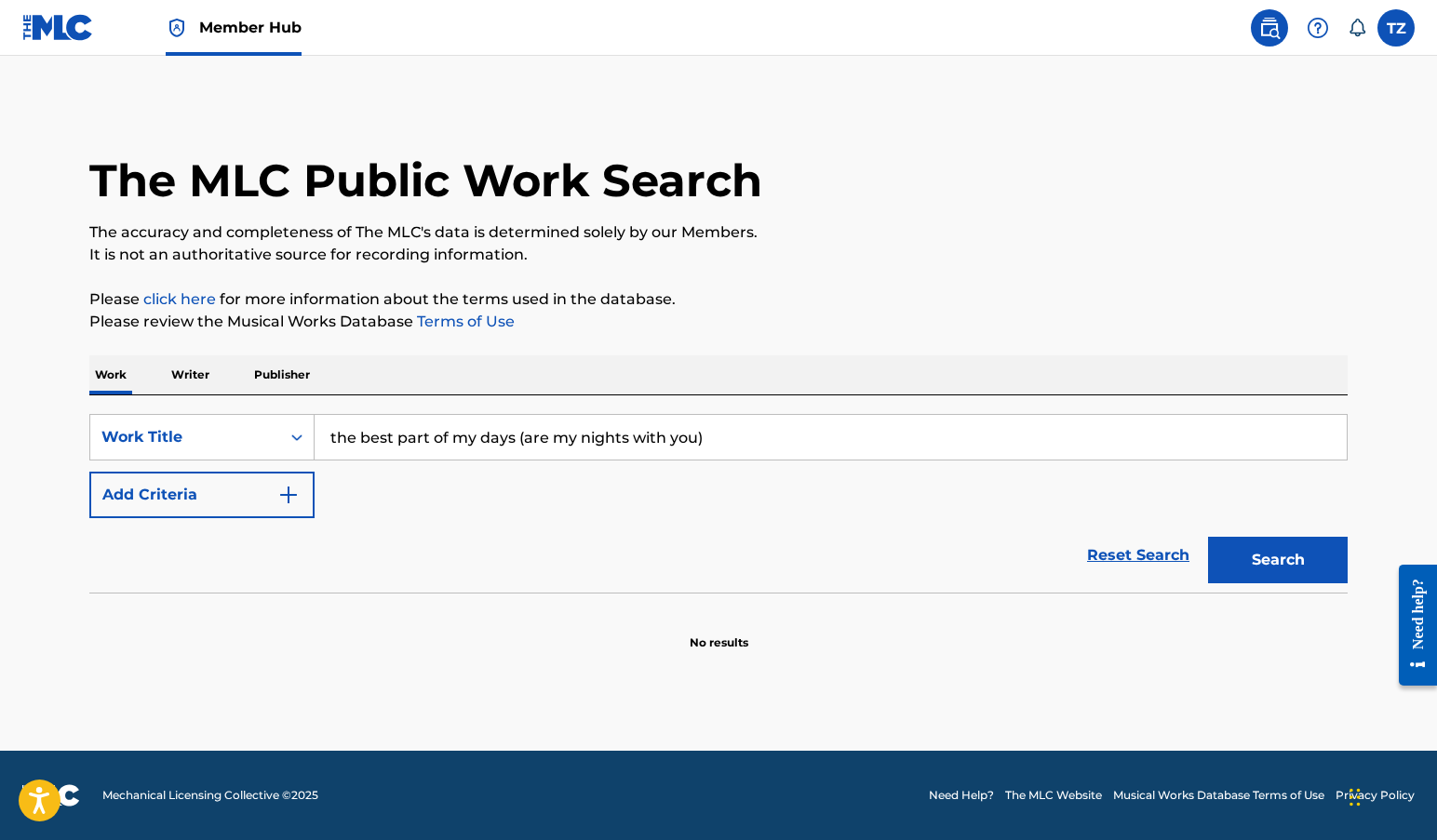
click at [1257, 586] on div "Search" at bounding box center [1273, 555] width 149 height 75
click at [1265, 569] on button "Search" at bounding box center [1278, 560] width 139 height 47
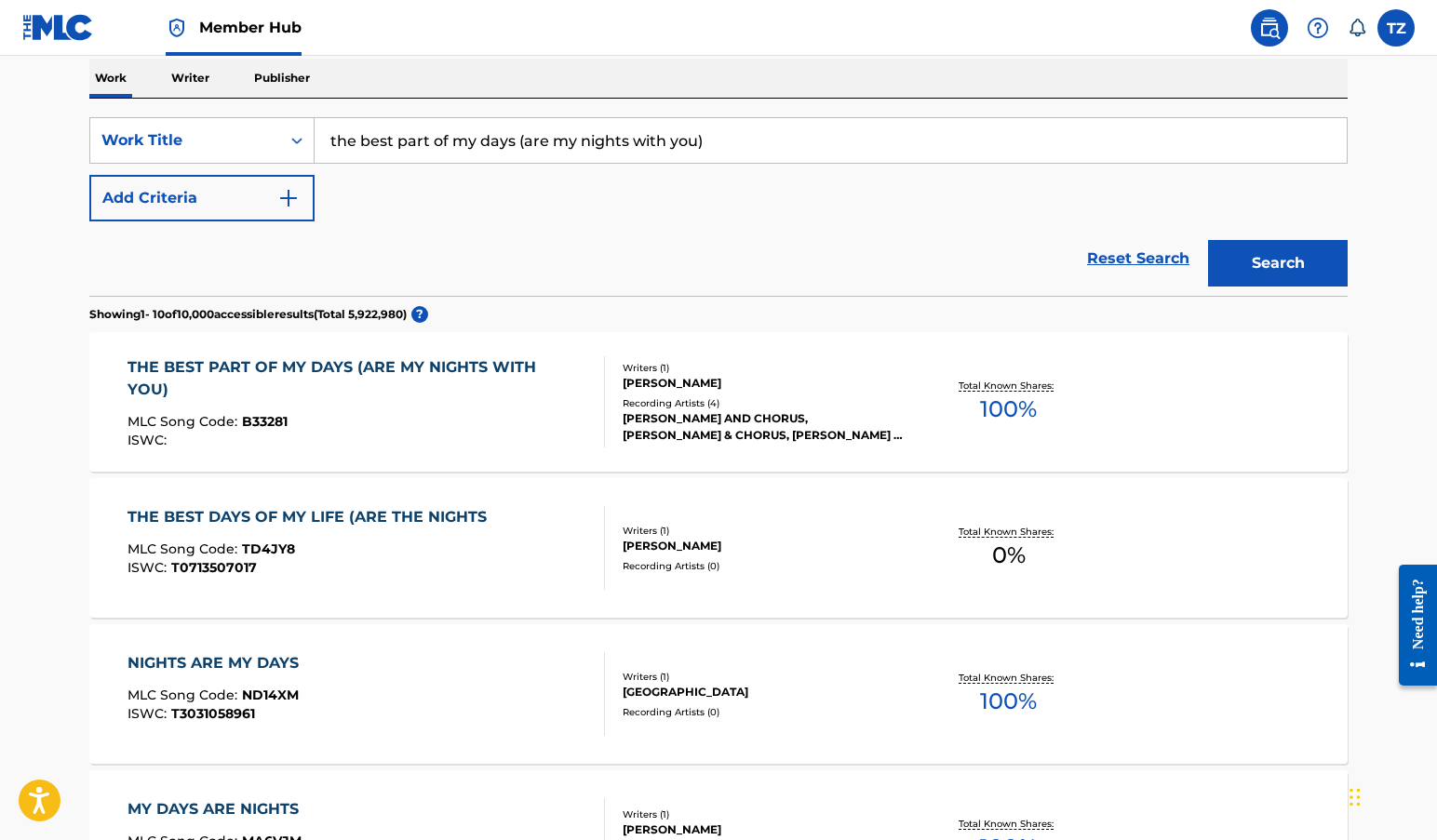
scroll to position [430, 0]
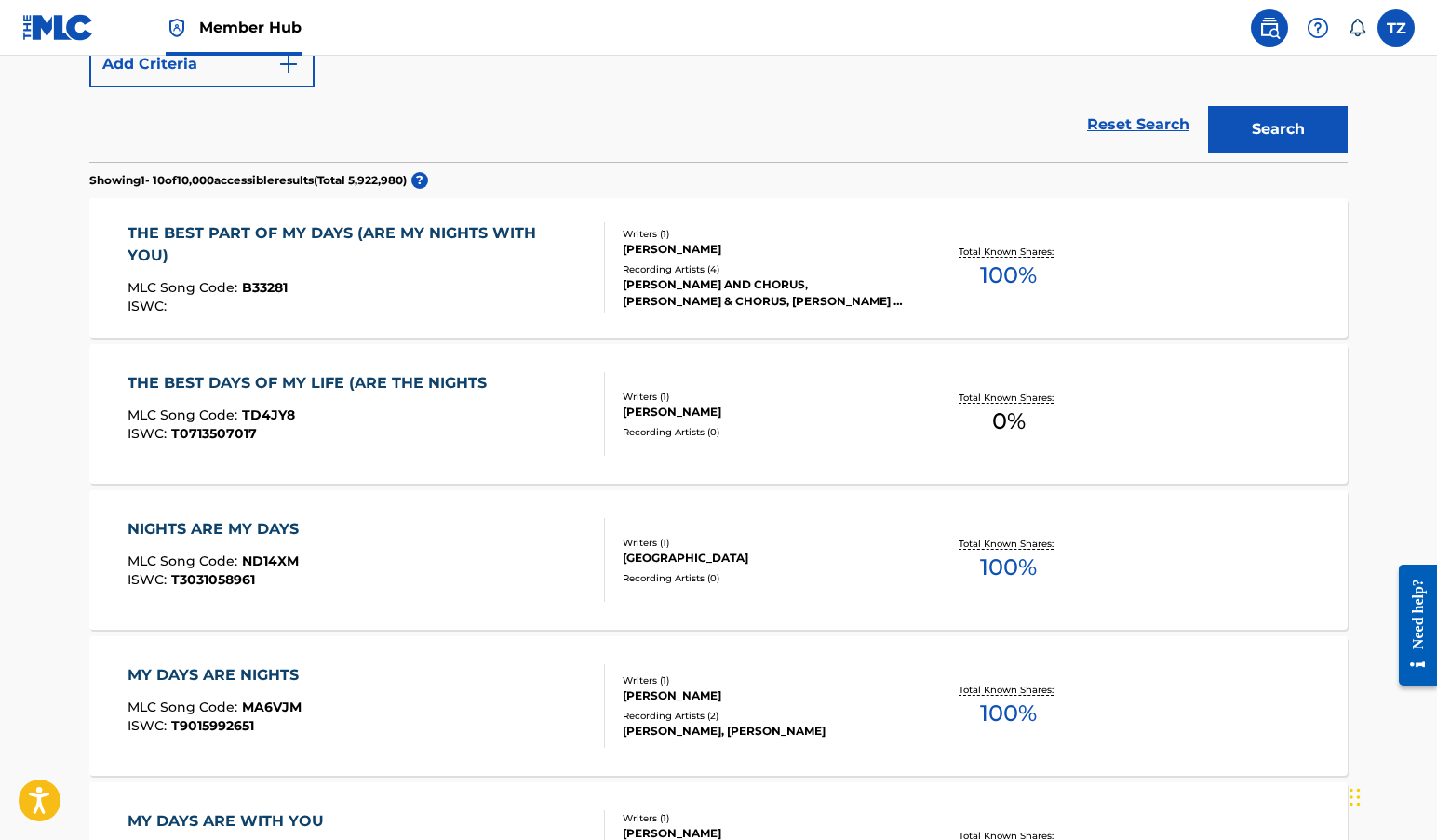
click at [697, 251] on div "R. ZIMMERMAN" at bounding box center [763, 249] width 281 height 17
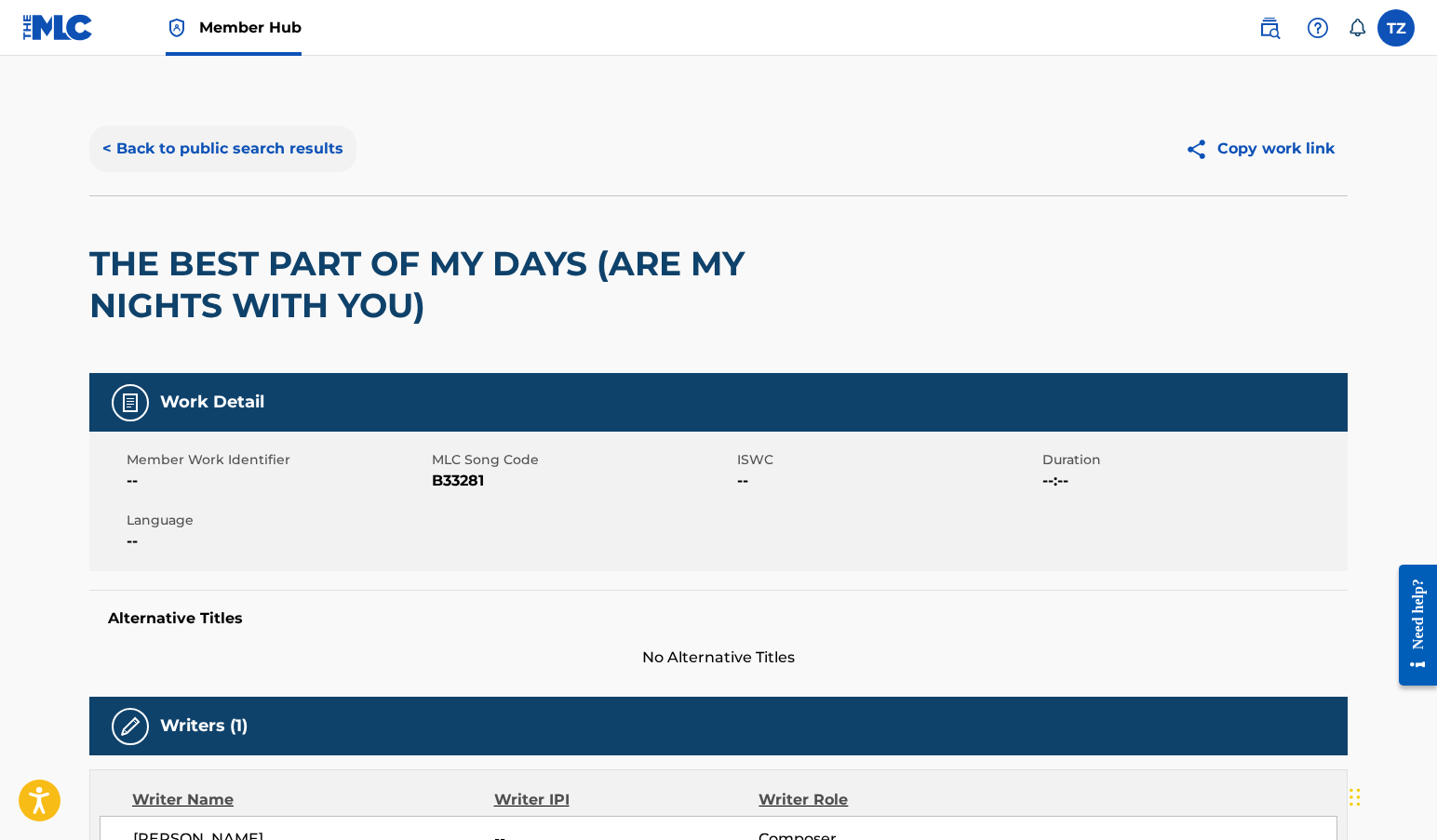
click at [288, 152] on button "< Back to public search results" at bounding box center [223, 148] width 268 height 47
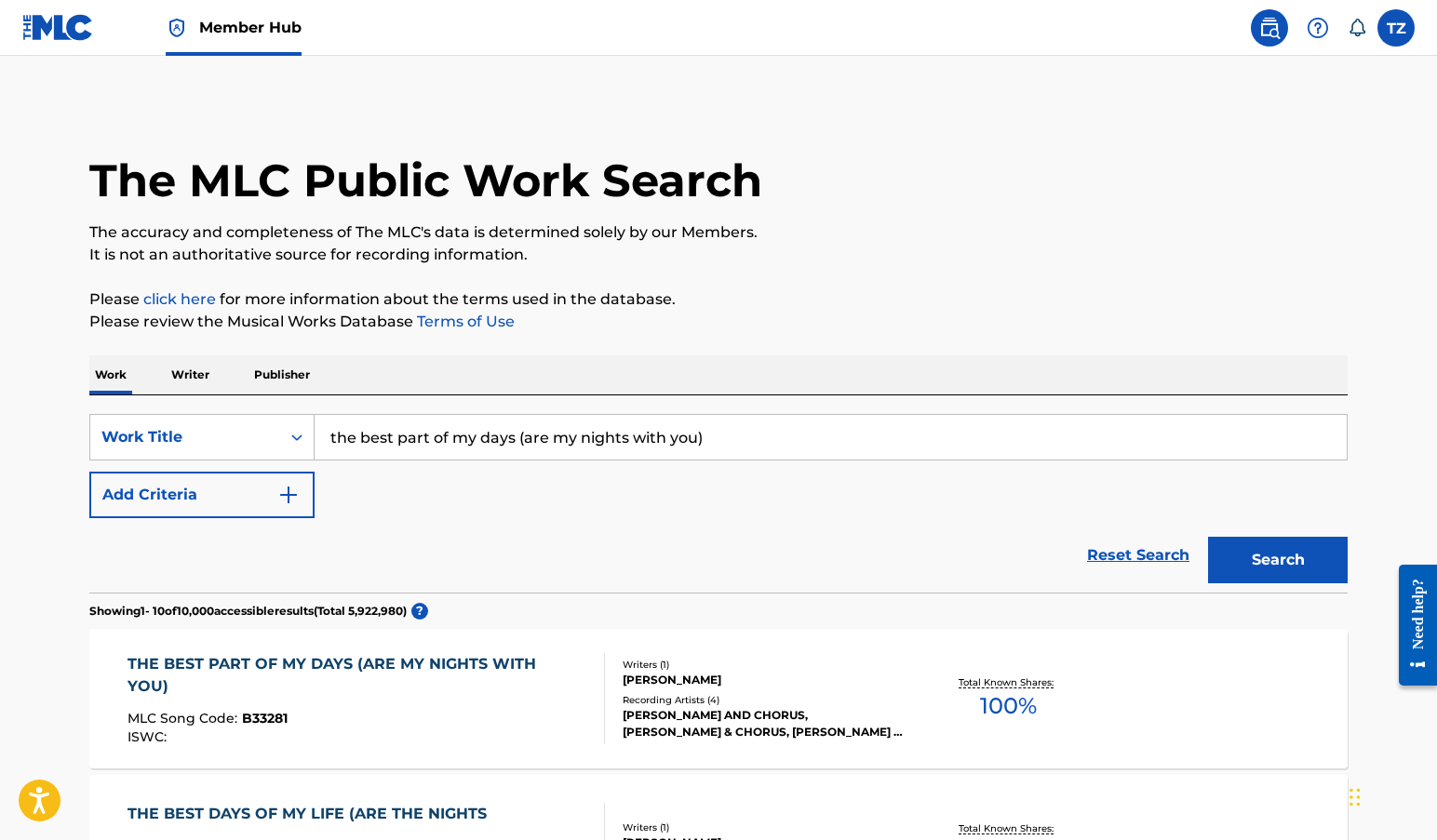
click at [205, 380] on p "Writer" at bounding box center [191, 375] width 50 height 39
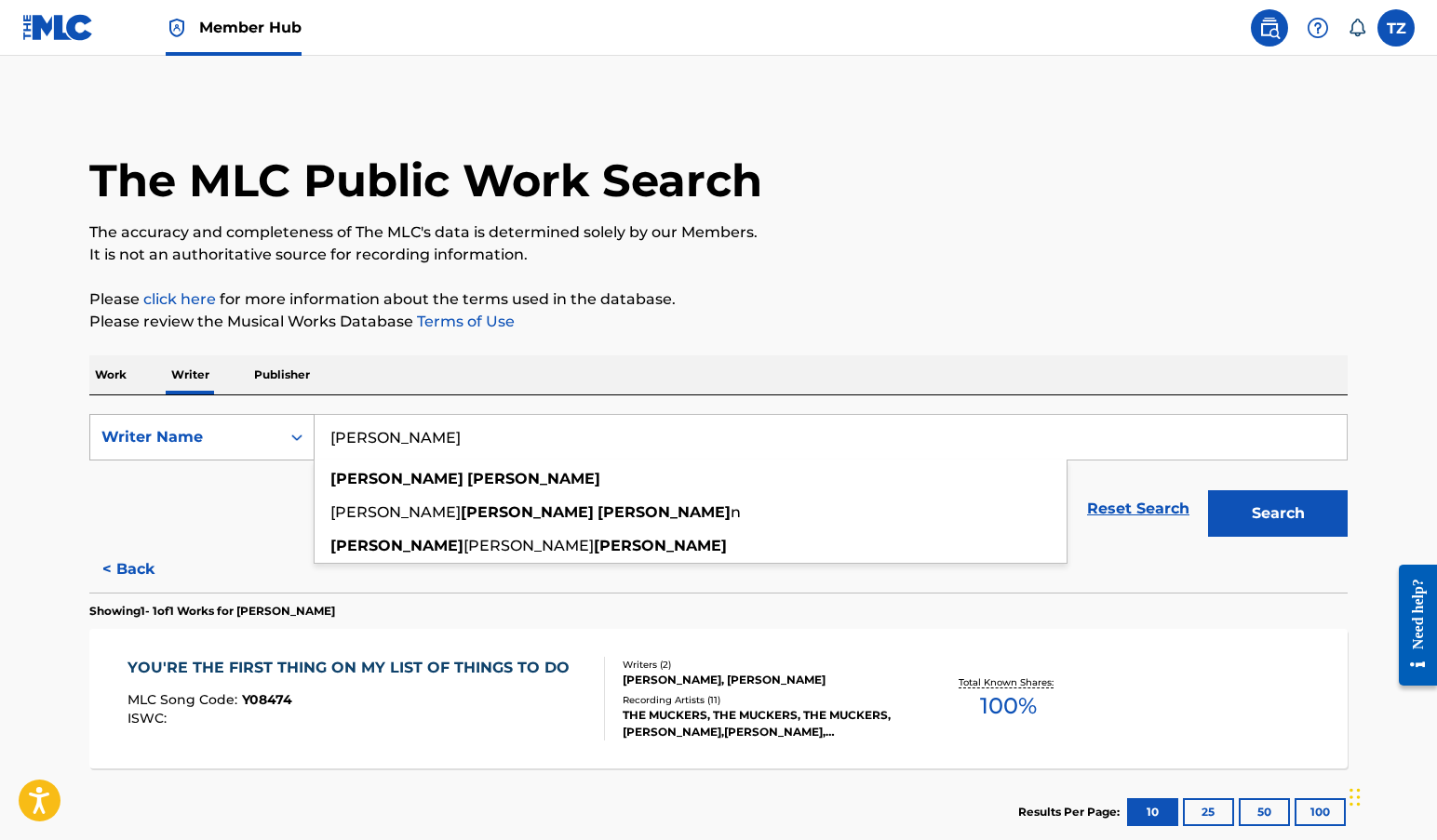
drag, startPoint x: 472, startPoint y: 442, endPoint x: 240, endPoint y: 435, distance: 232.1
click at [240, 435] on div "SearchWithCriteriaa219e997-c20b-442f-a2b5-b28286290468 Writer Name bob zimmerma…" at bounding box center [718, 436] width 1258 height 47
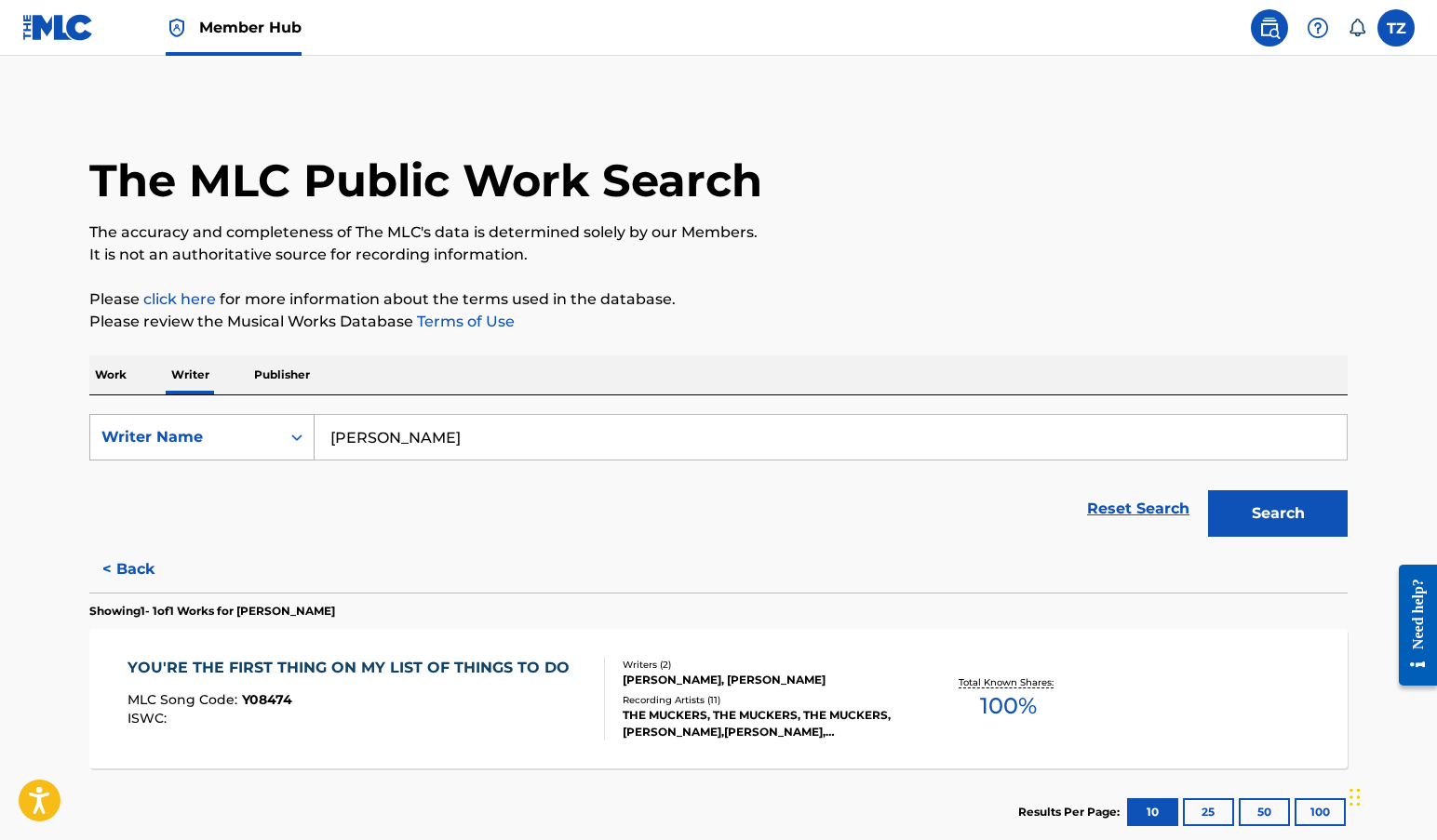
type input "R. Zimmerman"
click at [1278, 514] on button "Search" at bounding box center [1278, 513] width 139 height 47
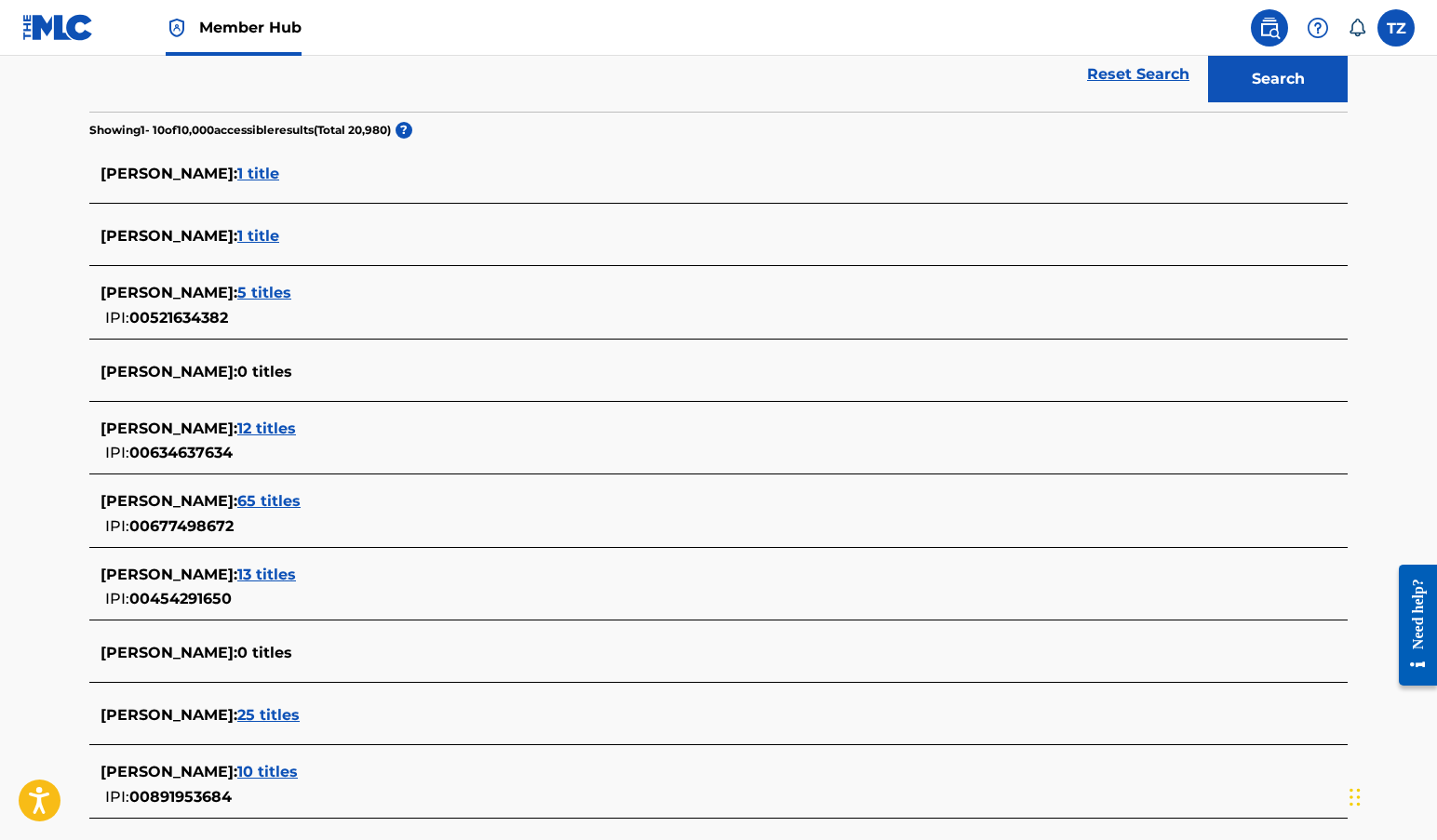
scroll to position [530, 0]
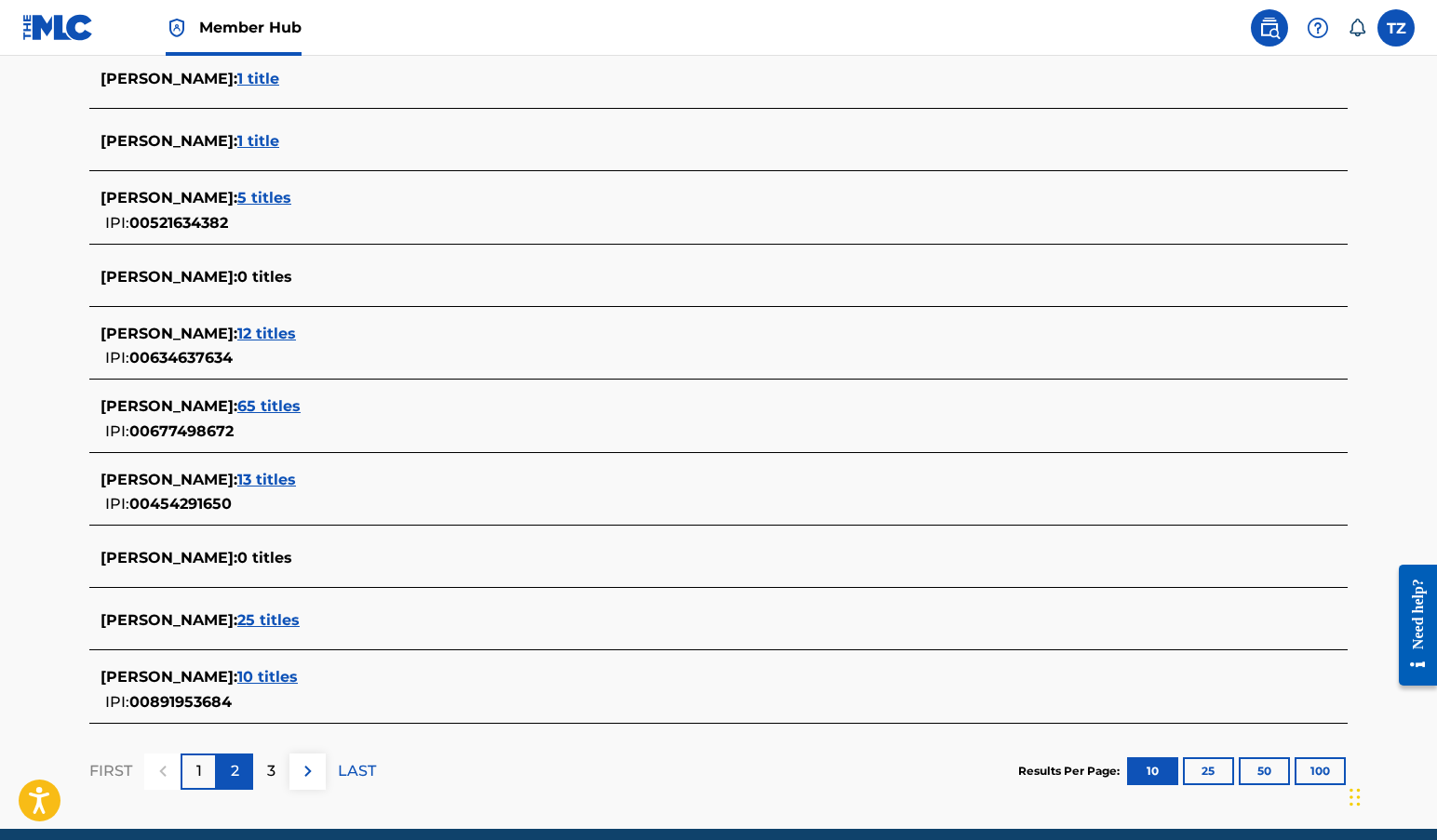
click at [238, 771] on p "2" at bounding box center [235, 771] width 8 height 22
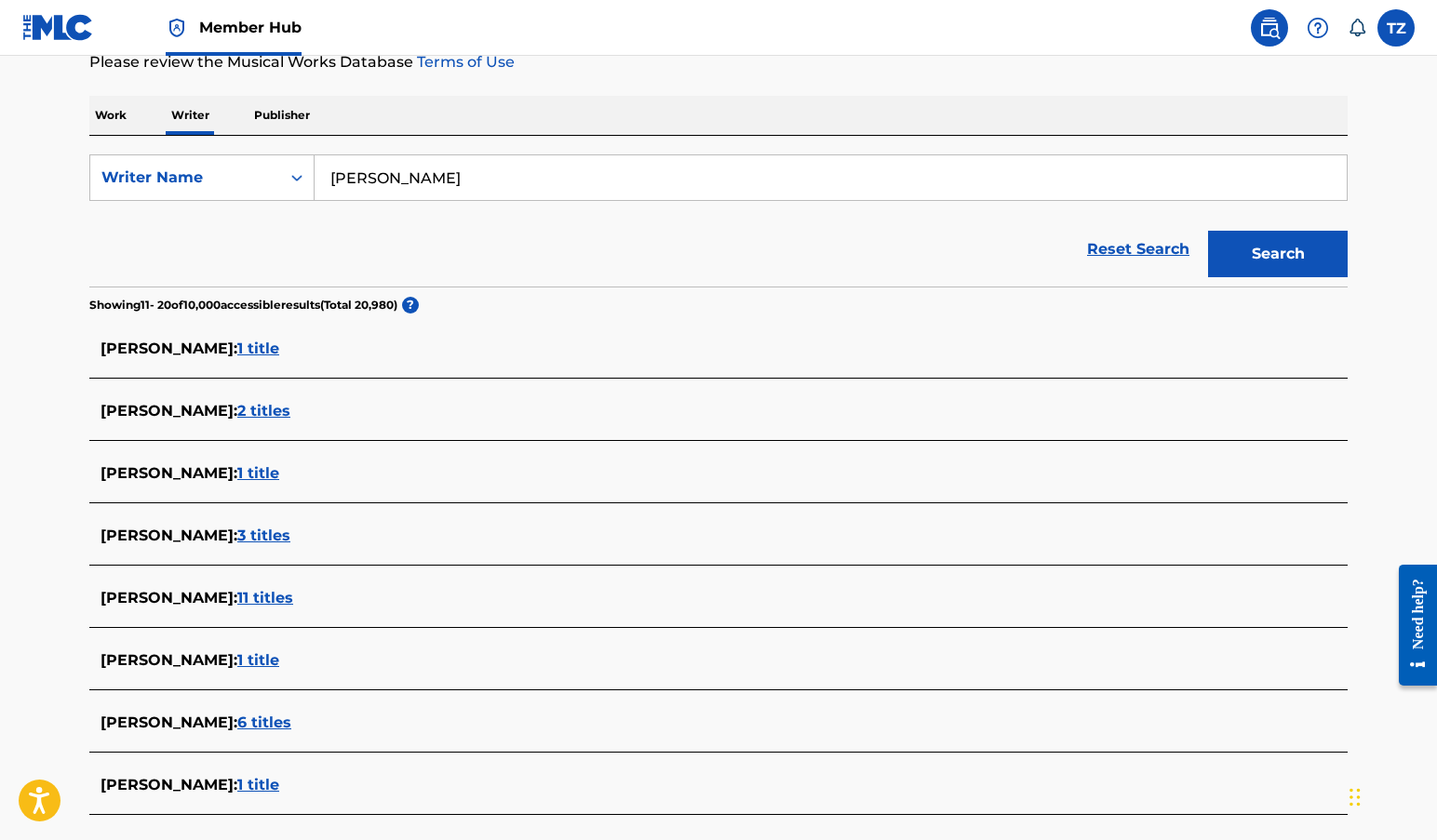
scroll to position [494, 0]
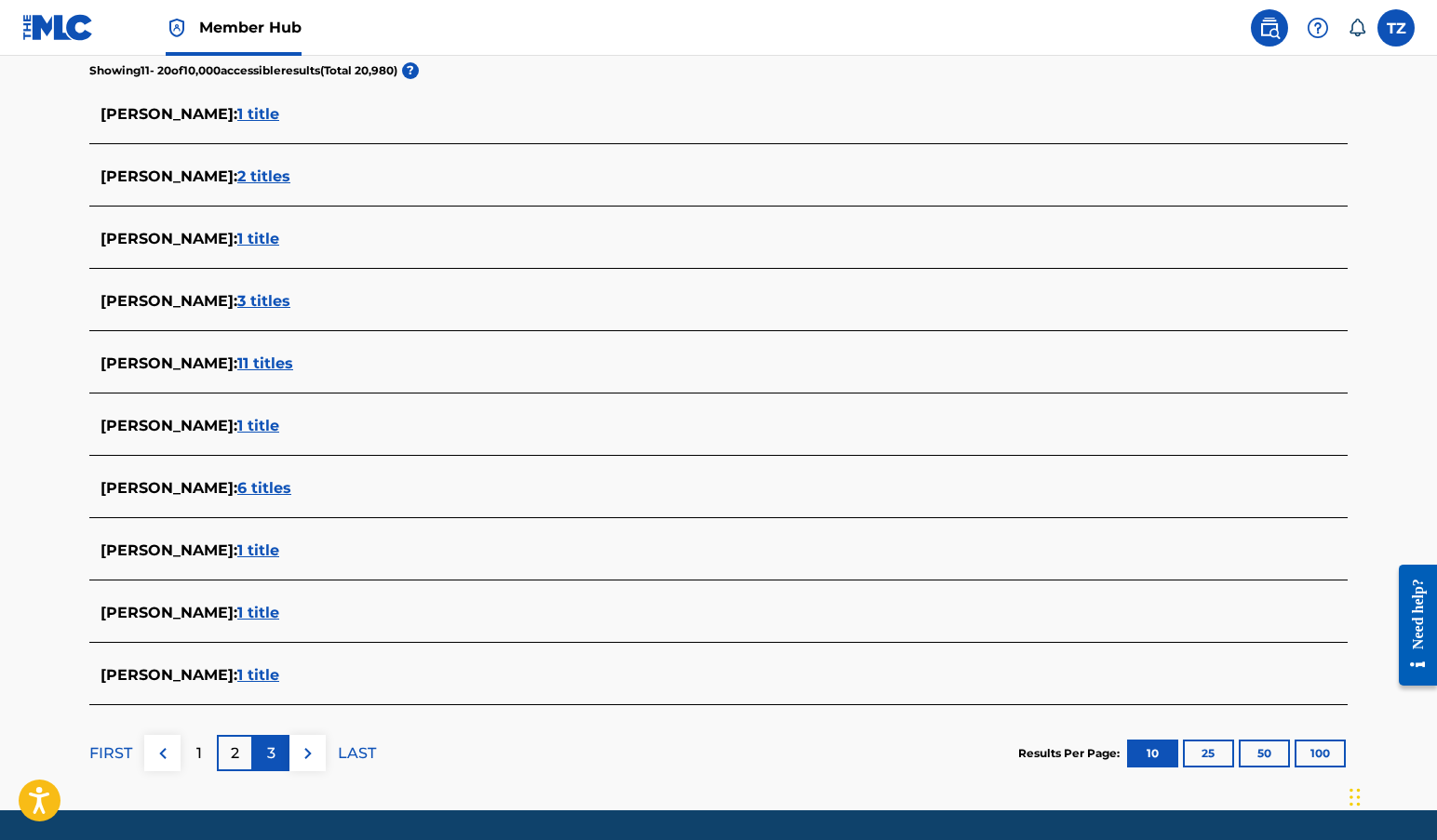
click at [277, 744] on div "3" at bounding box center [271, 753] width 37 height 37
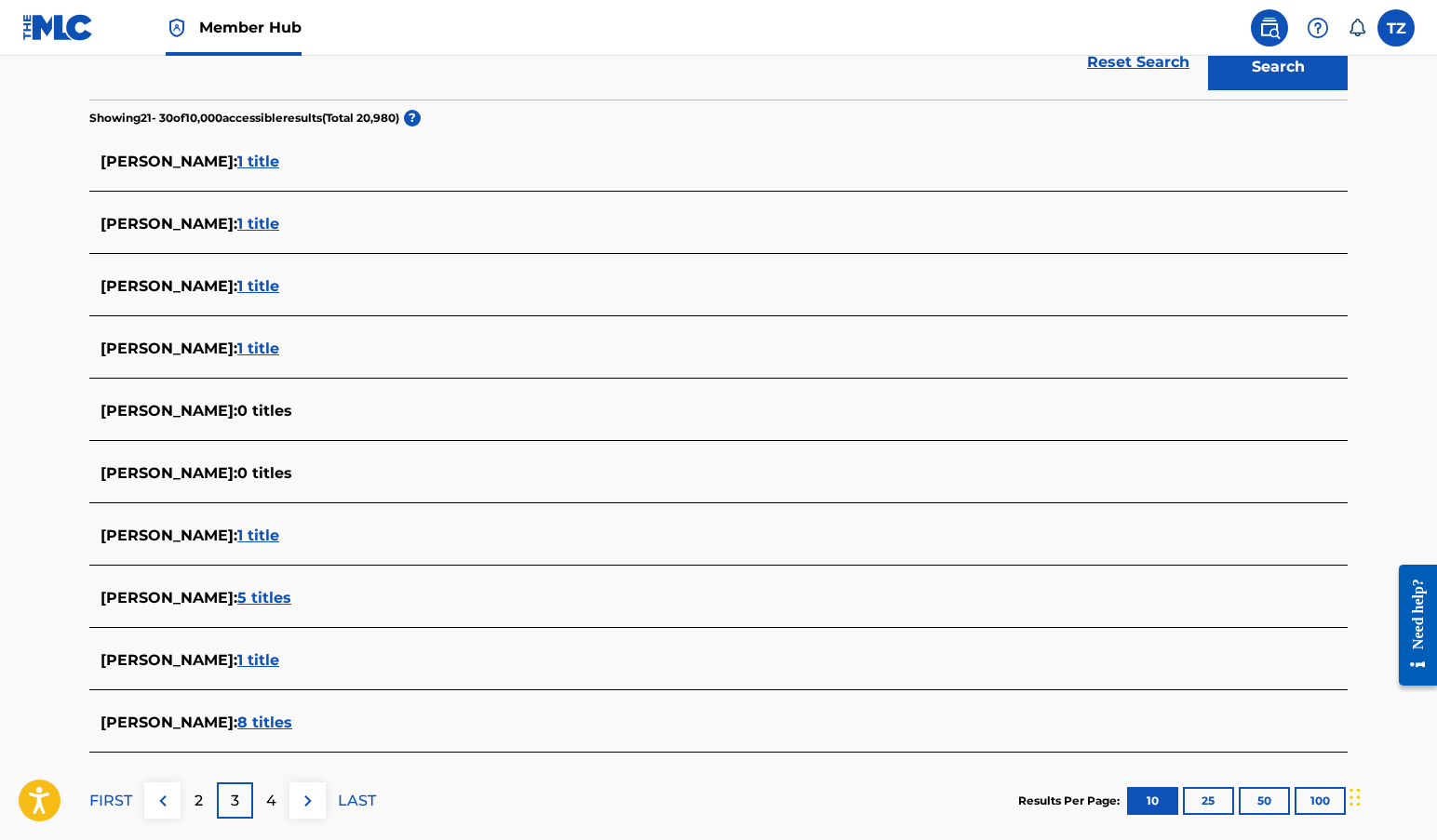
scroll to position [450, 0]
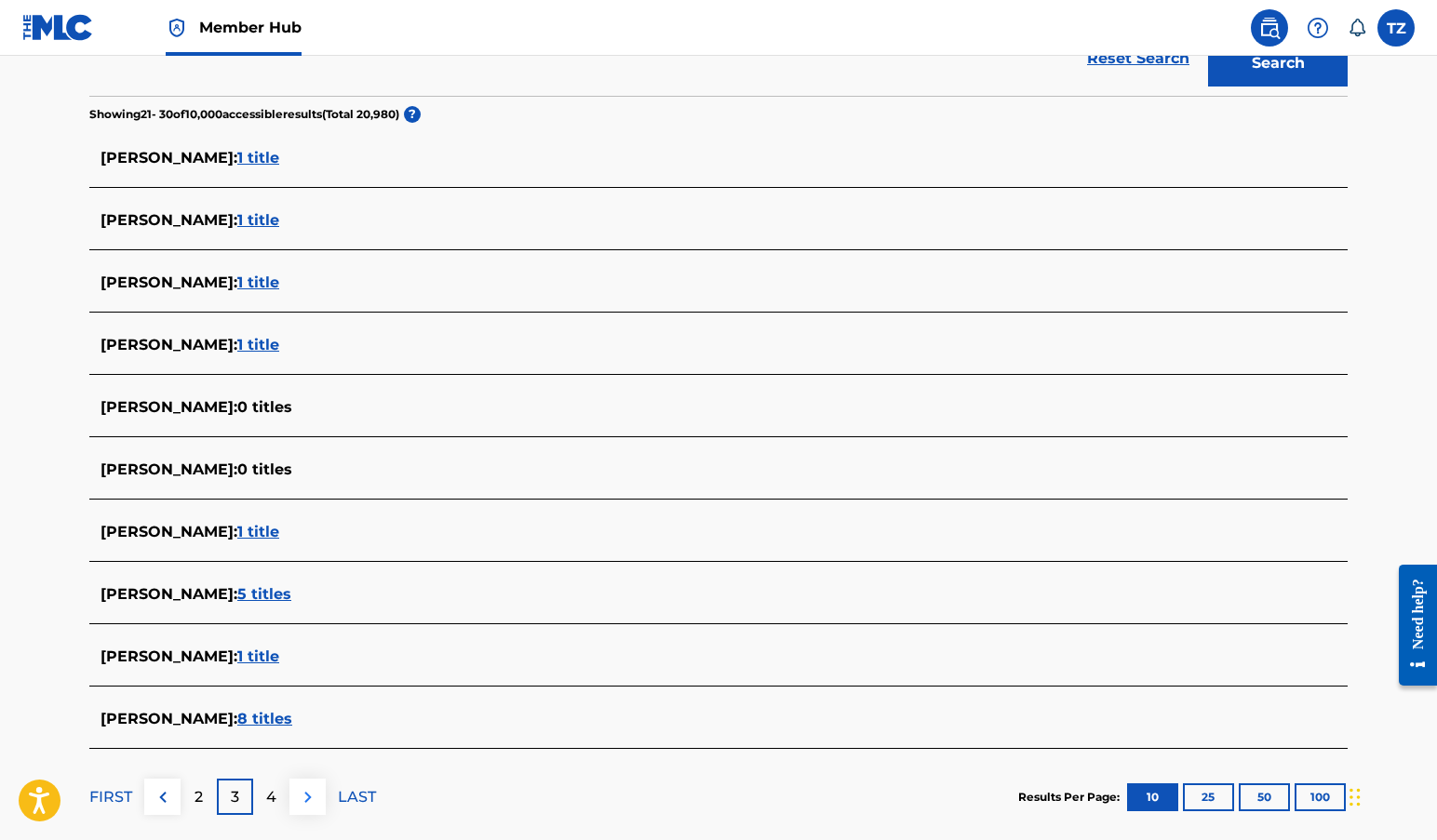
click at [313, 795] on img at bounding box center [308, 797] width 22 height 22
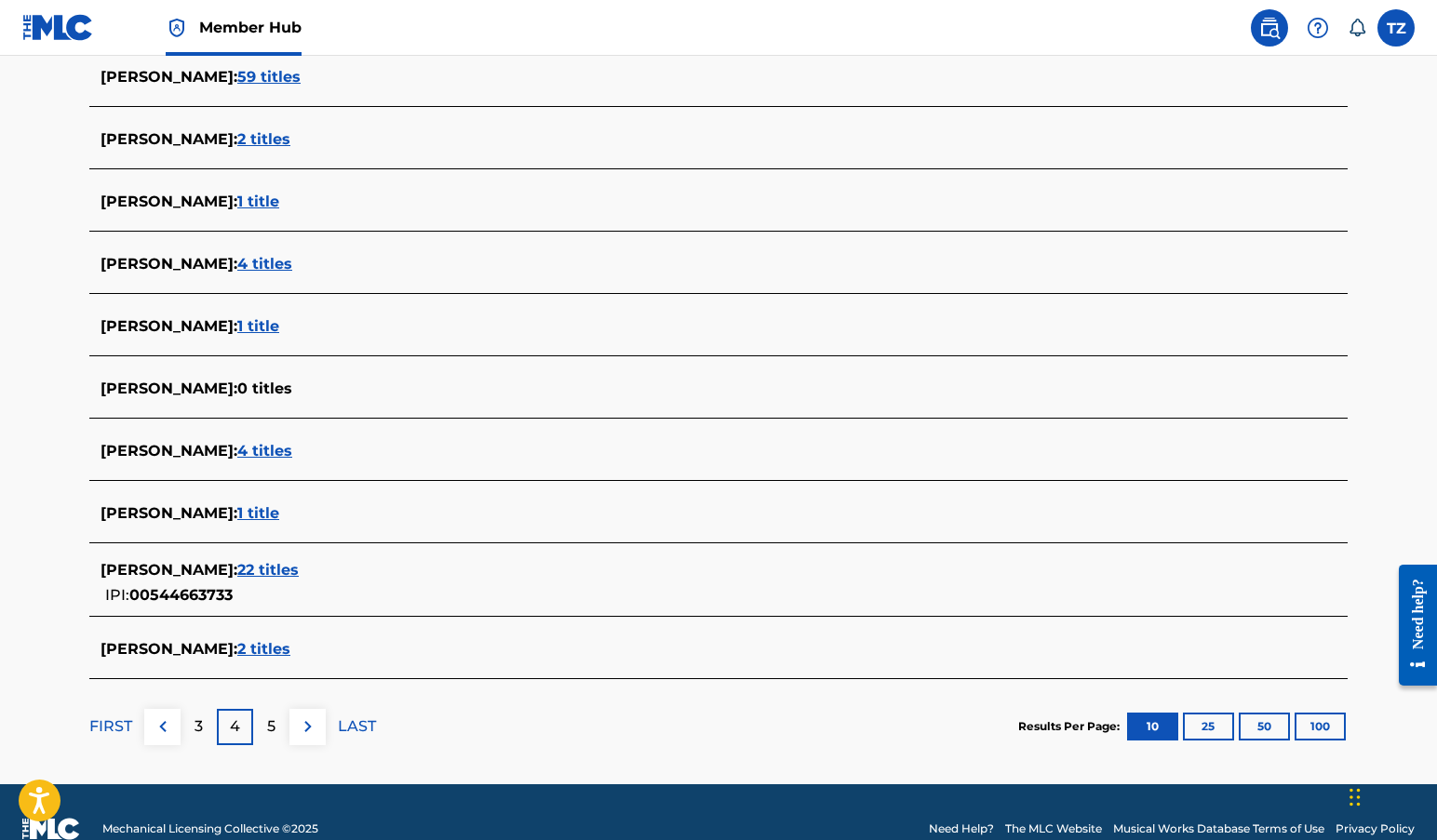
scroll to position [518, 0]
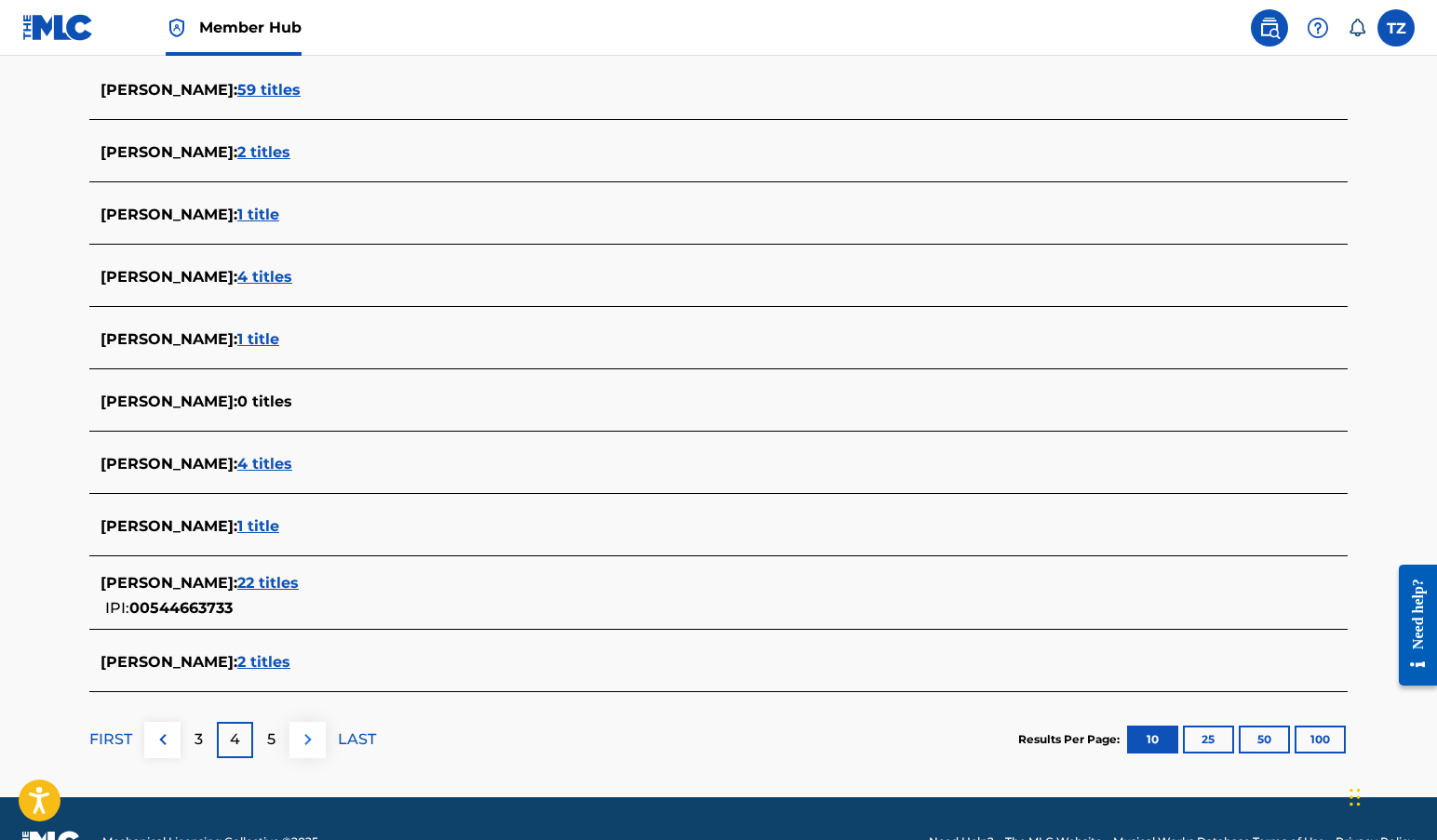
click at [308, 745] on img at bounding box center [308, 740] width 22 height 22
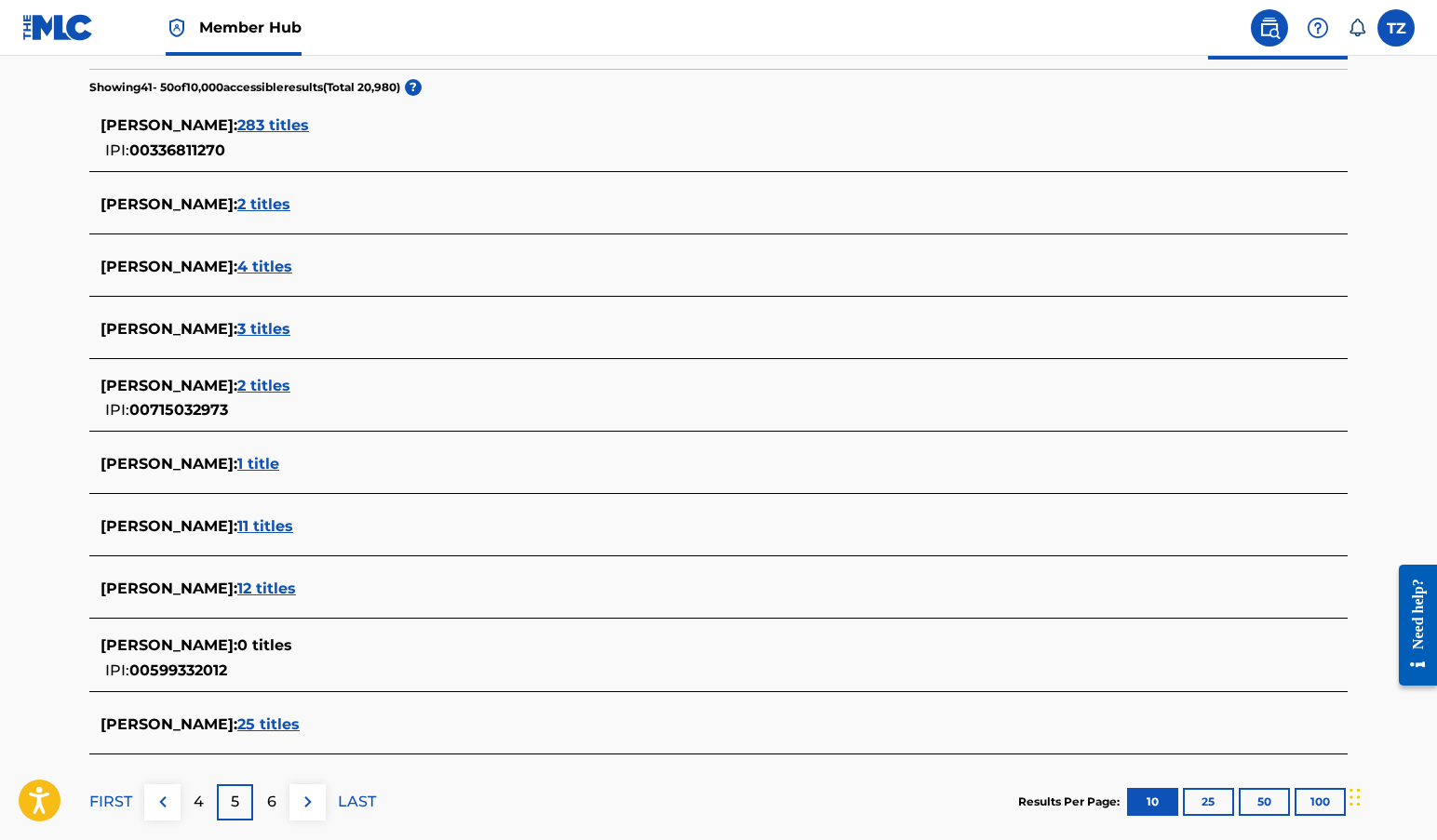
scroll to position [587, 0]
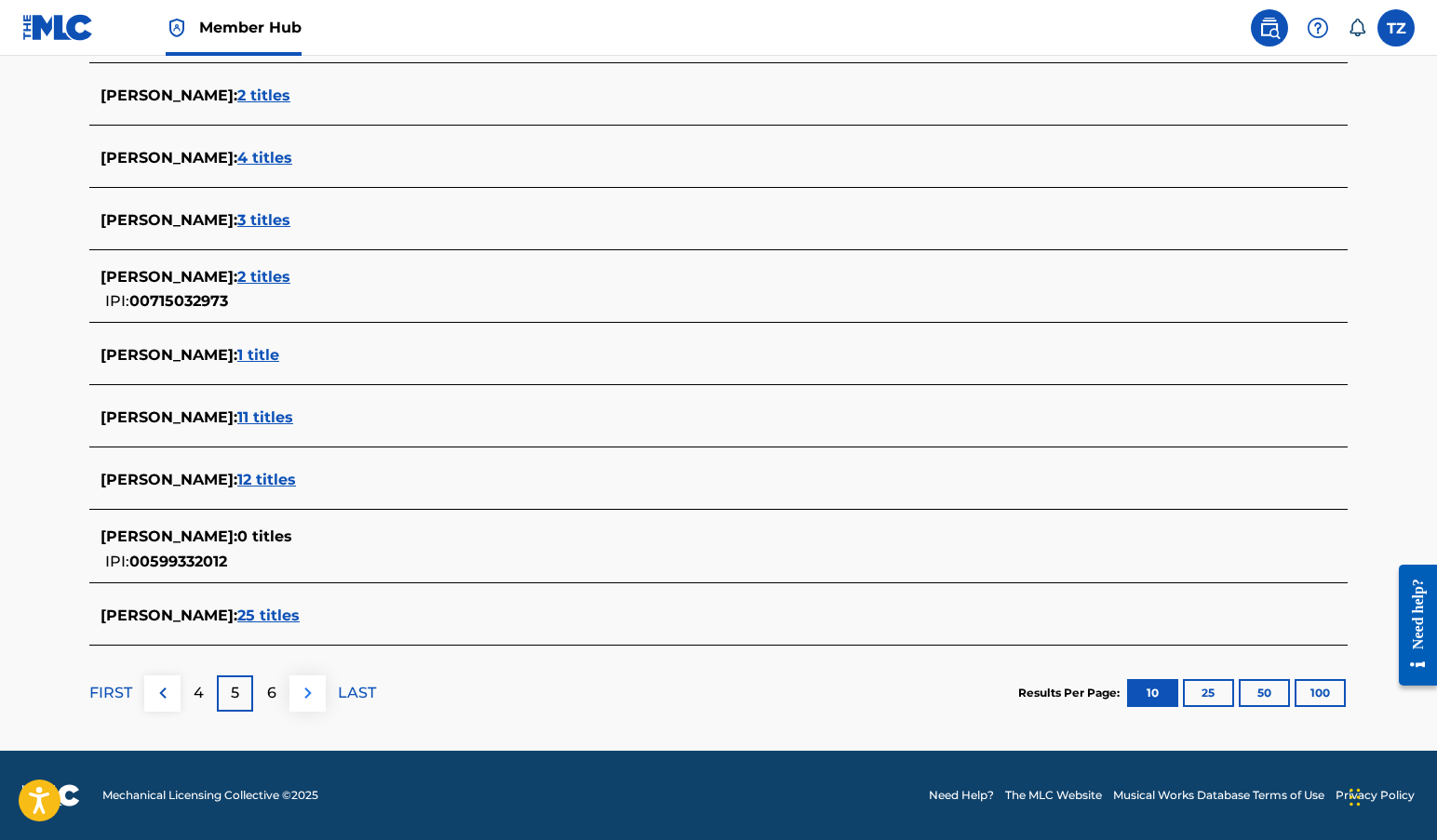
click at [311, 697] on img at bounding box center [308, 693] width 22 height 22
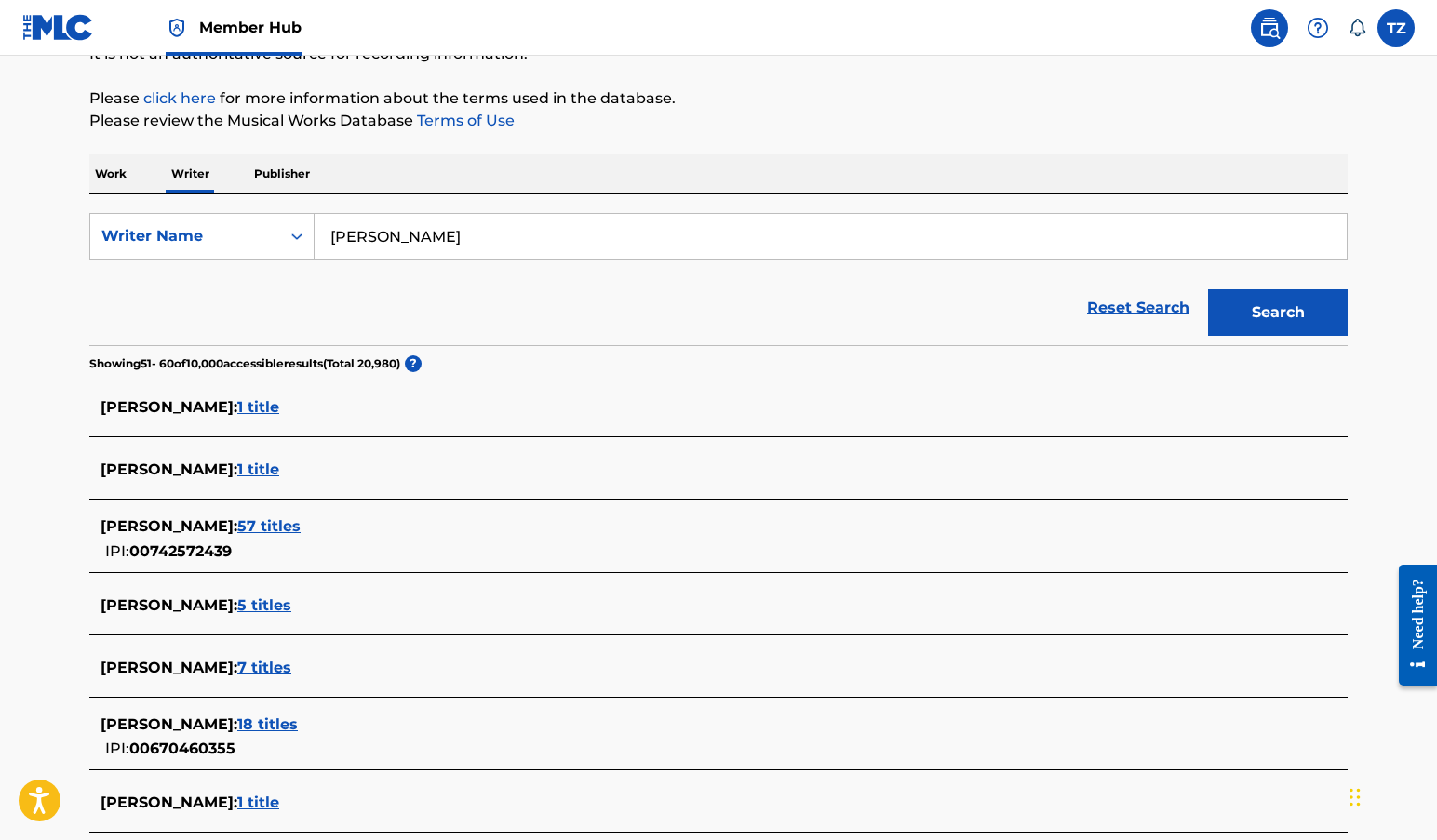
scroll to position [360, 0]
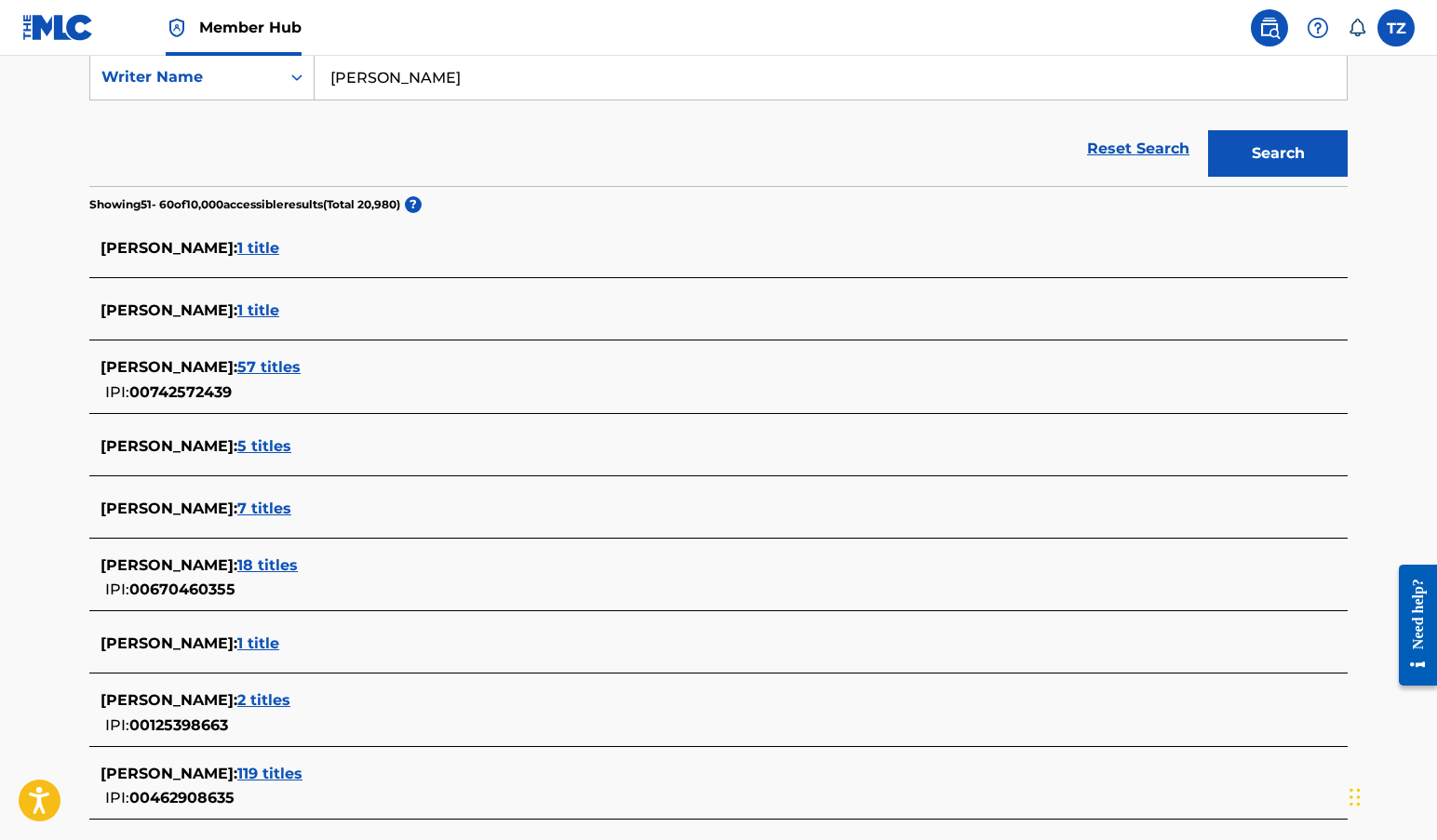
click at [291, 508] on span "7 titles" at bounding box center [265, 509] width 54 height 18
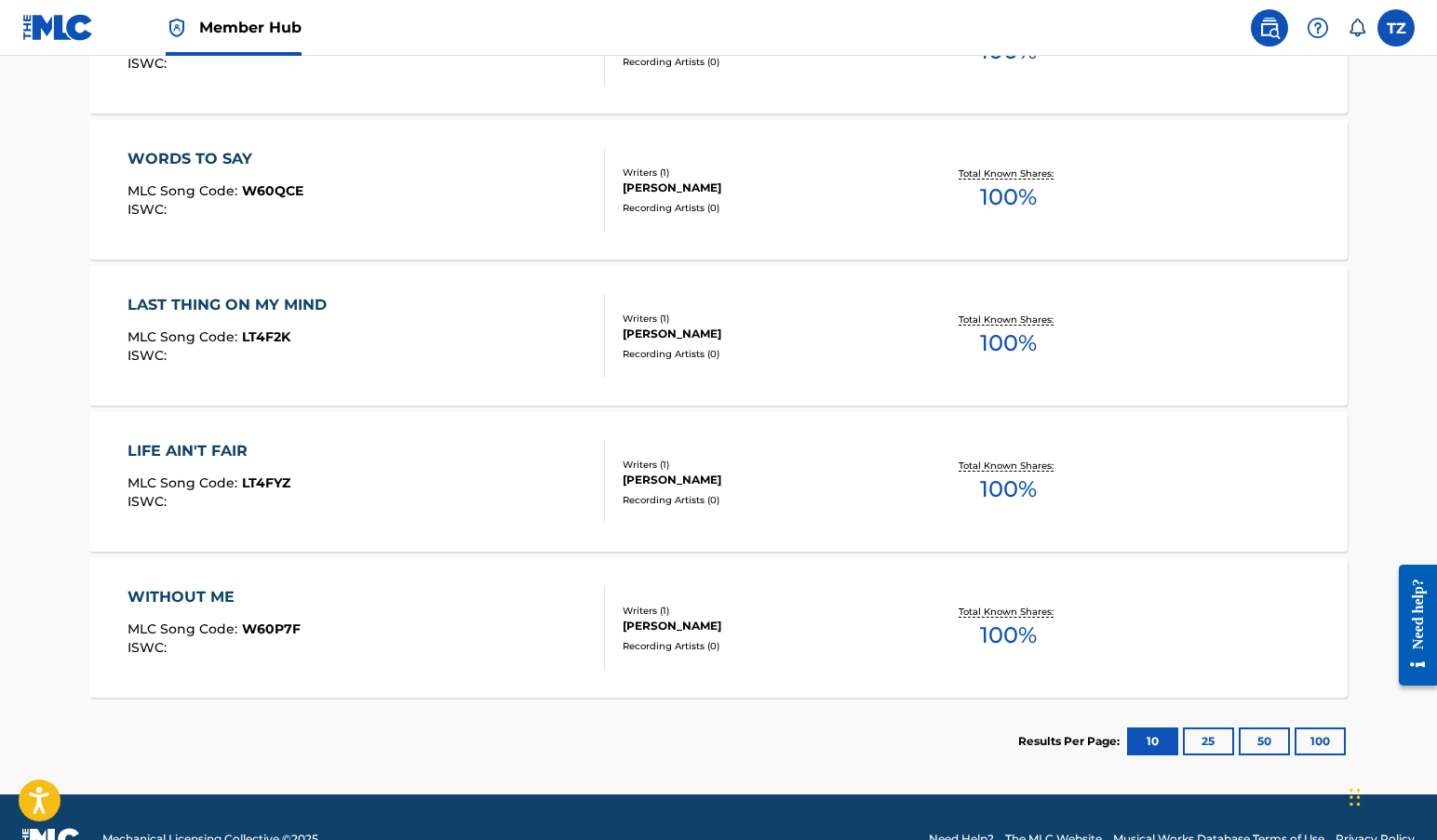
scroll to position [0, 0]
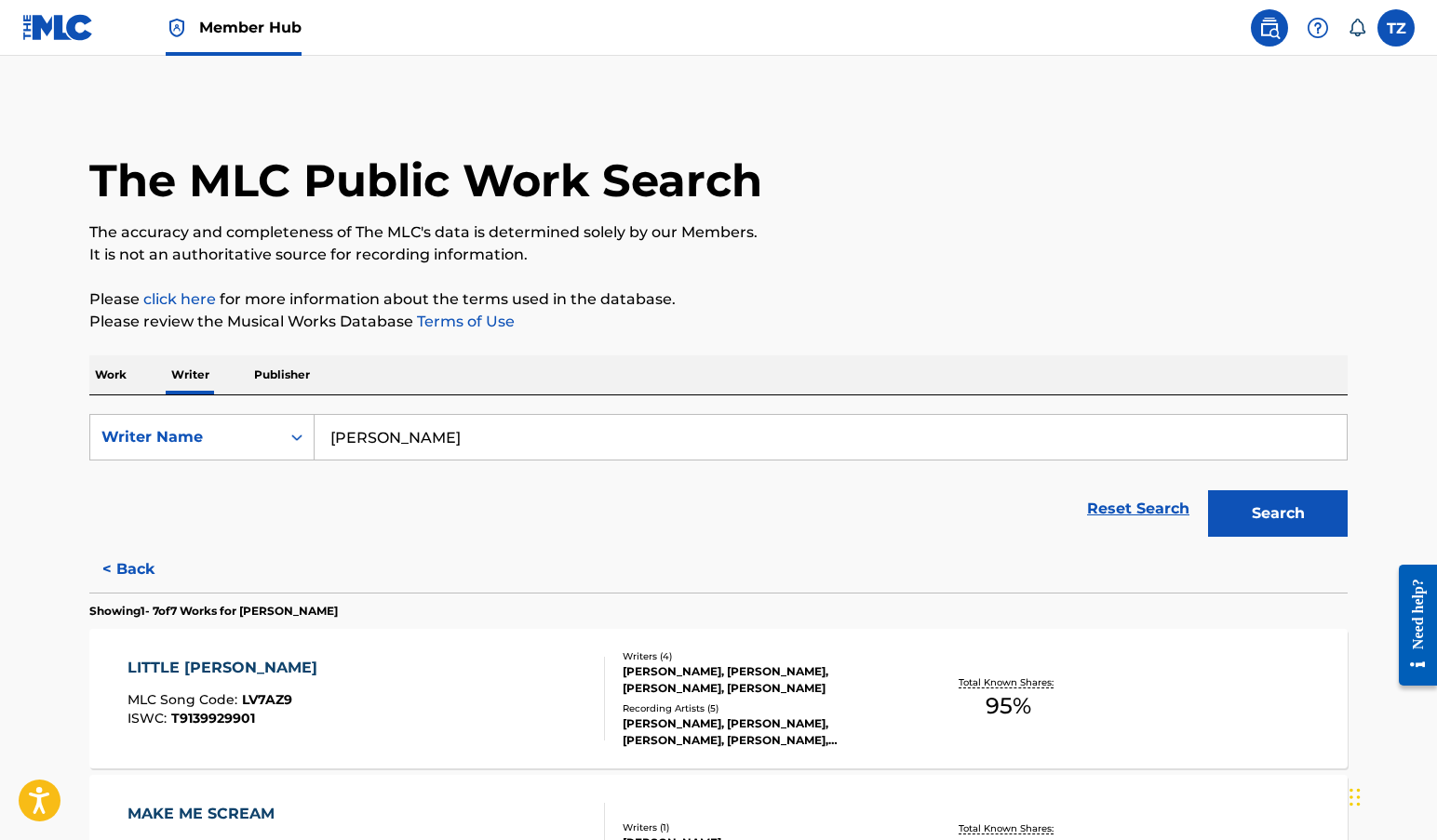
click at [106, 370] on p "Work" at bounding box center [110, 375] width 43 height 39
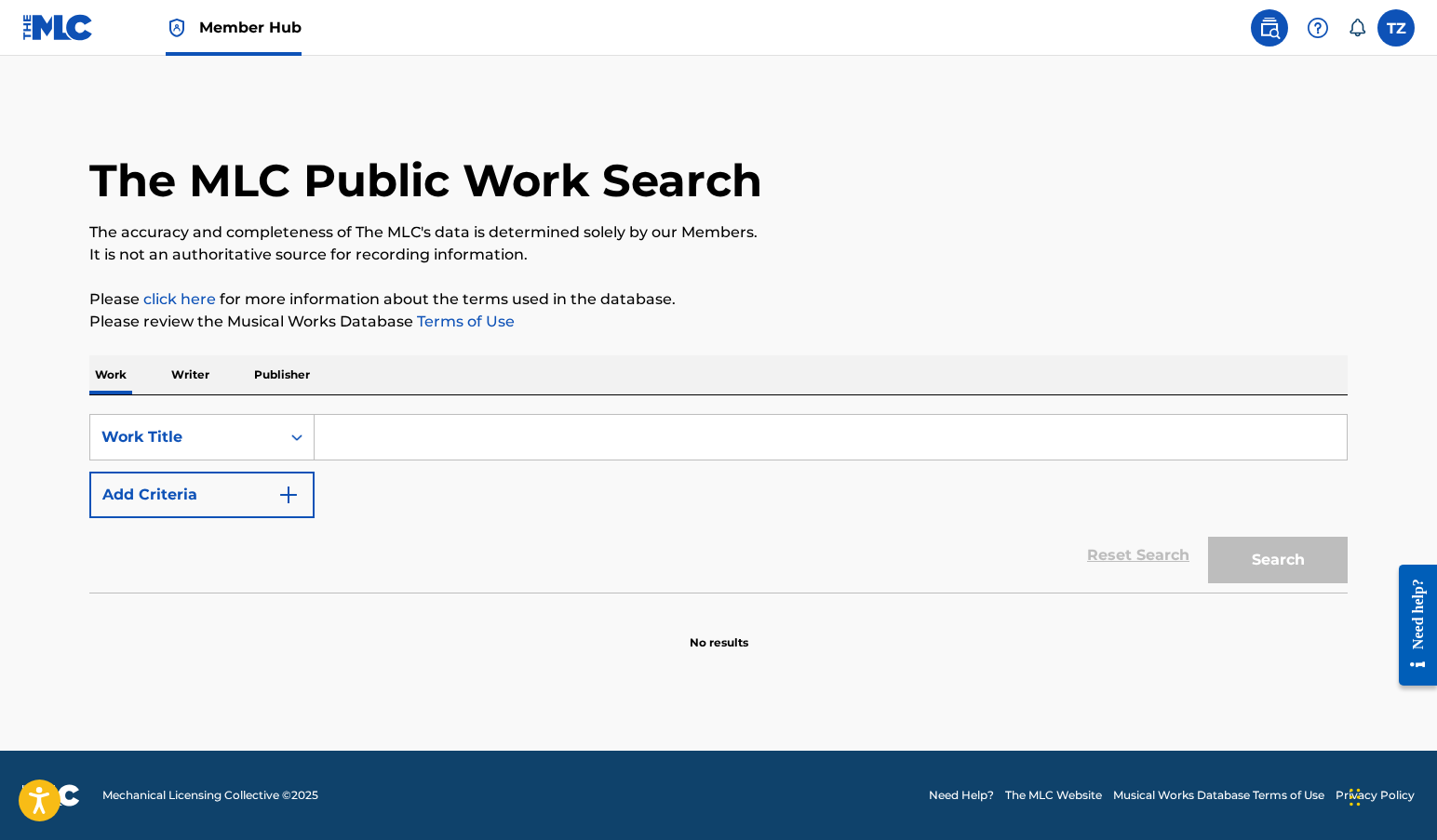
click at [390, 425] on input "Search Form" at bounding box center [830, 436] width 1032 height 45
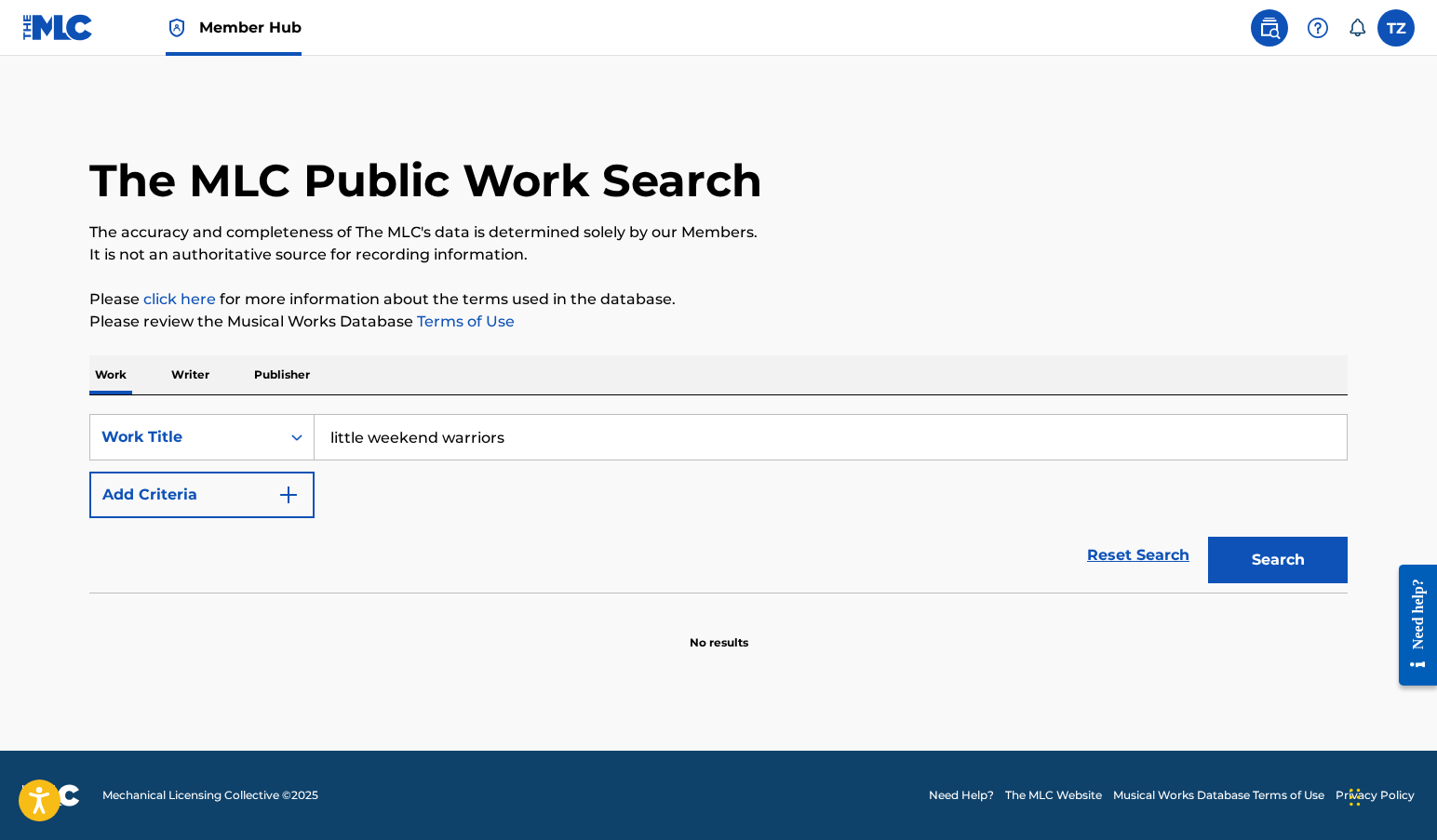
type input "little weekend warriors"
click at [1278, 560] on button "Search" at bounding box center [1278, 560] width 139 height 47
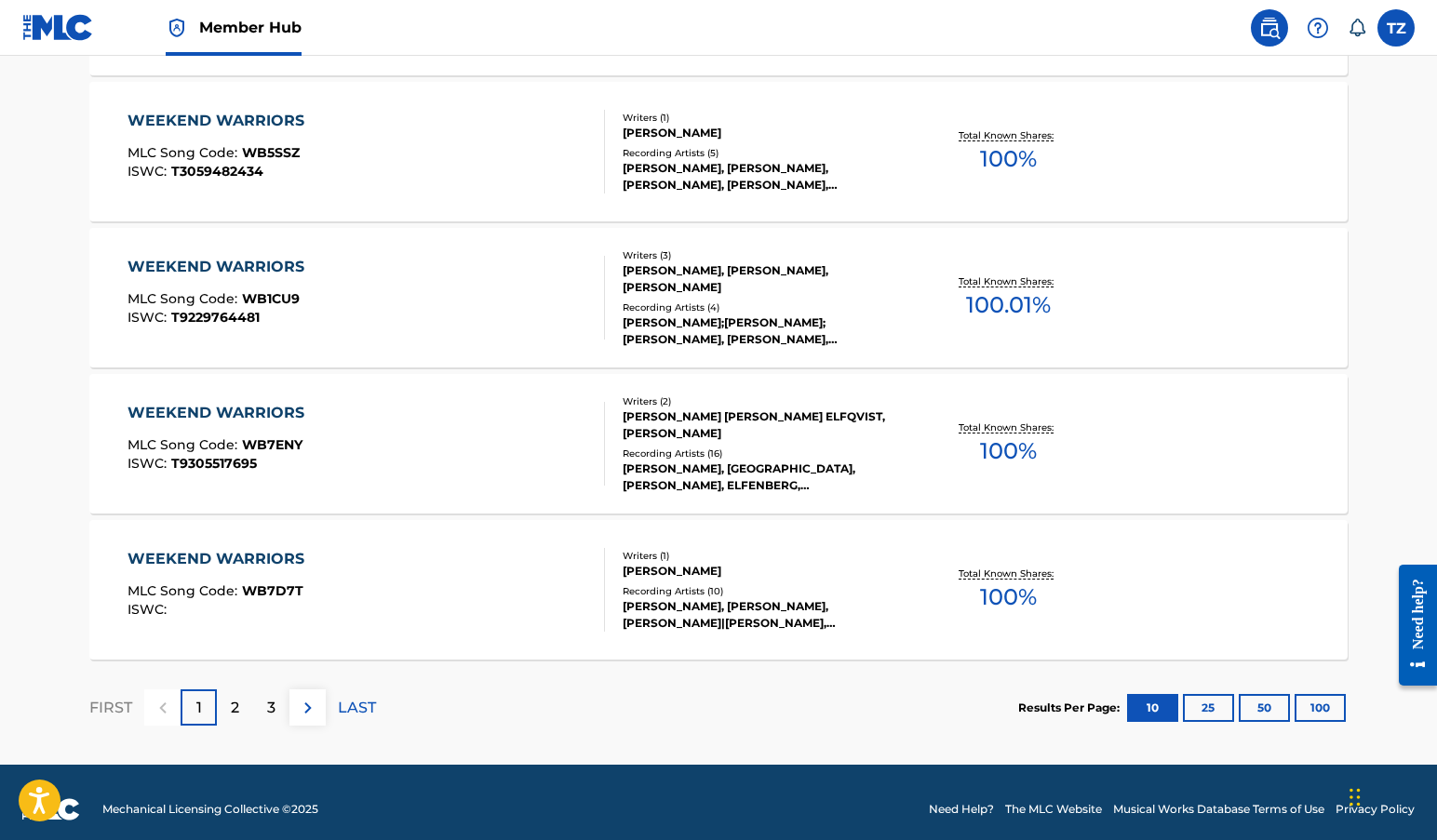
scroll to position [1437, 0]
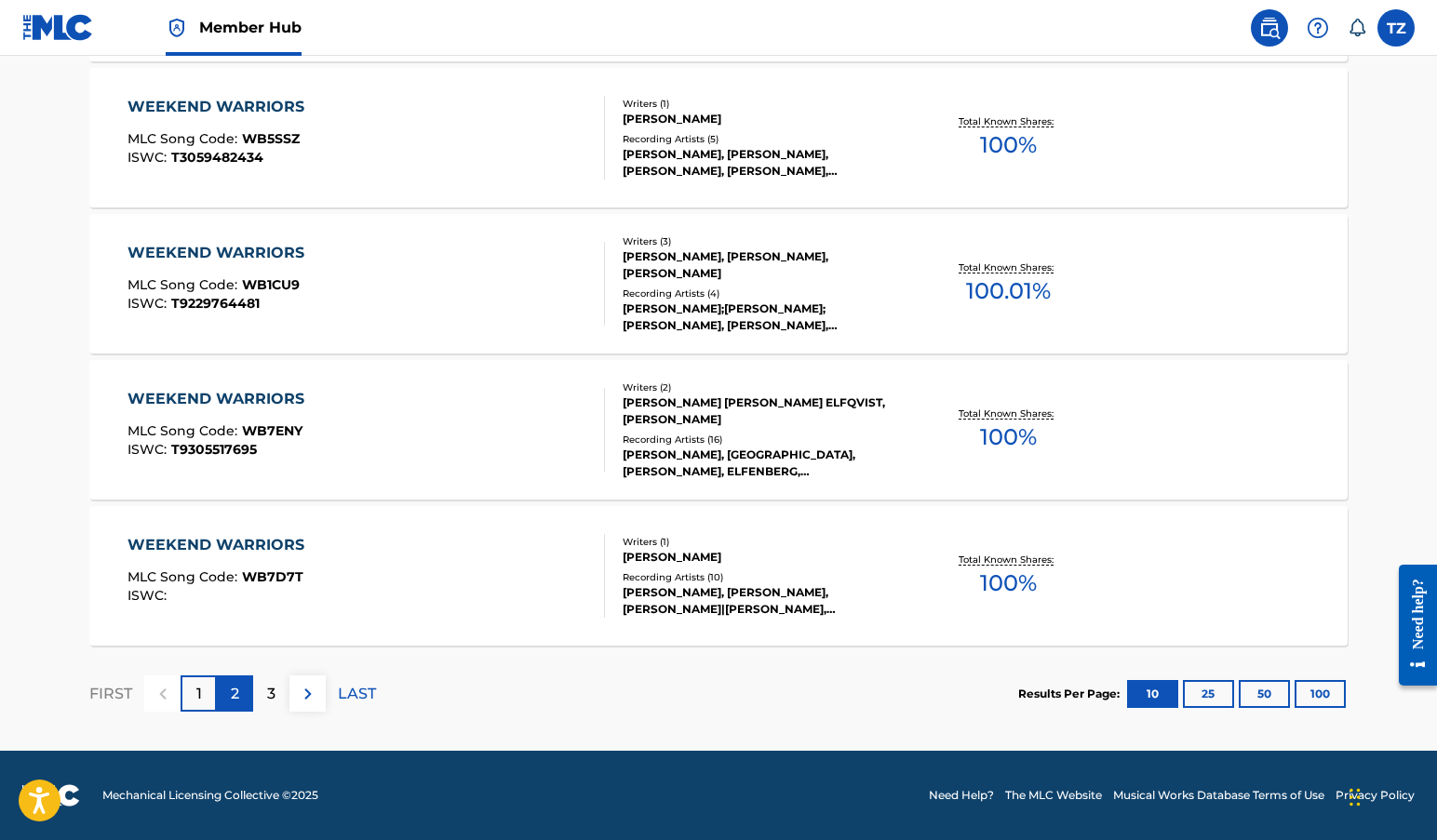
click at [240, 699] on p "2" at bounding box center [235, 694] width 8 height 22
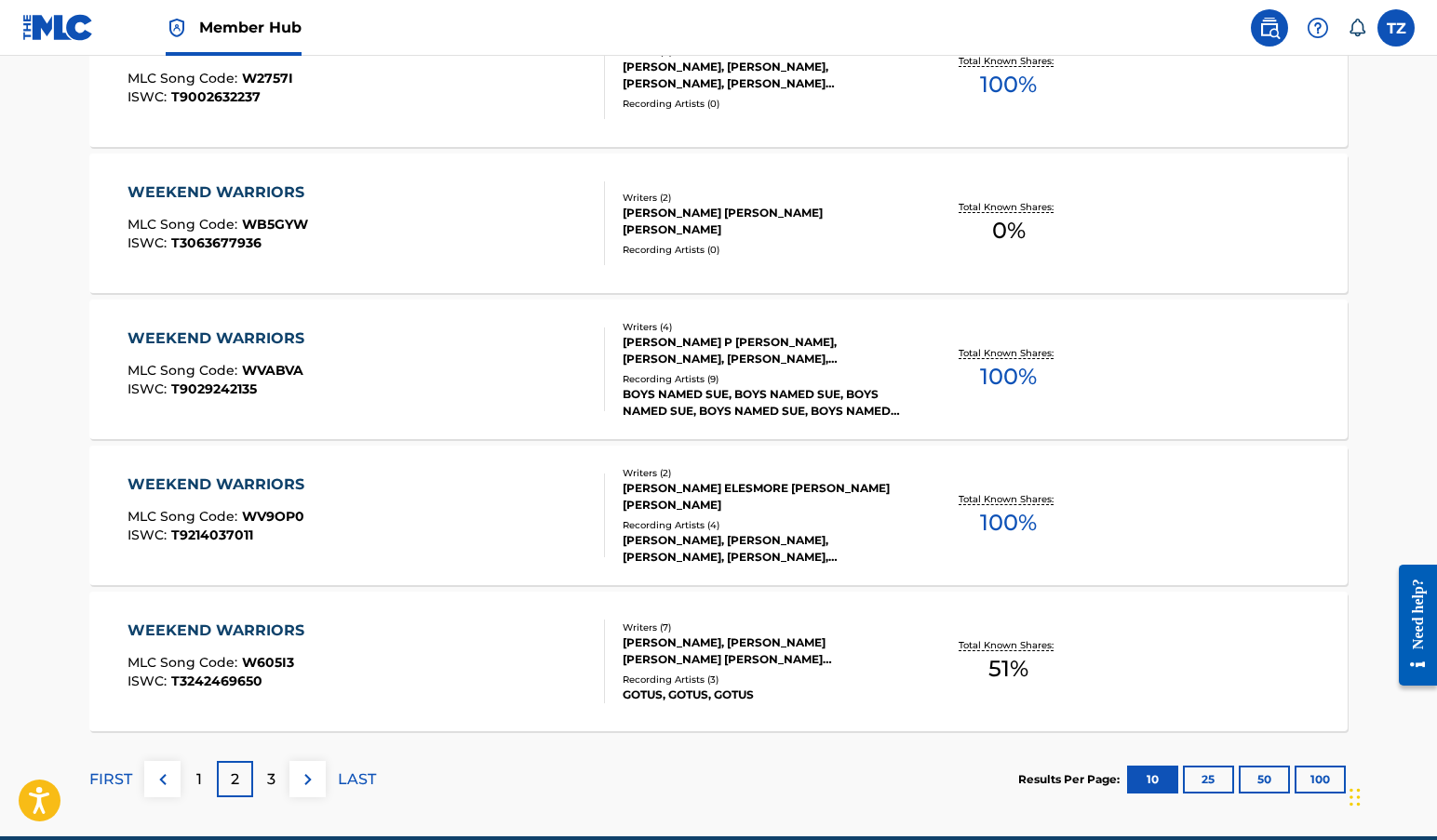
scroll to position [1383, 0]
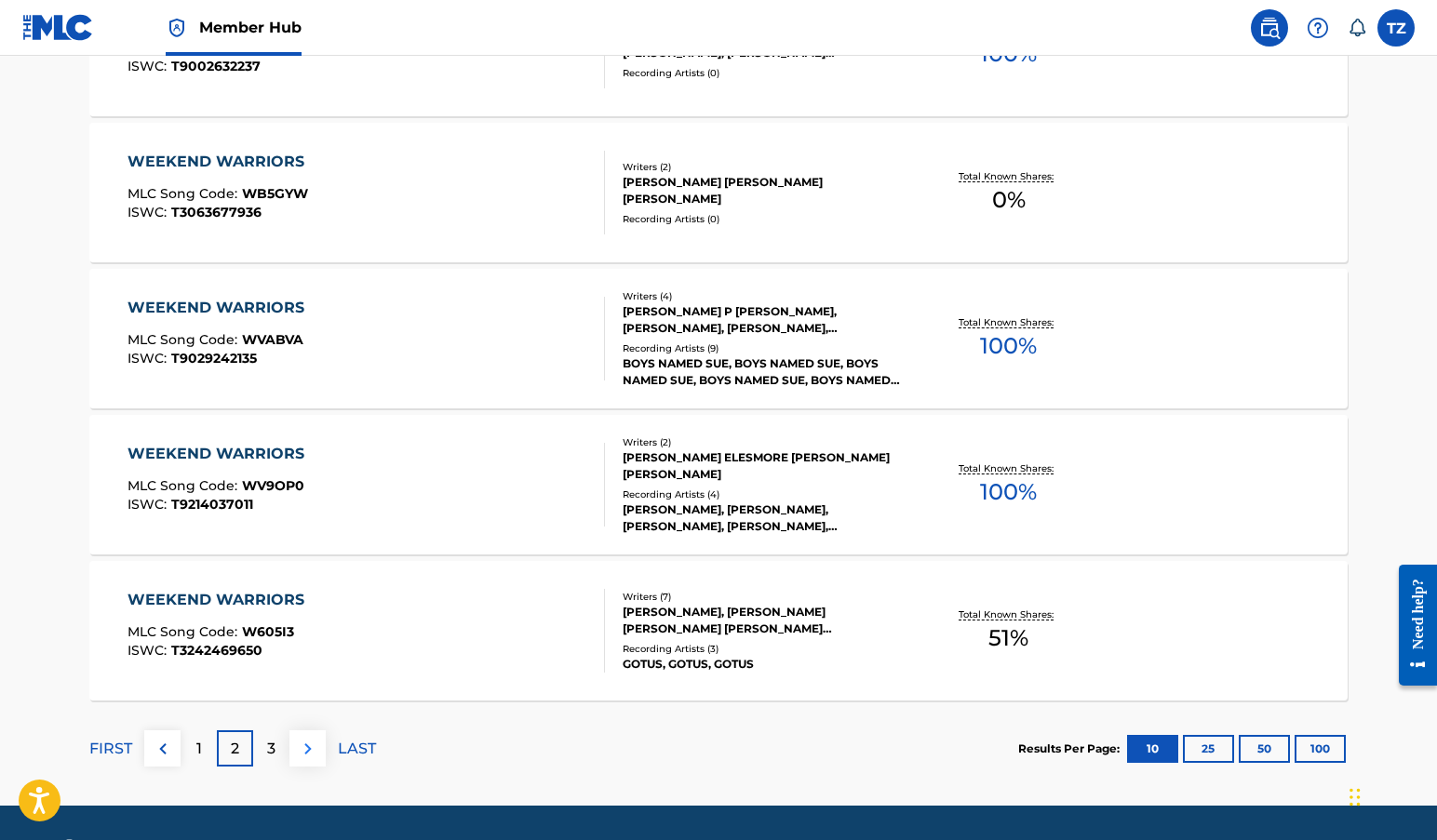
click at [301, 745] on img at bounding box center [308, 749] width 22 height 22
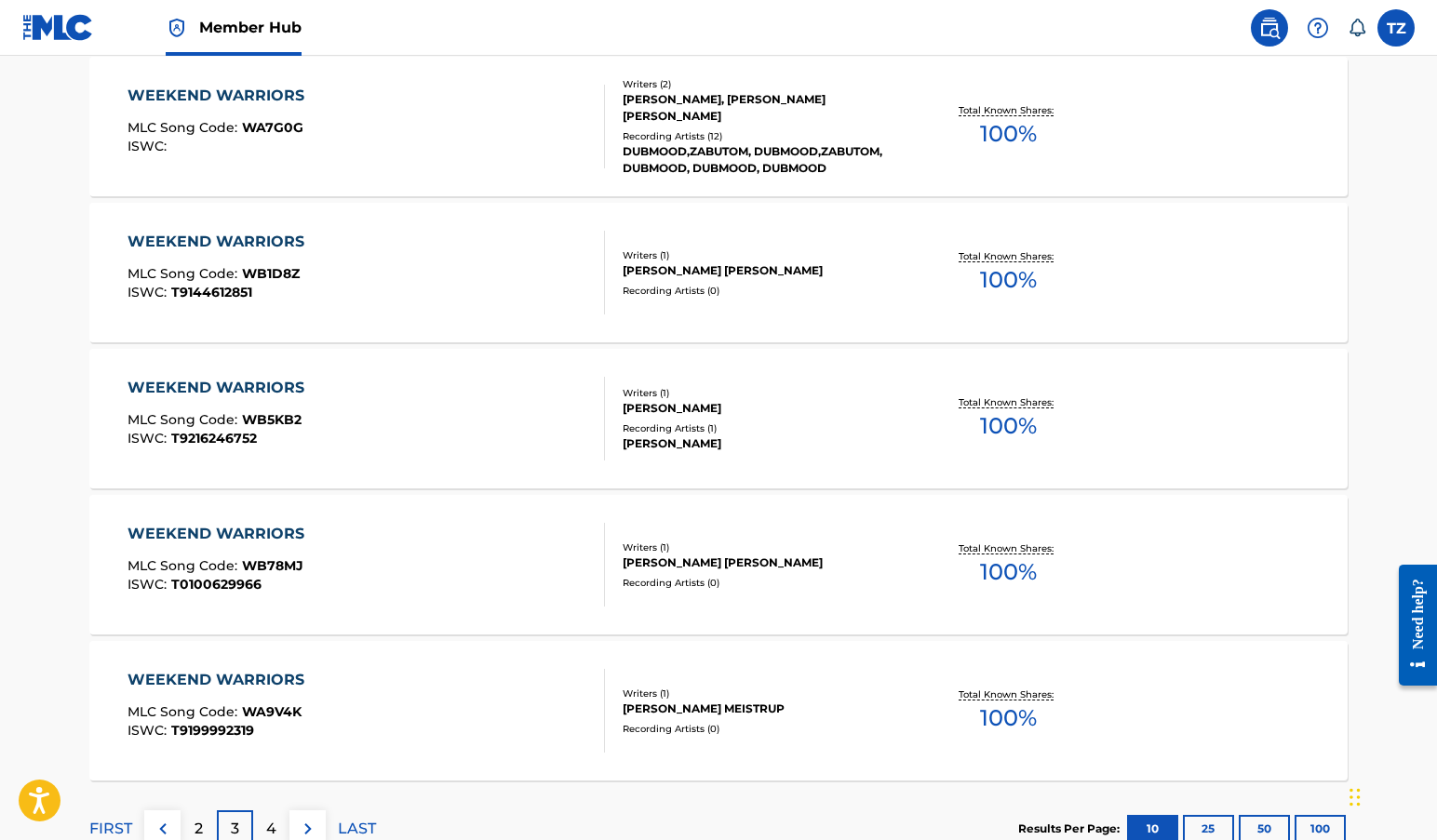
scroll to position [1437, 0]
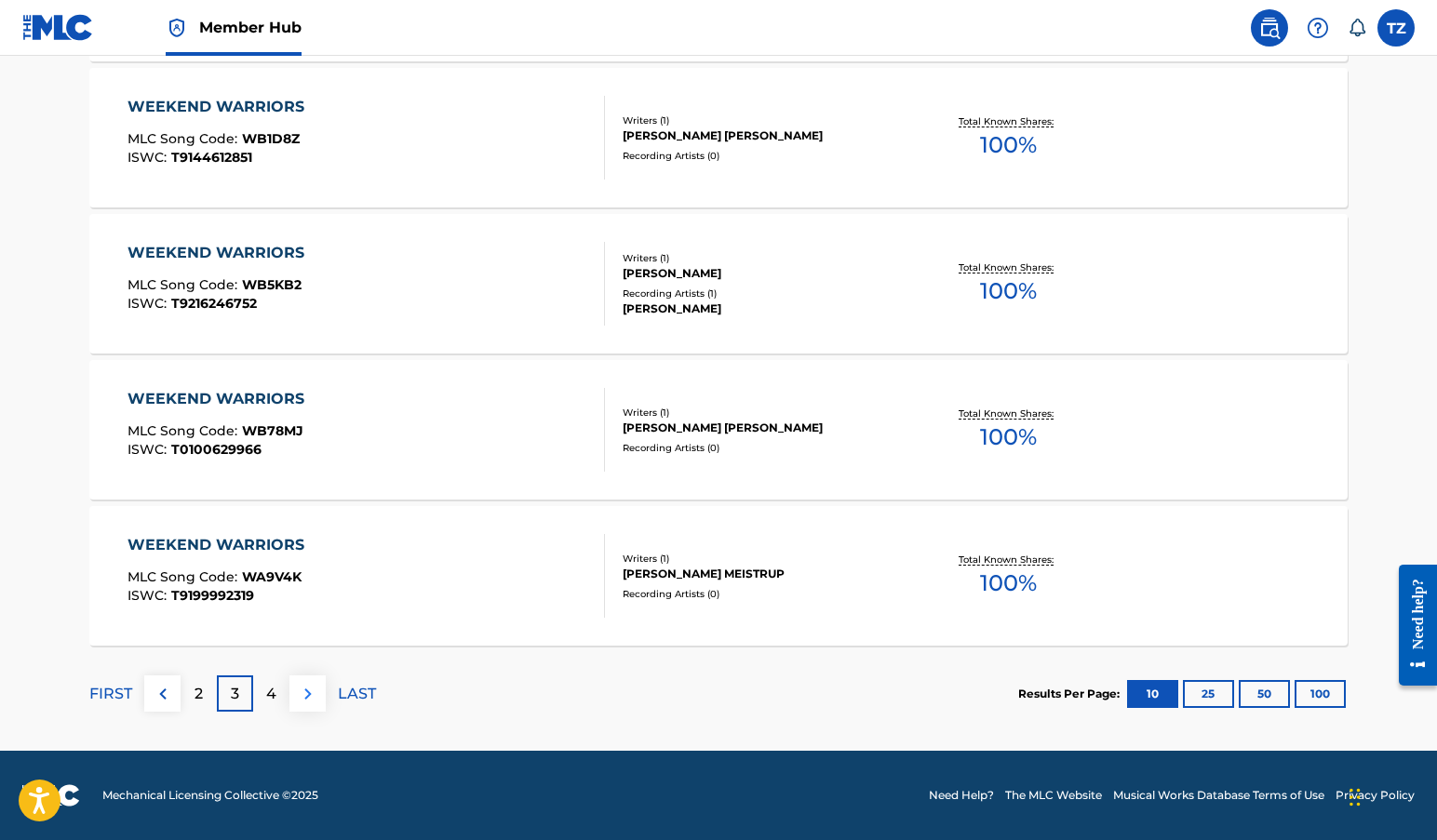
click at [311, 696] on img at bounding box center [308, 694] width 22 height 22
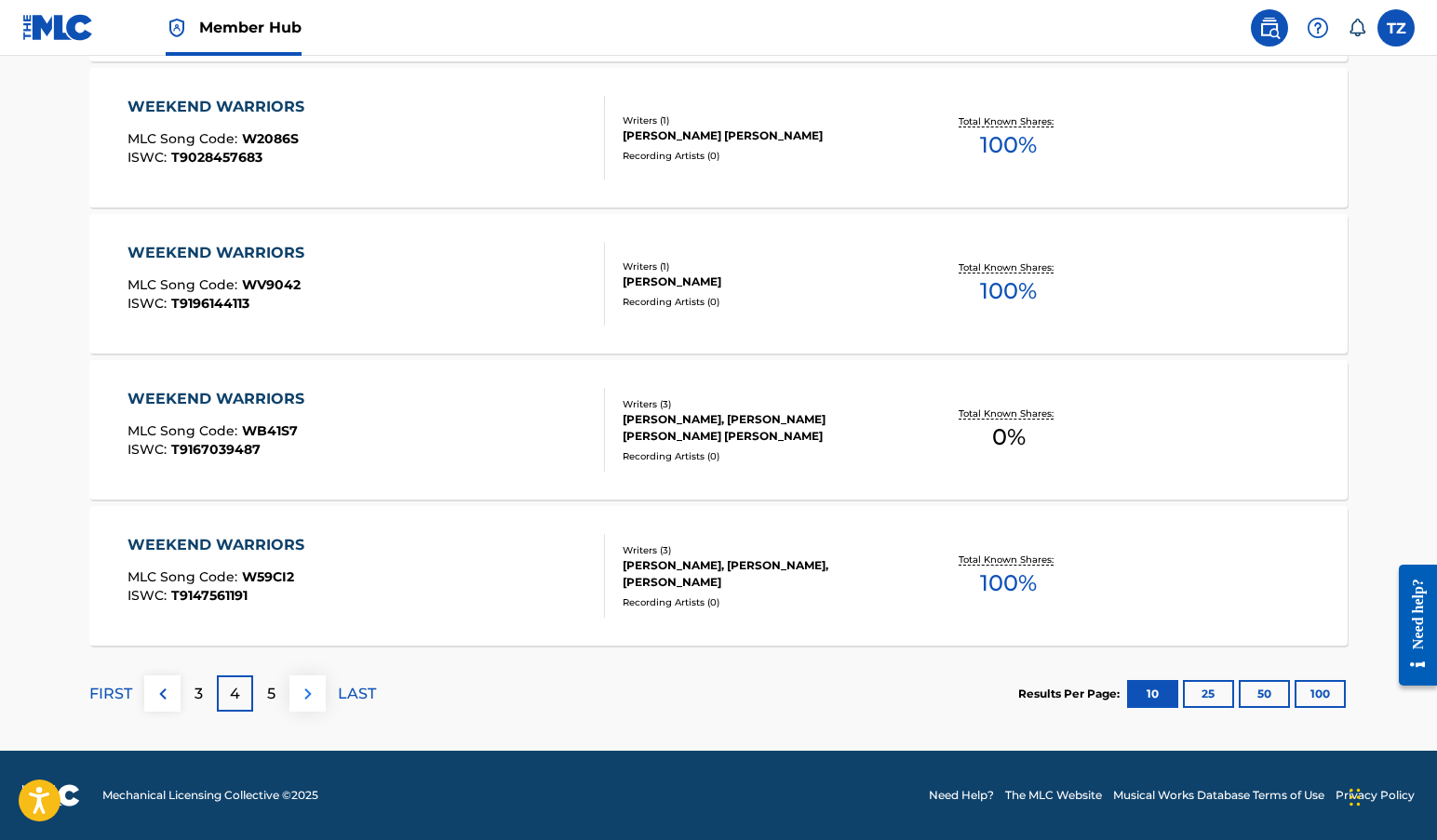
click at [311, 696] on img at bounding box center [308, 694] width 22 height 22
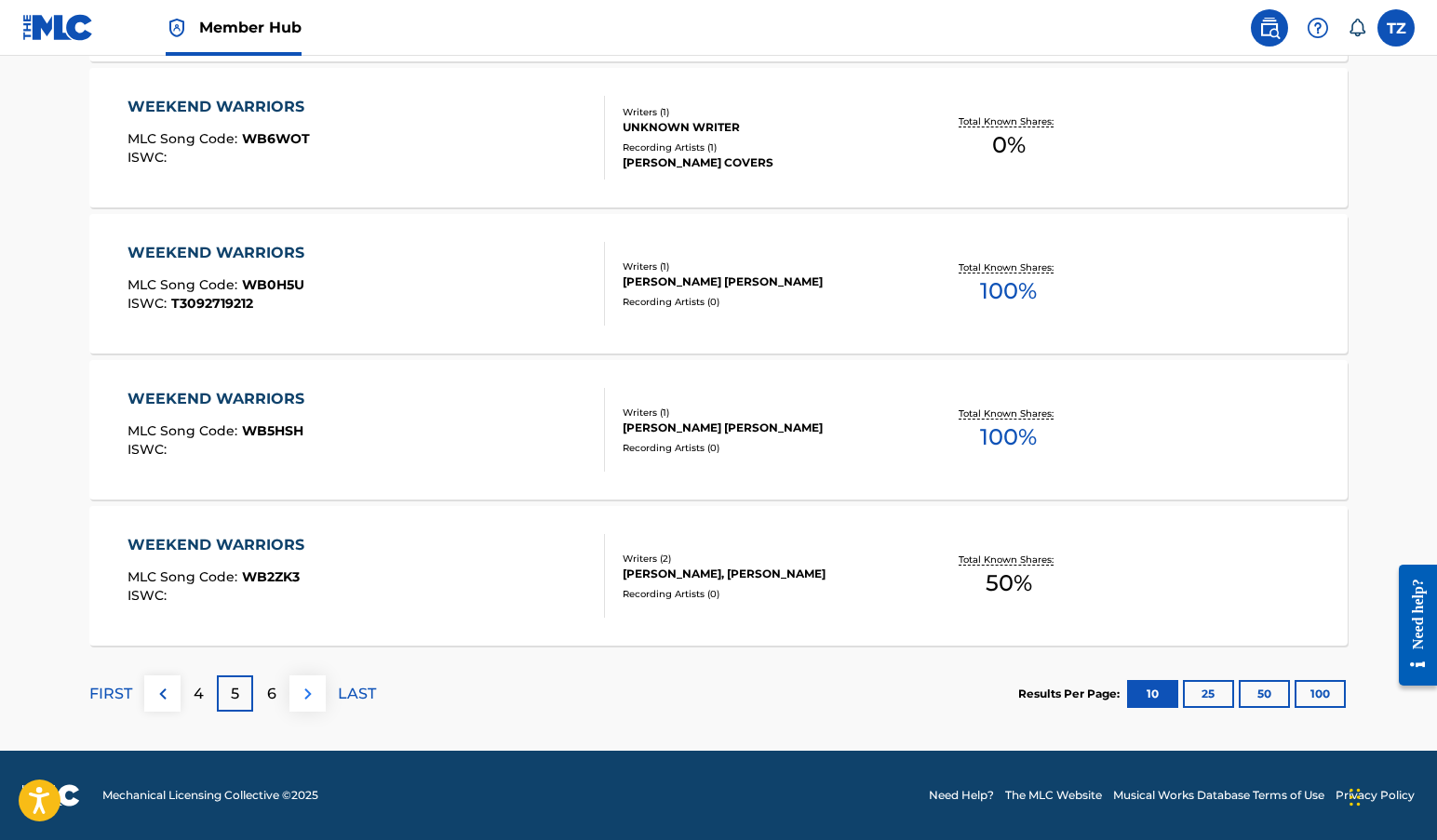
click at [312, 691] on img at bounding box center [308, 694] width 22 height 22
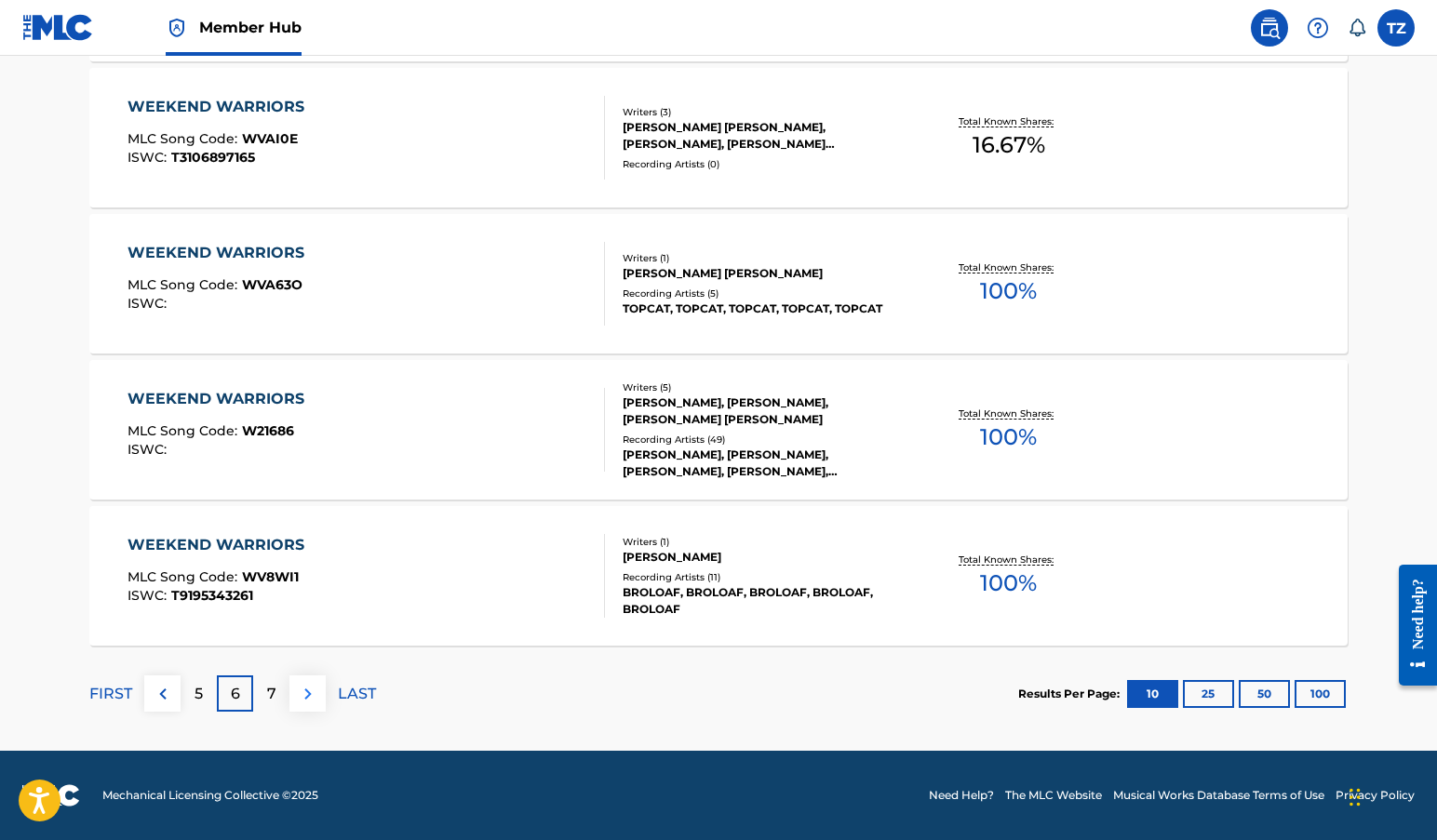
click at [316, 690] on img at bounding box center [308, 694] width 22 height 22
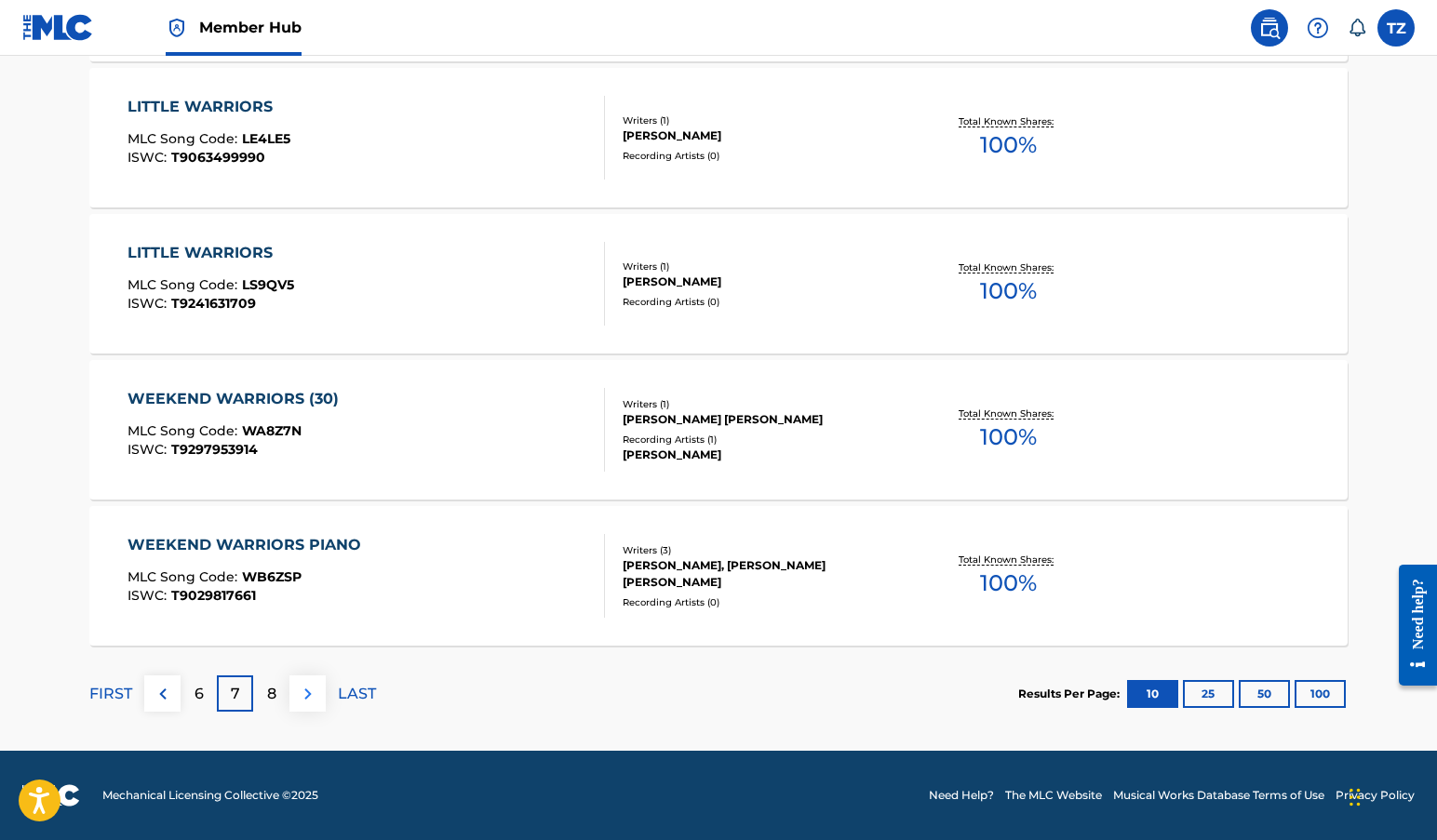
click at [312, 690] on img at bounding box center [308, 694] width 22 height 22
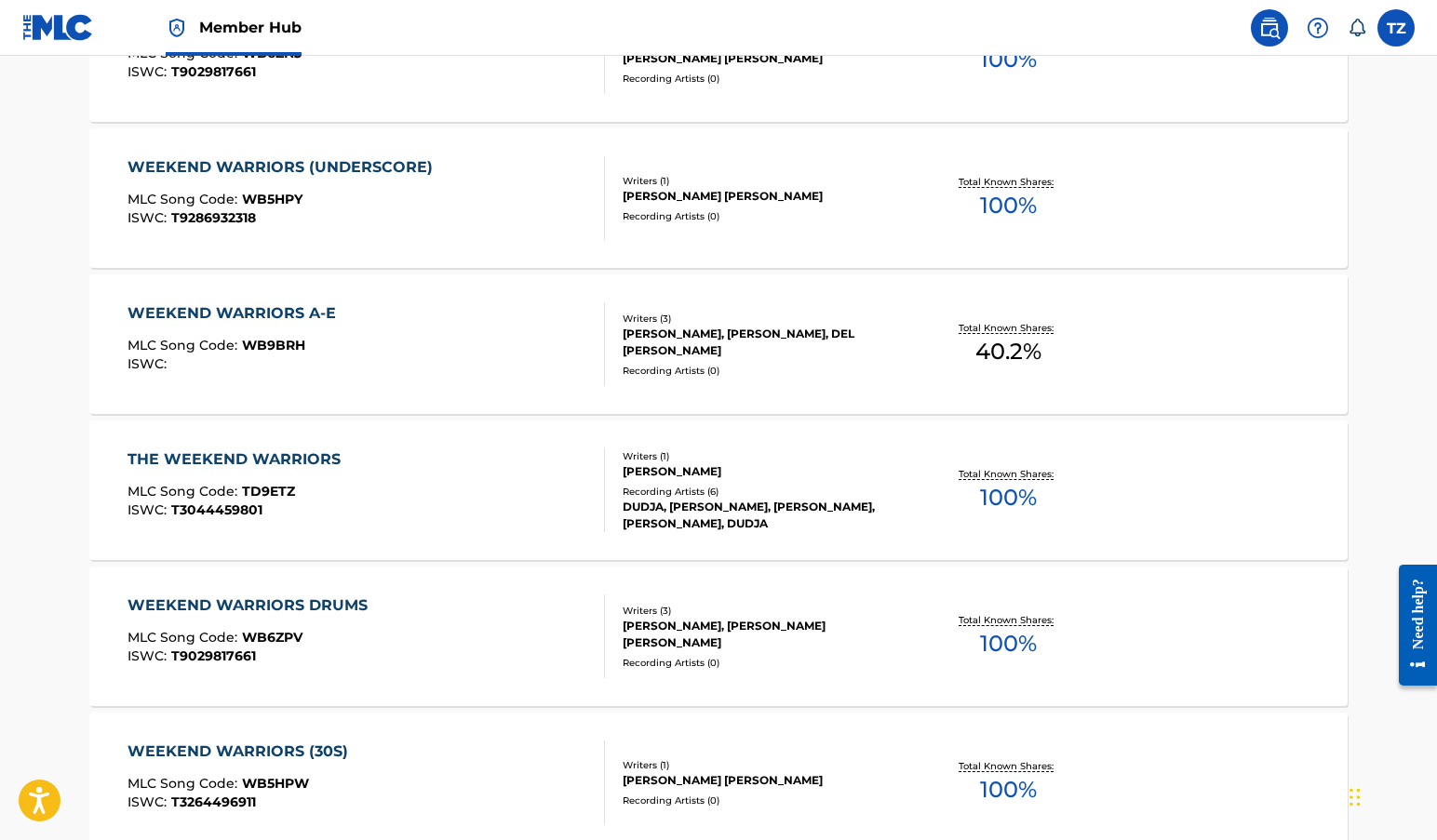
scroll to position [0, 0]
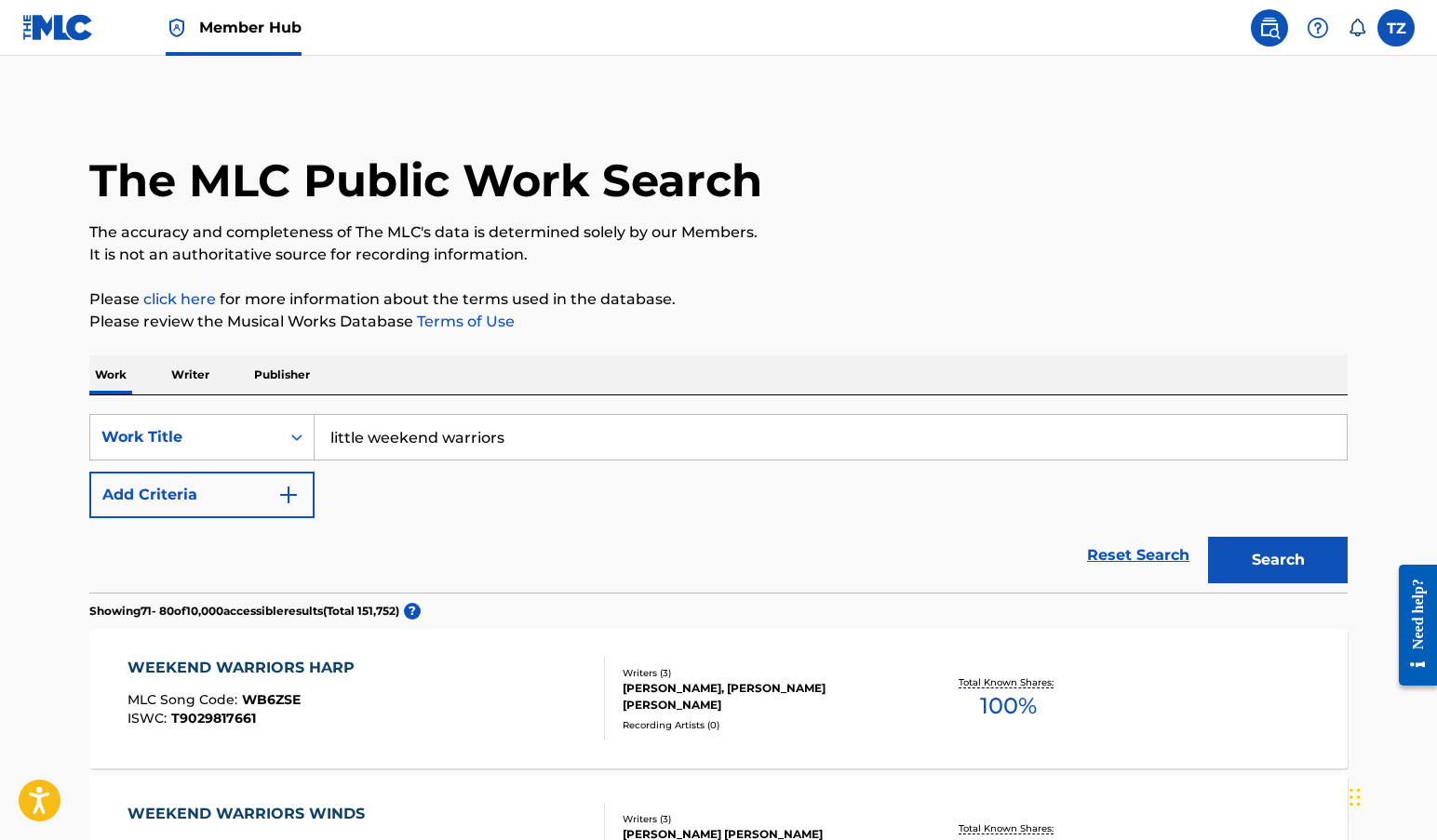
click at [270, 373] on p "Publisher" at bounding box center [281, 375] width 67 height 39
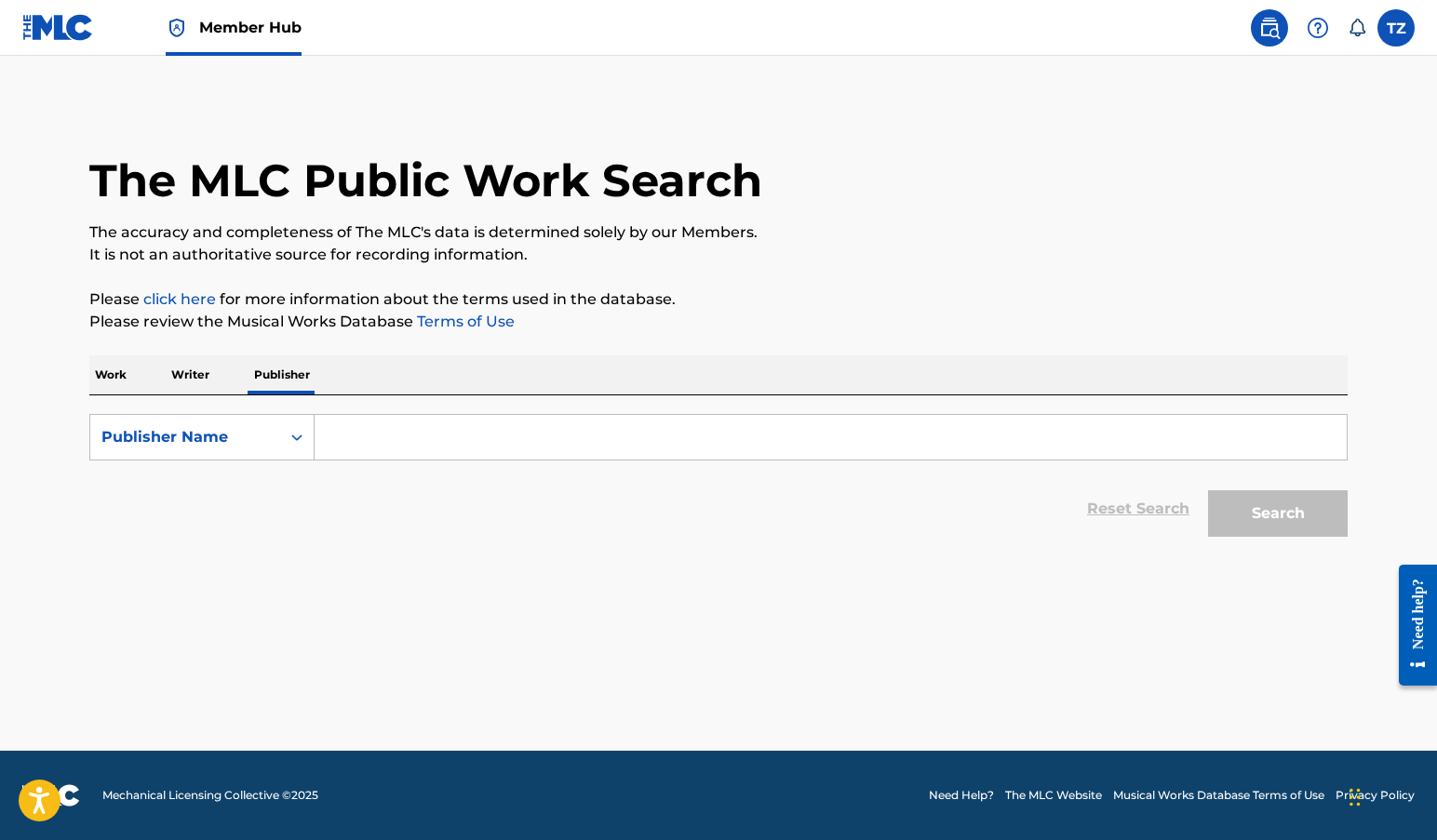
click at [451, 448] on input "Search Form" at bounding box center [830, 436] width 1032 height 45
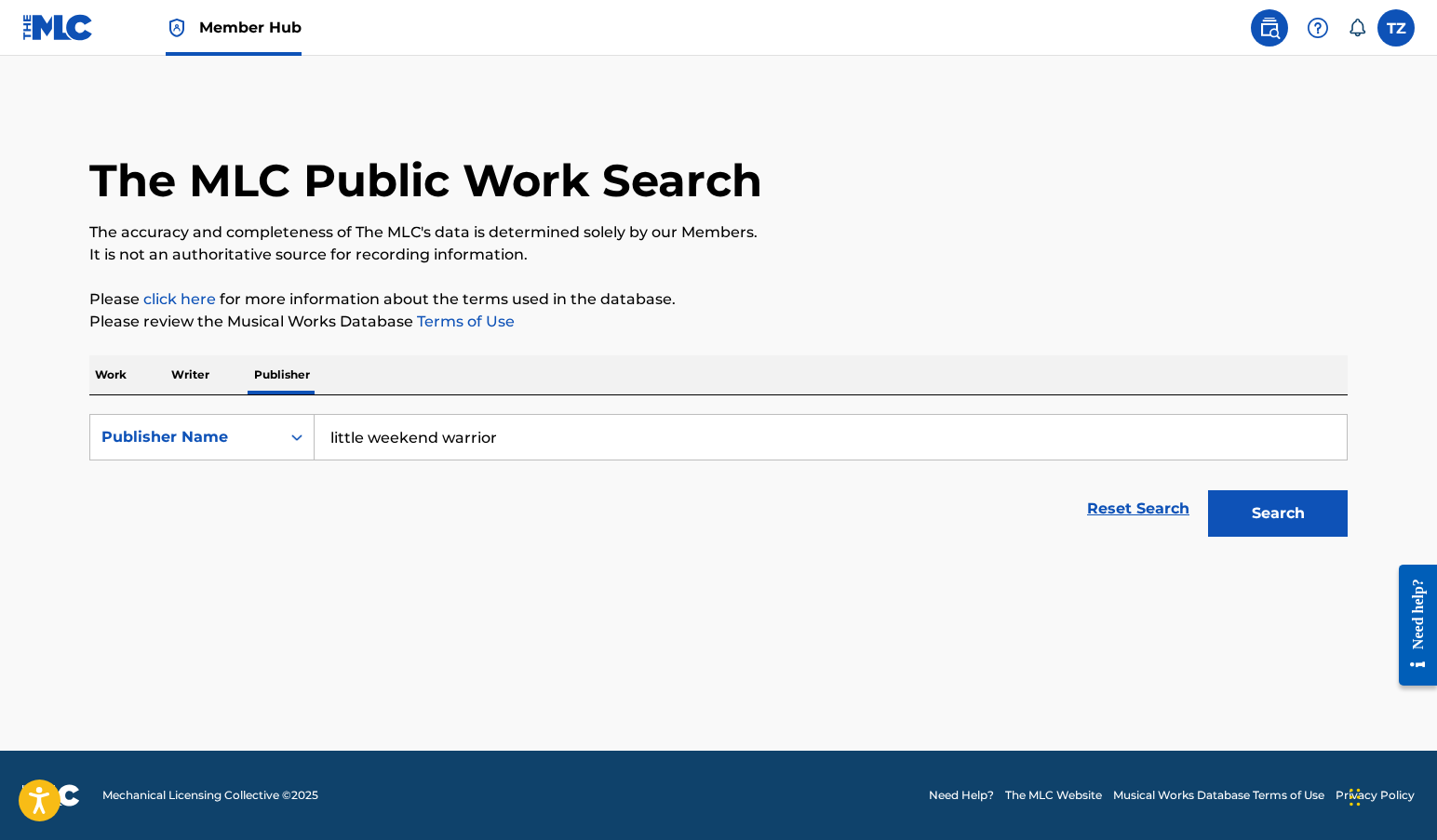
type input "little weekend warrior"
click at [1278, 514] on button "Search" at bounding box center [1278, 513] width 139 height 47
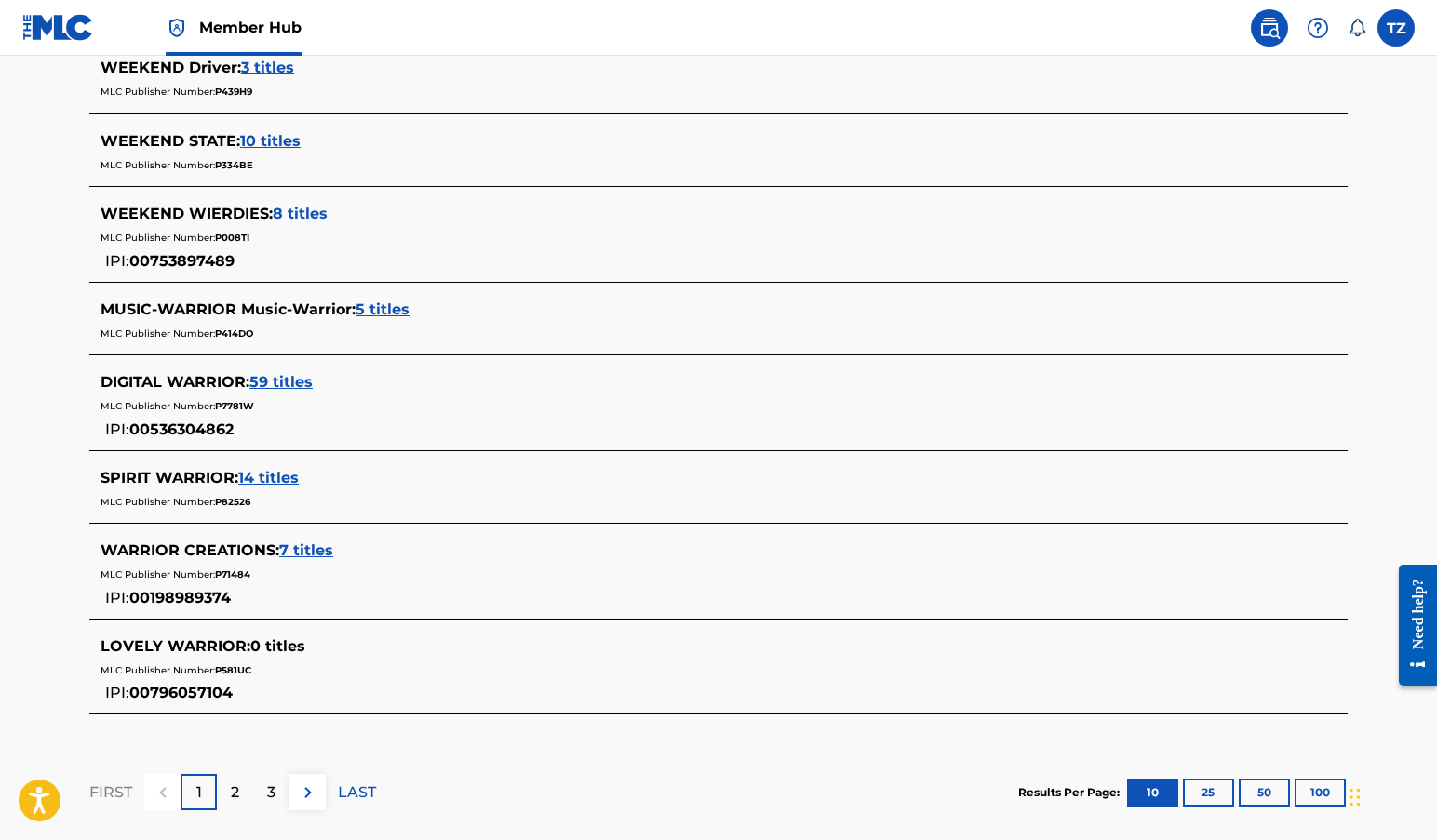
scroll to position [794, 0]
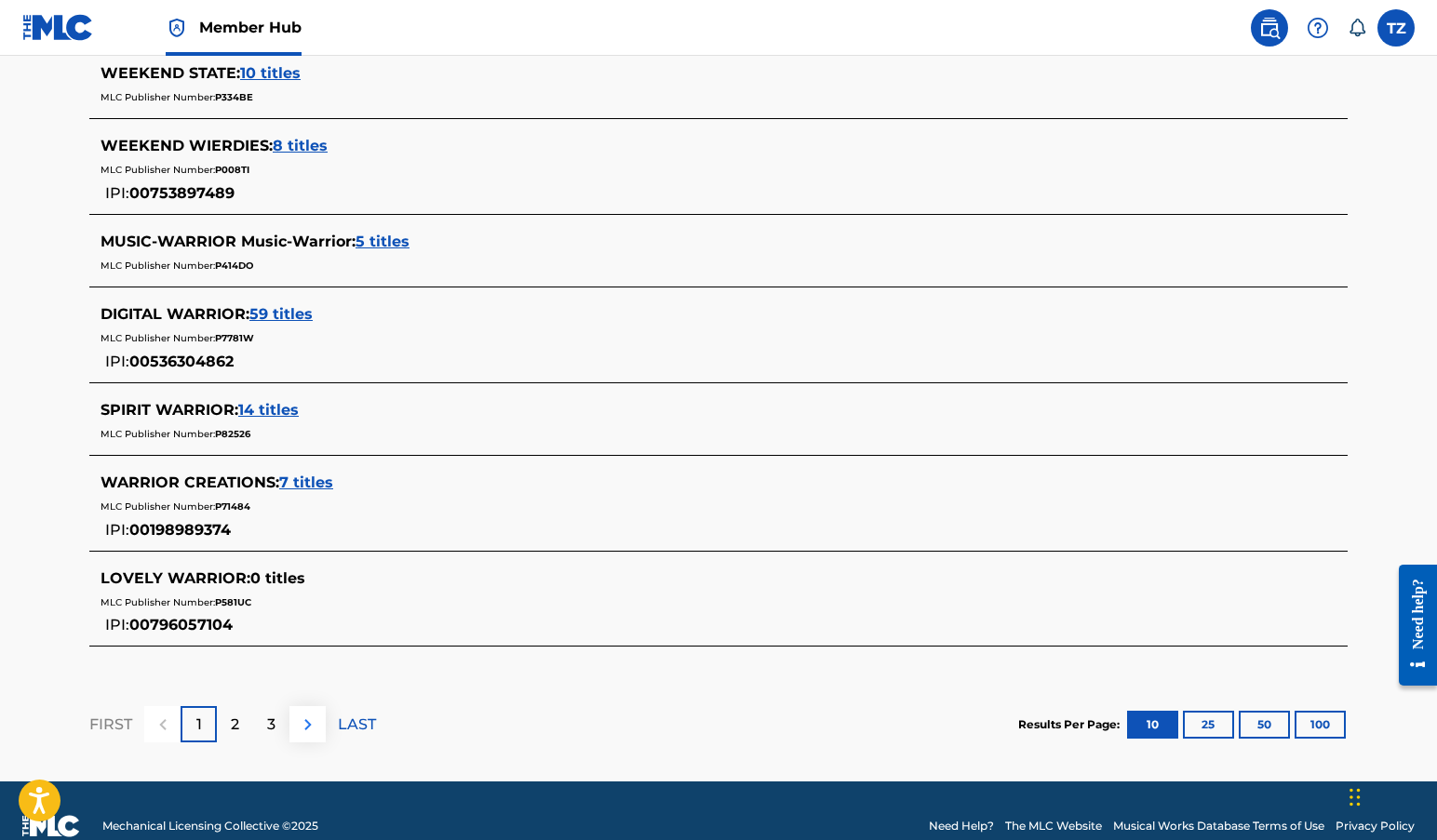
click at [311, 720] on img at bounding box center [308, 725] width 22 height 22
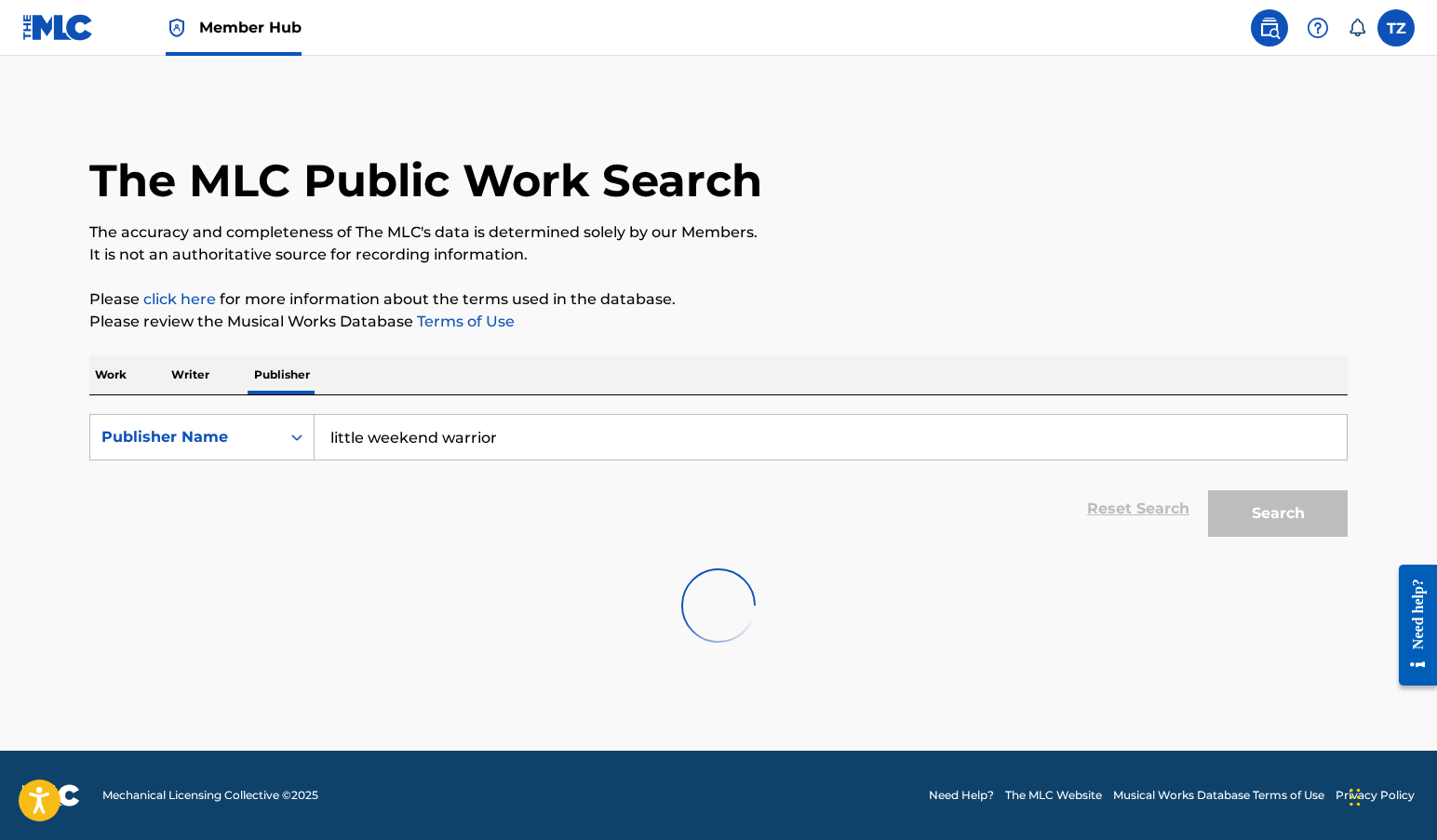
scroll to position [0, 0]
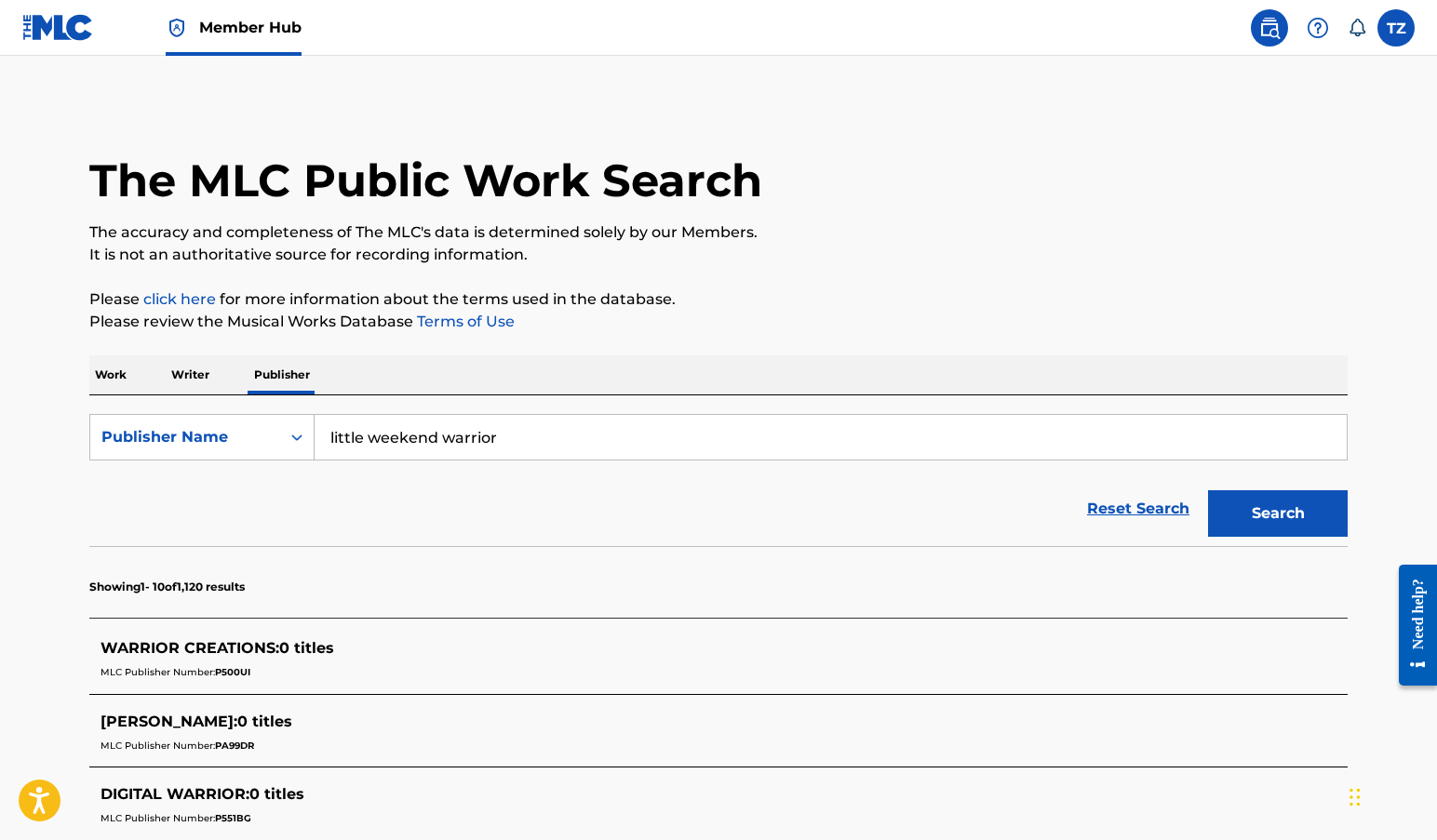
click at [522, 434] on input "little weekend warrior" at bounding box center [830, 436] width 1032 height 45
